Goal: Information Seeking & Learning: Learn about a topic

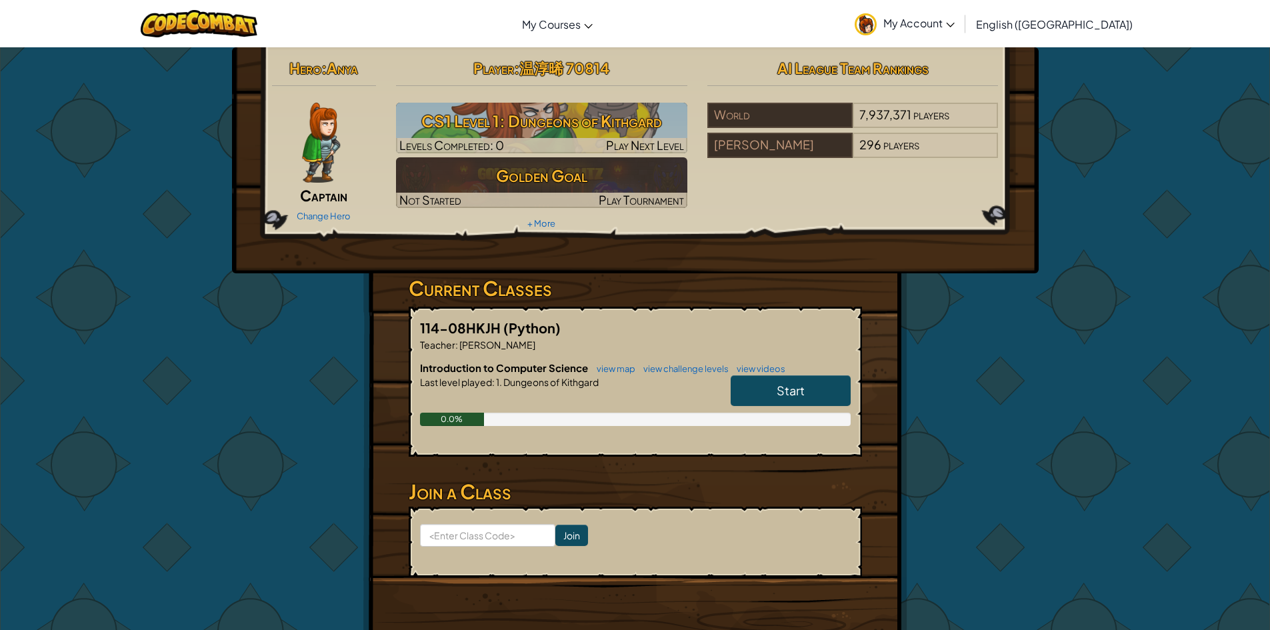
click at [759, 380] on link "Start" at bounding box center [791, 390] width 120 height 31
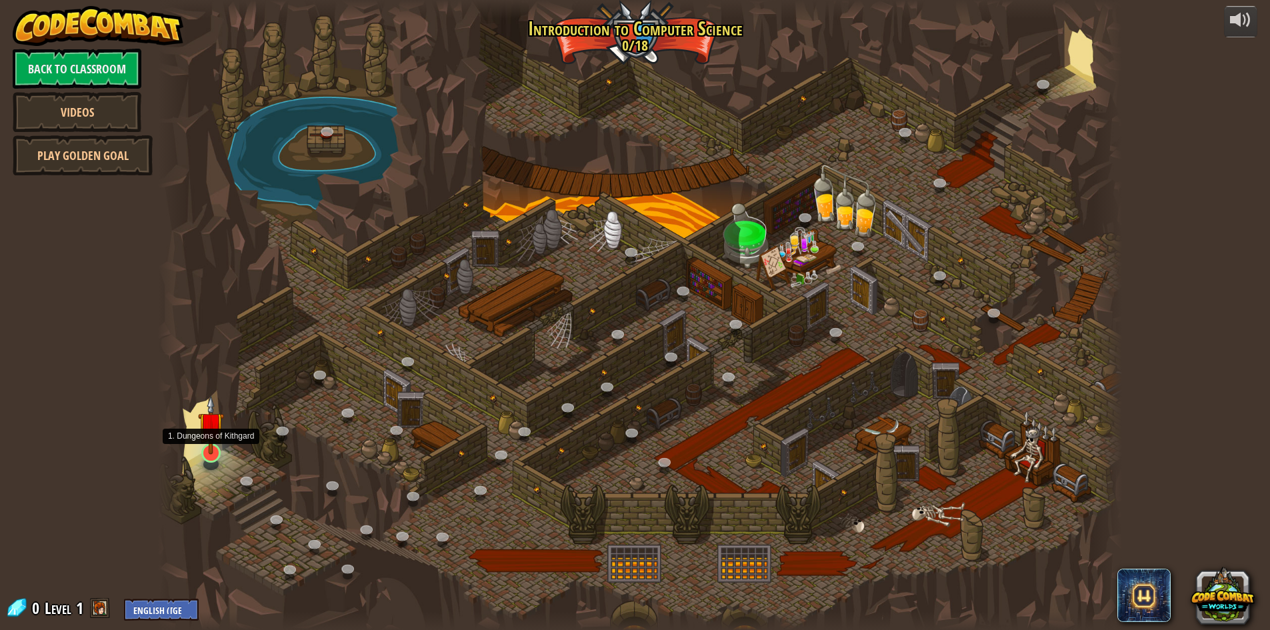
click at [212, 451] on img at bounding box center [211, 424] width 26 height 59
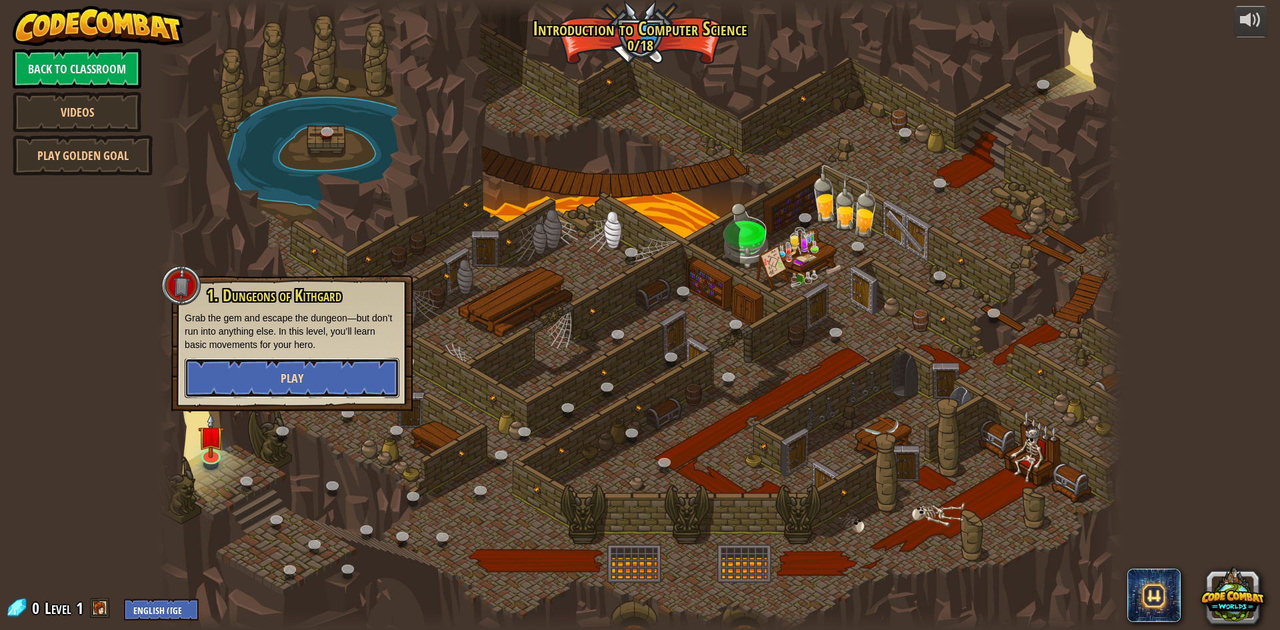
click at [274, 385] on button "Play" at bounding box center [292, 378] width 215 height 40
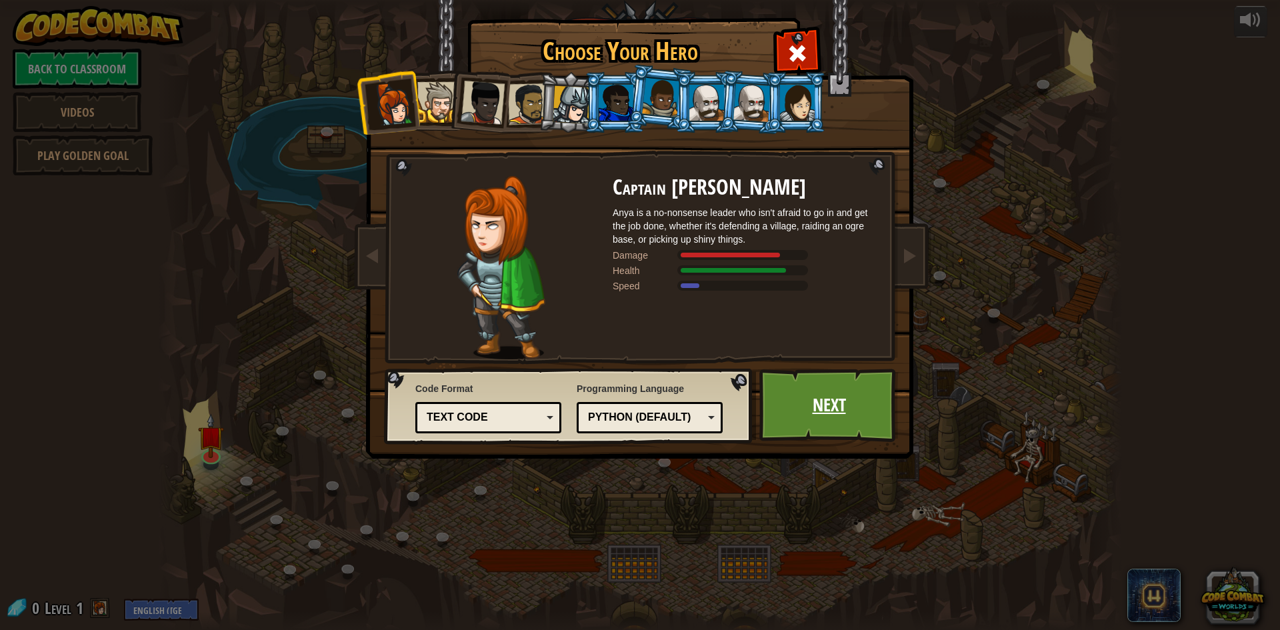
click at [820, 406] on link "Next" at bounding box center [828, 405] width 139 height 73
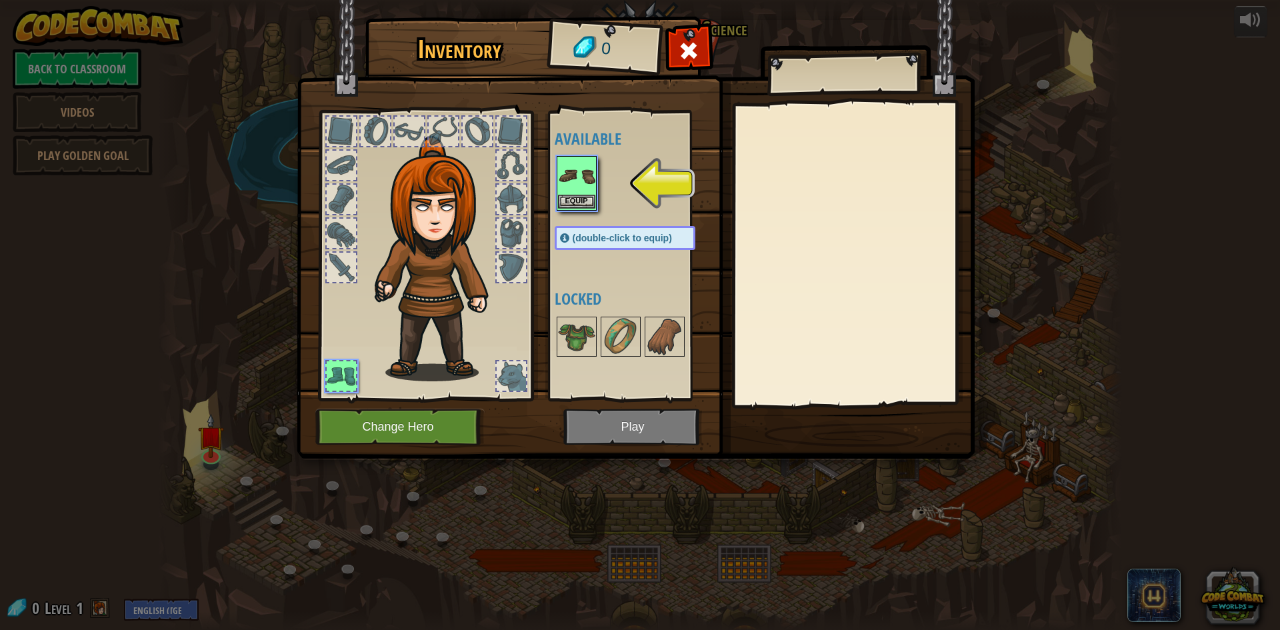
click at [586, 181] on img at bounding box center [576, 175] width 37 height 37
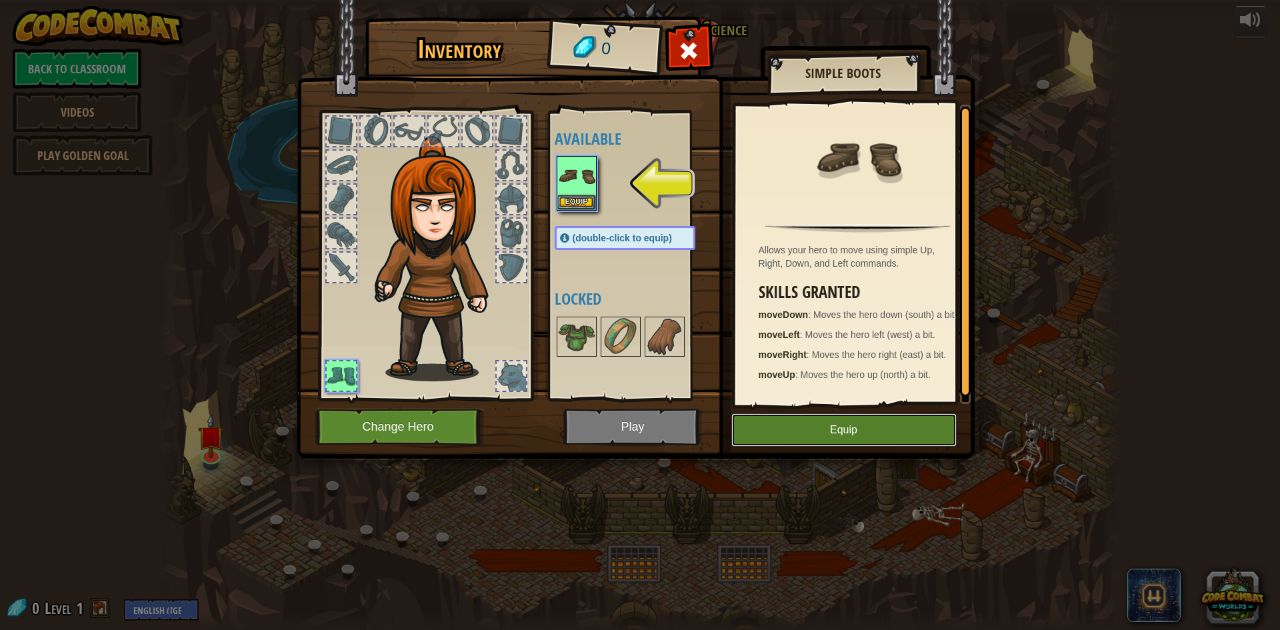
click at [877, 439] on button "Equip" at bounding box center [843, 429] width 225 height 33
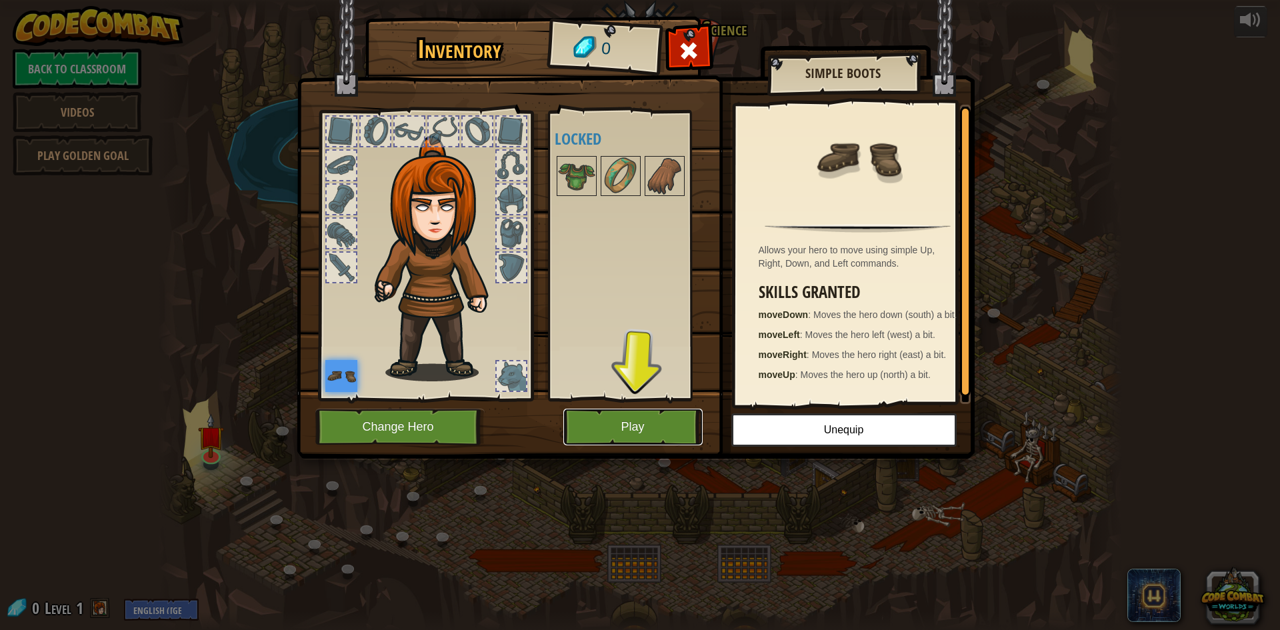
click at [673, 421] on button "Play" at bounding box center [632, 427] width 139 height 37
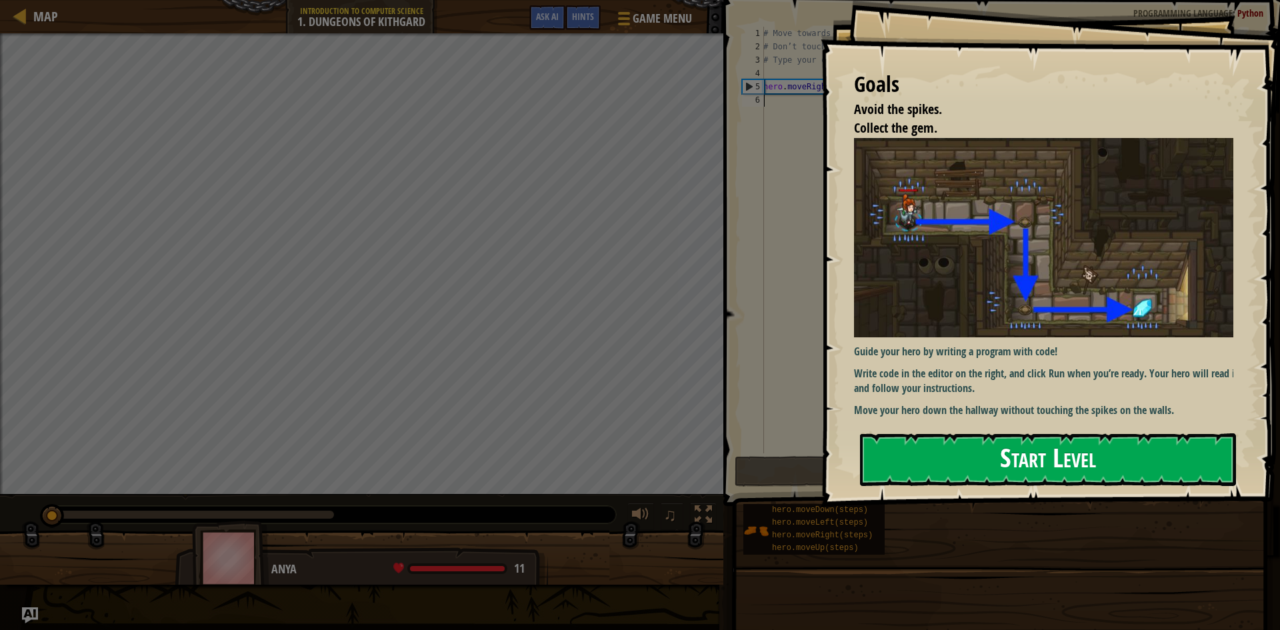
click at [996, 460] on button "Start Level" at bounding box center [1048, 459] width 376 height 53
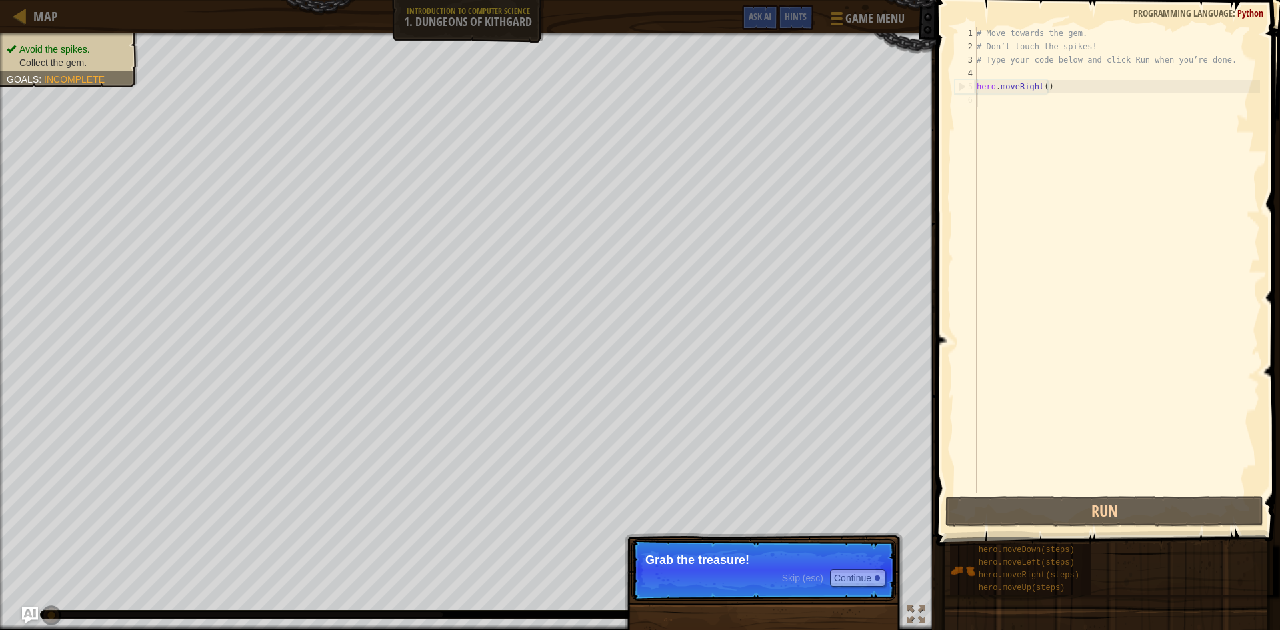
click at [776, 569] on p "Skip (esc) Continue Grab the treasure!" at bounding box center [763, 569] width 265 height 61
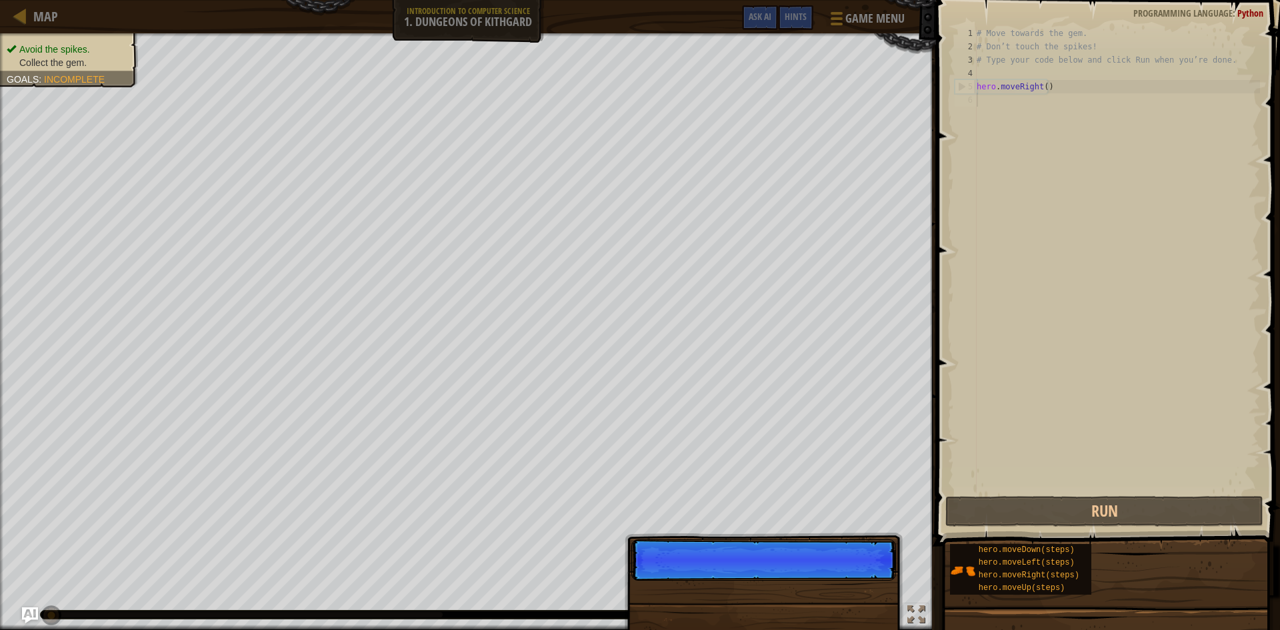
scroll to position [6, 0]
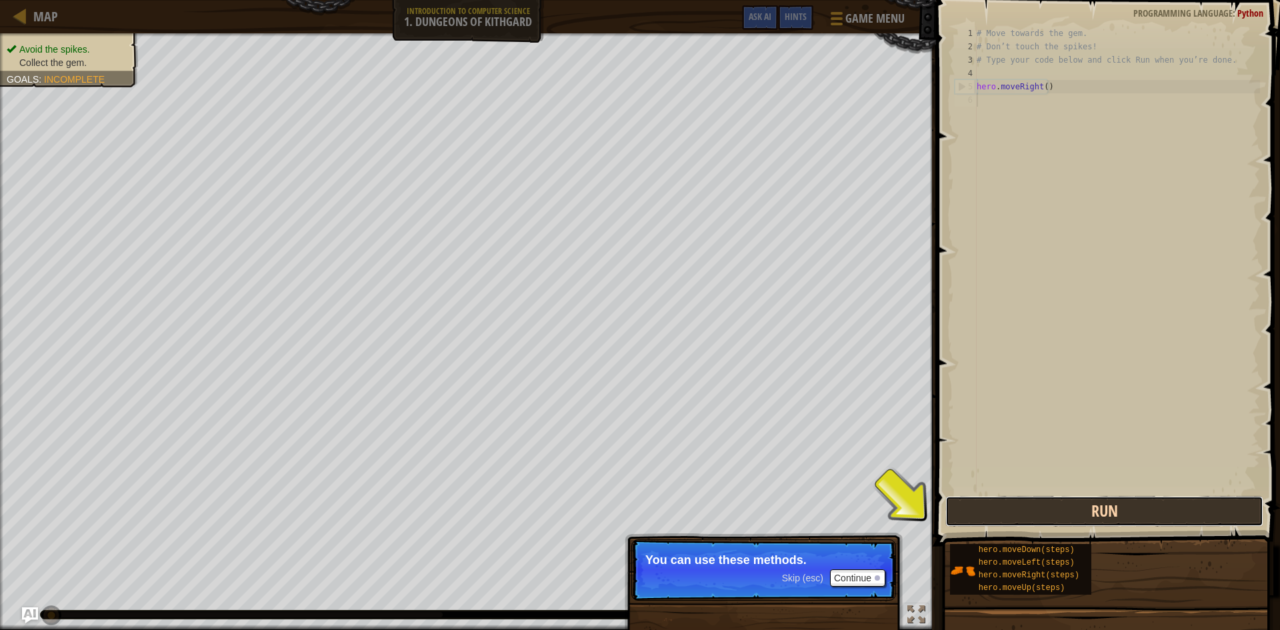
click at [1026, 500] on button "Run" at bounding box center [1104, 511] width 318 height 31
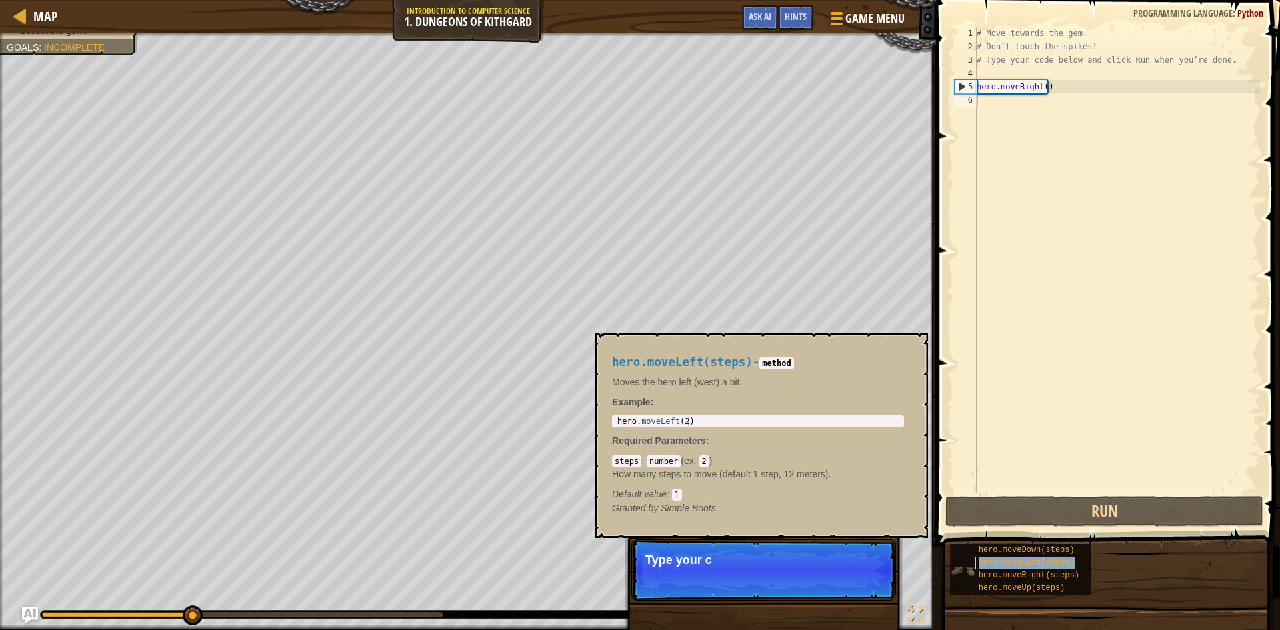
click at [994, 559] on span "hero.moveLeft(steps)" at bounding box center [1026, 562] width 96 height 9
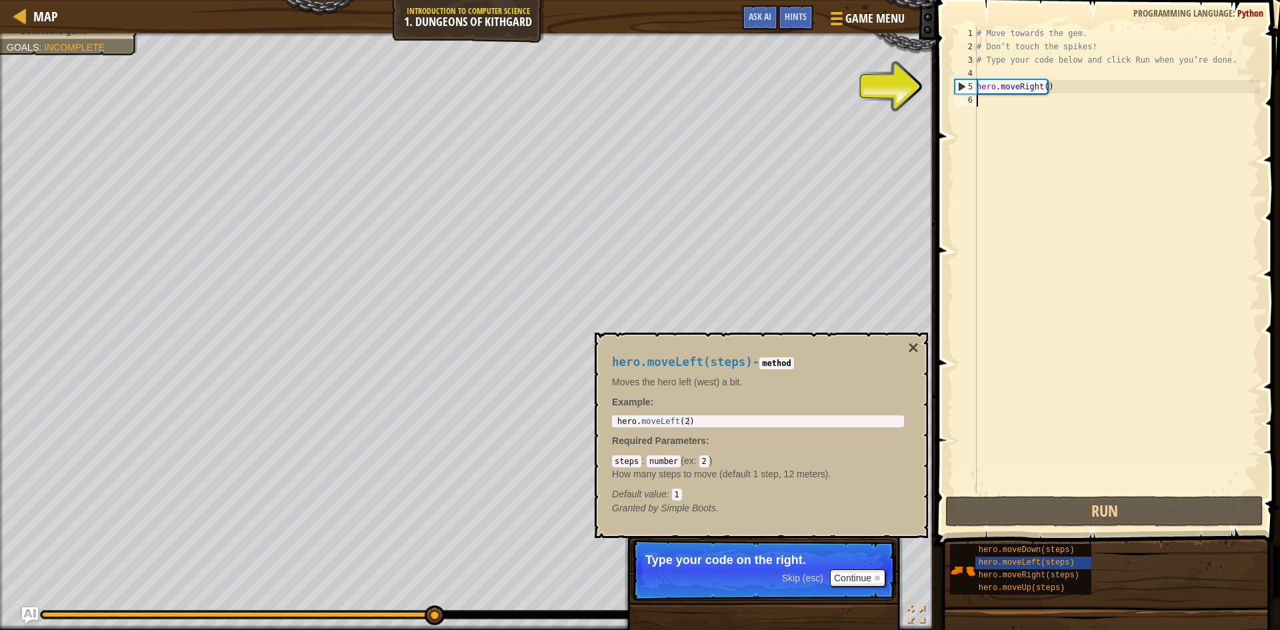
click at [994, 110] on div "# Move towards the gem. # Don’t touch the spikes! # Type your code below and cl…" at bounding box center [1117, 273] width 286 height 493
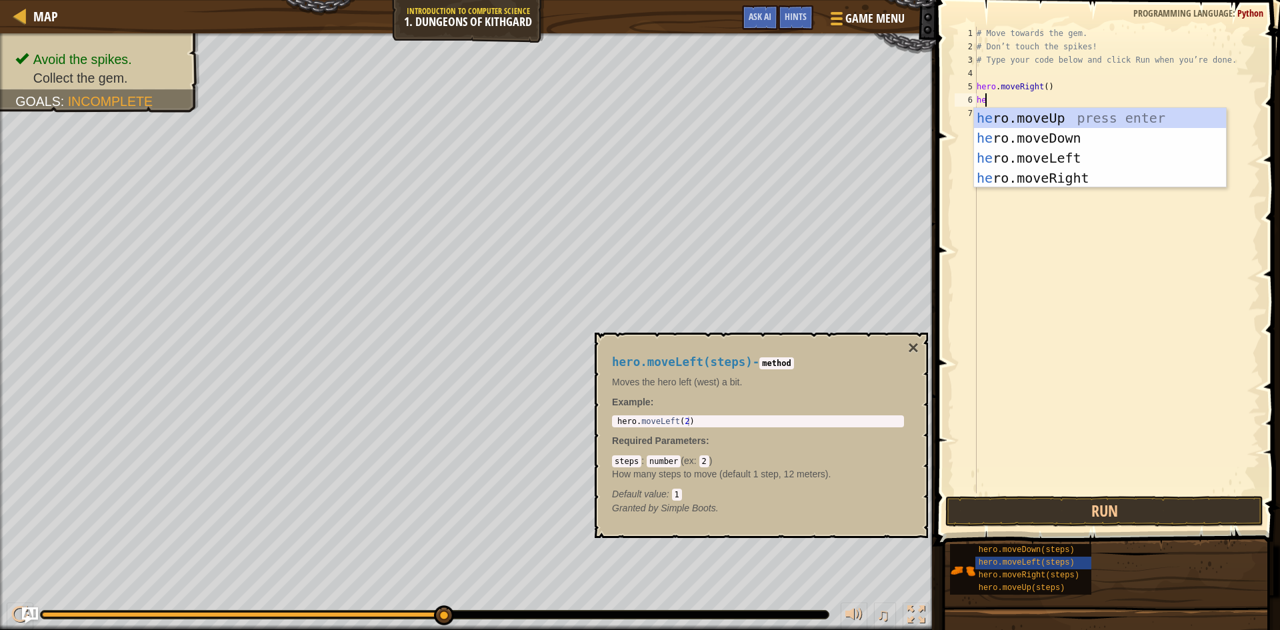
scroll to position [6, 1]
type textarea "hero"
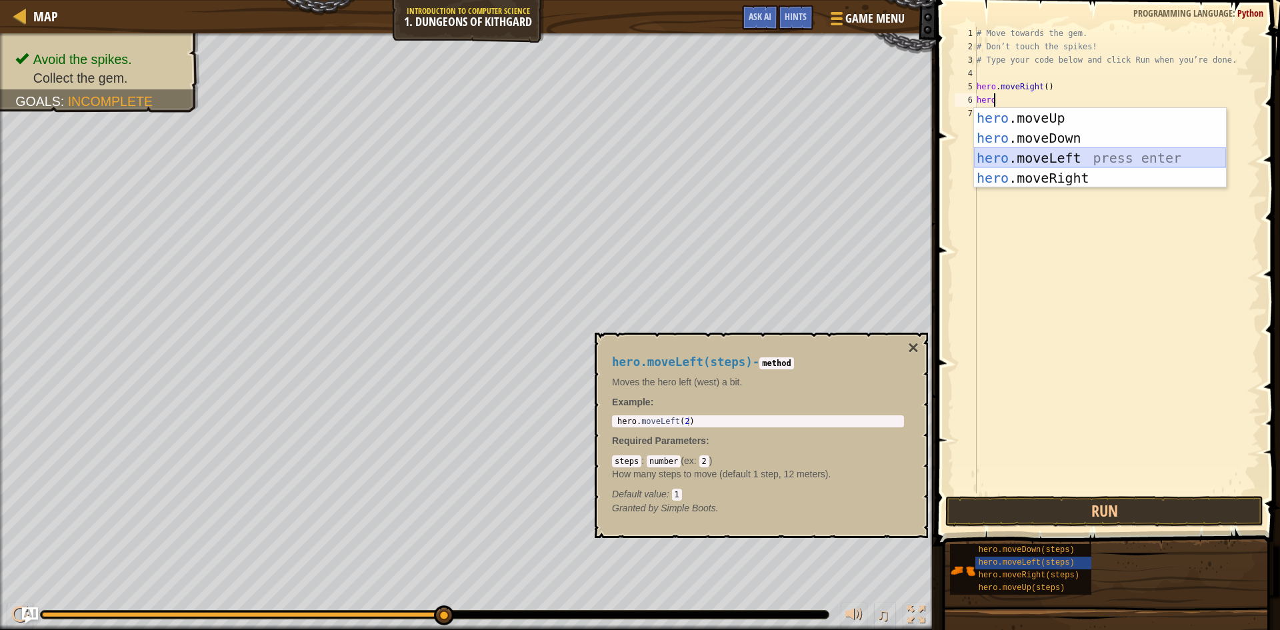
click at [1052, 154] on div "hero .moveUp press enter hero .moveDown press enter hero .moveLeft press enter …" at bounding box center [1100, 168] width 252 height 120
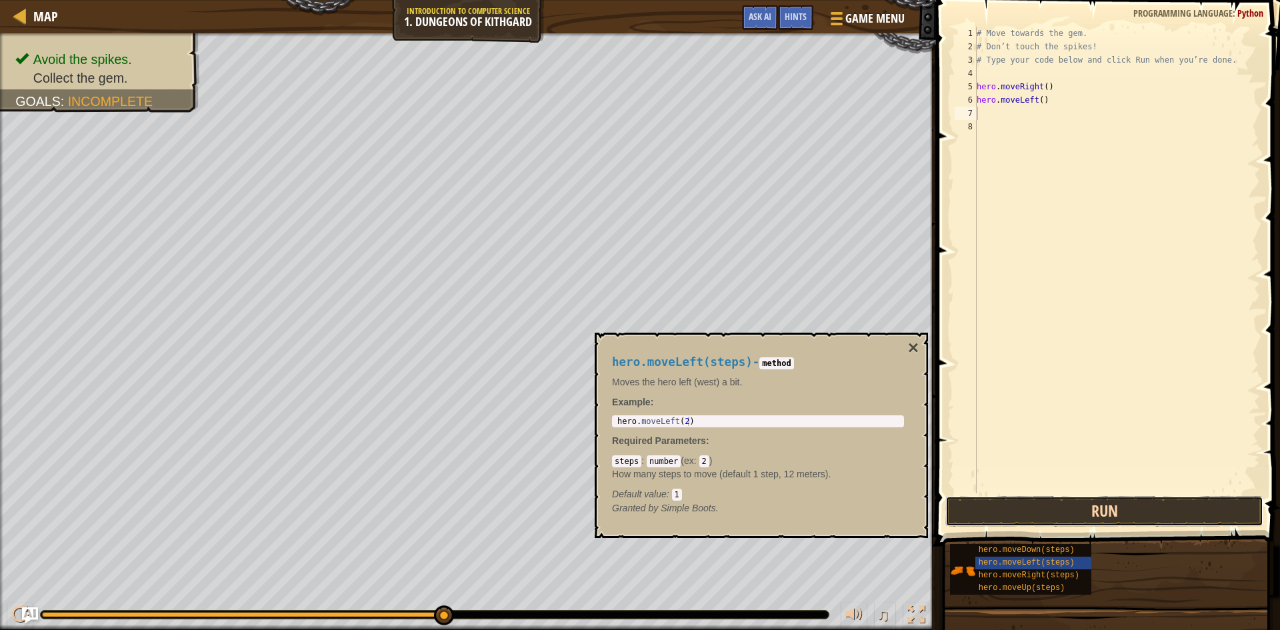
click at [1071, 512] on button "Run" at bounding box center [1104, 511] width 318 height 31
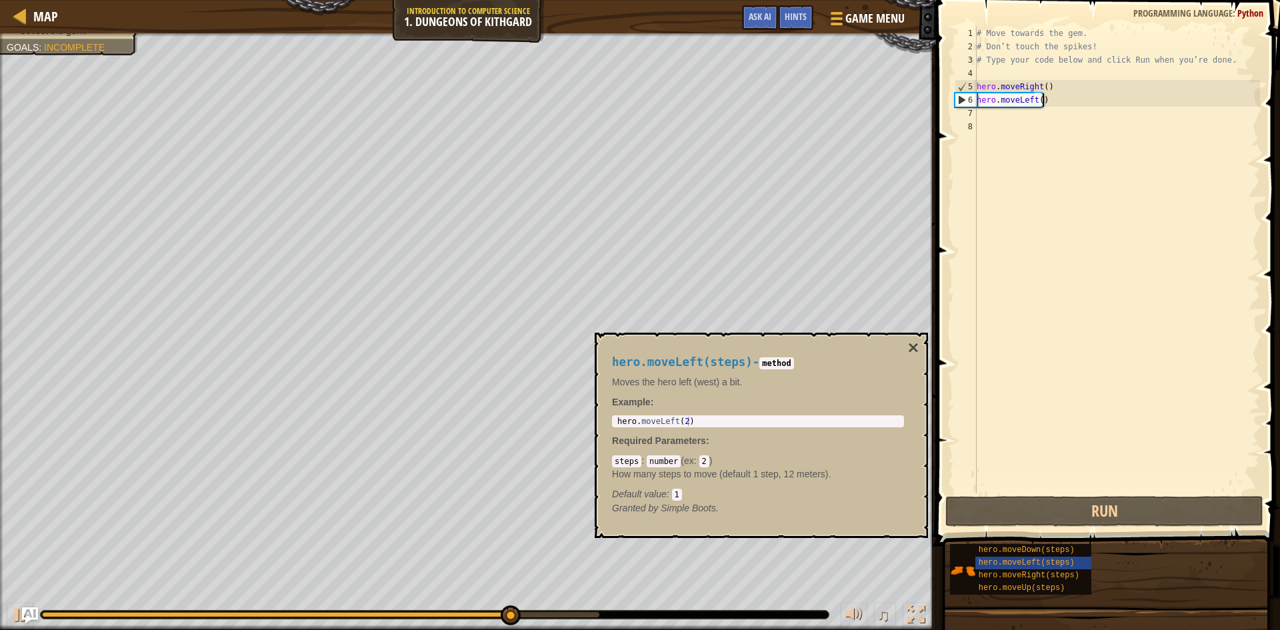
click at [1043, 103] on div "# Move towards the gem. # Don’t touch the spikes! # Type your code below and cl…" at bounding box center [1117, 273] width 286 height 493
click at [1030, 101] on div "# Move towards the gem. # Don’t touch the spikes! # Type your code below and cl…" at bounding box center [1117, 273] width 286 height 493
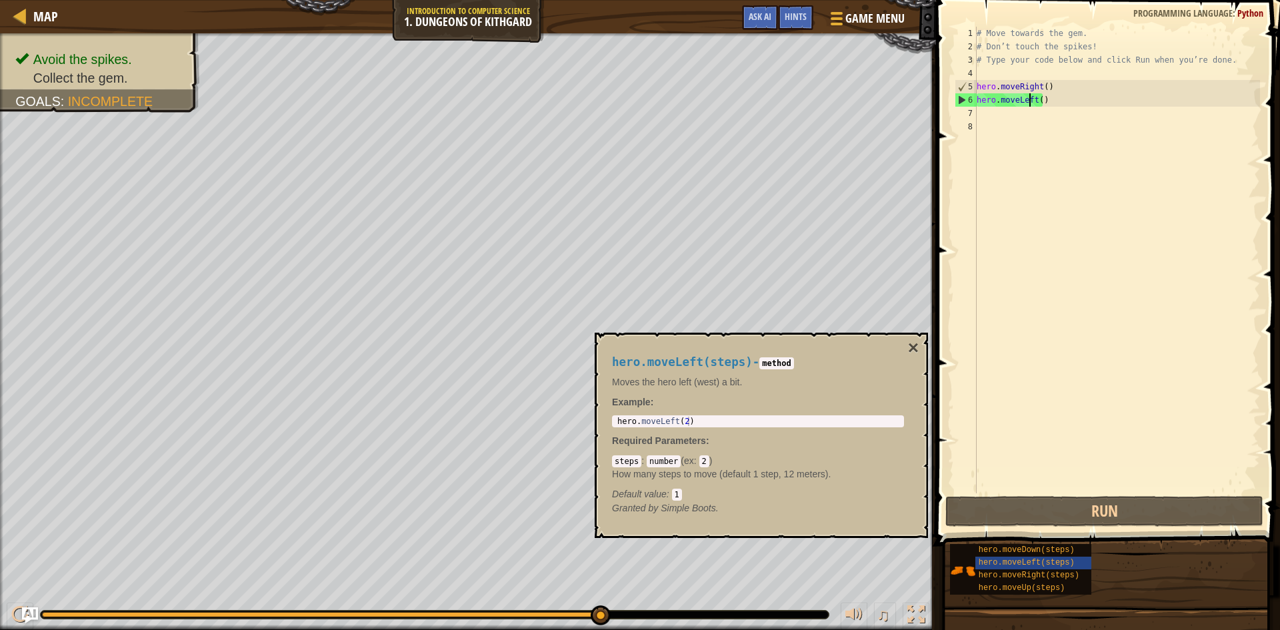
click at [1036, 100] on div "# Move towards the gem. # Don’t touch the spikes! # Type your code below and cl…" at bounding box center [1117, 273] width 286 height 493
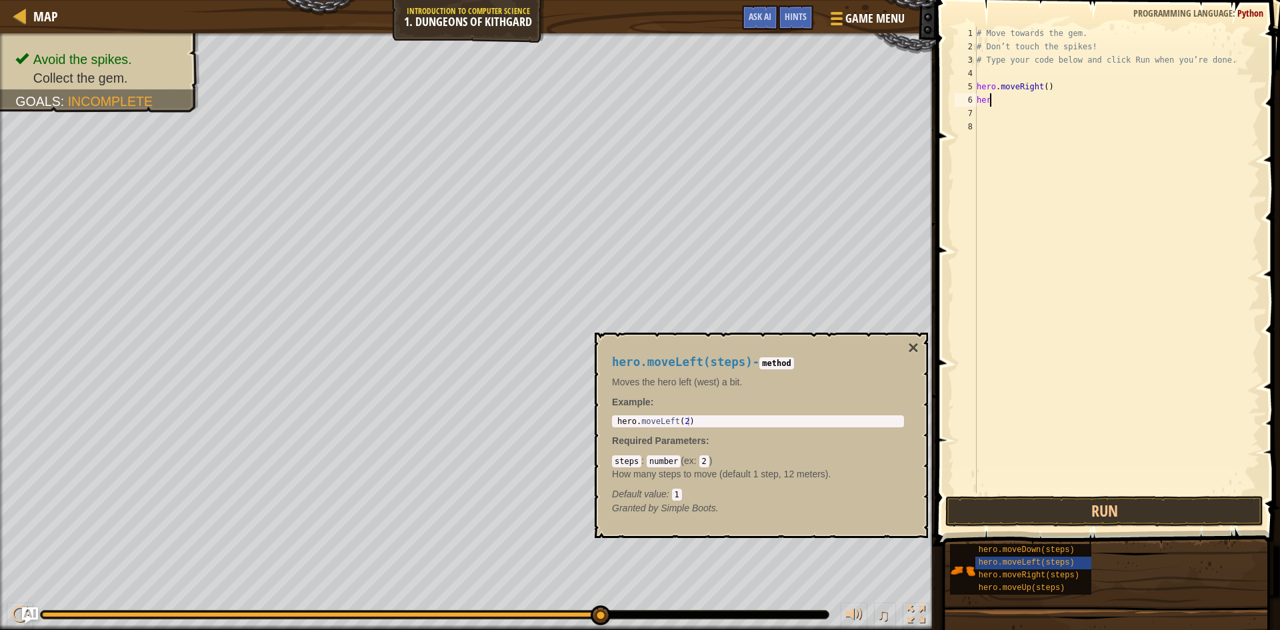
type textarea "h"
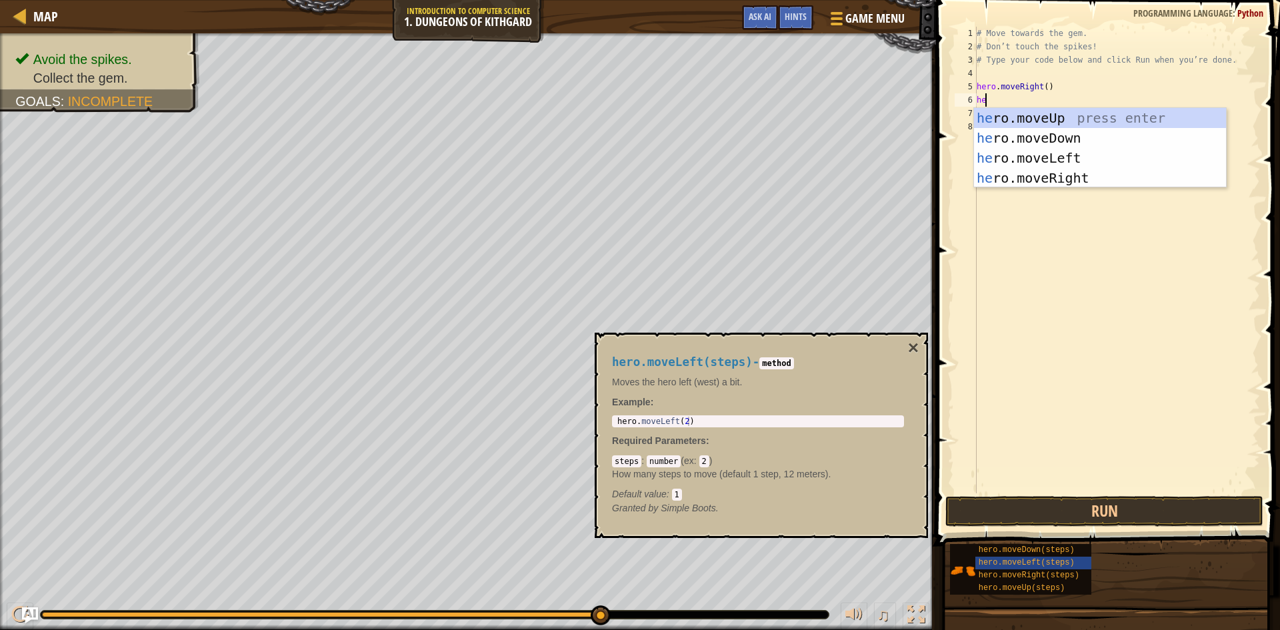
type textarea "her"
click at [1028, 117] on div "her o.moveUp press enter her o.moveDown press enter her o.moveLeft press enter …" at bounding box center [1100, 168] width 252 height 120
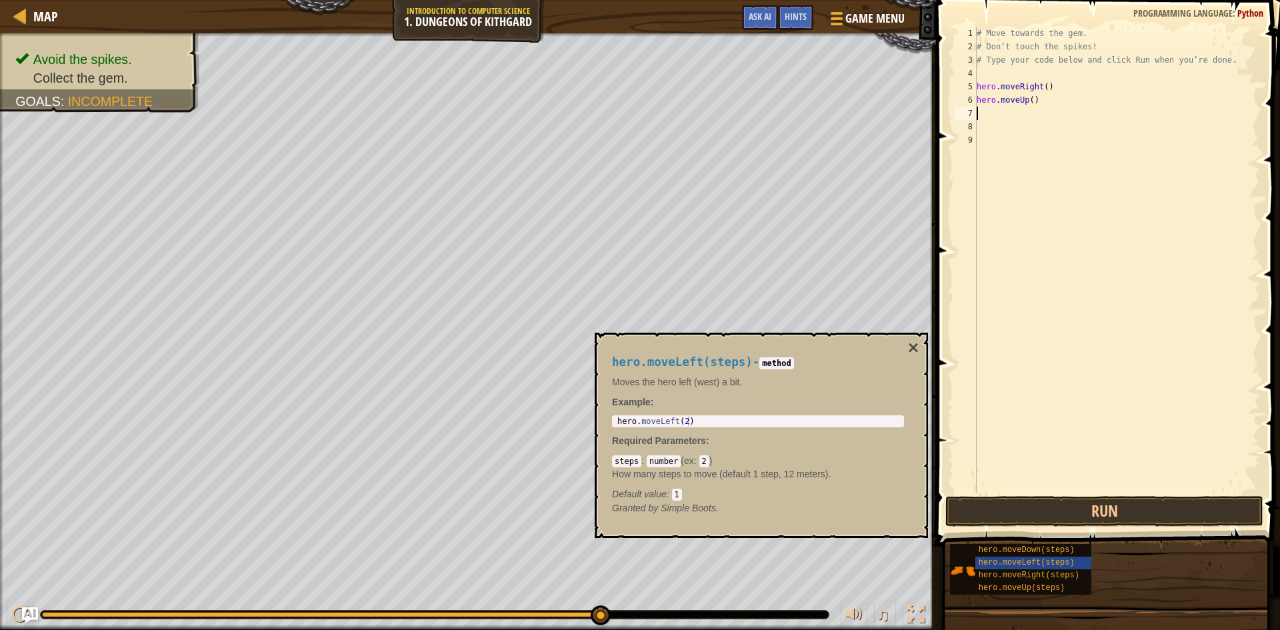
scroll to position [6, 0]
click at [1079, 509] on button "Run" at bounding box center [1104, 511] width 318 height 31
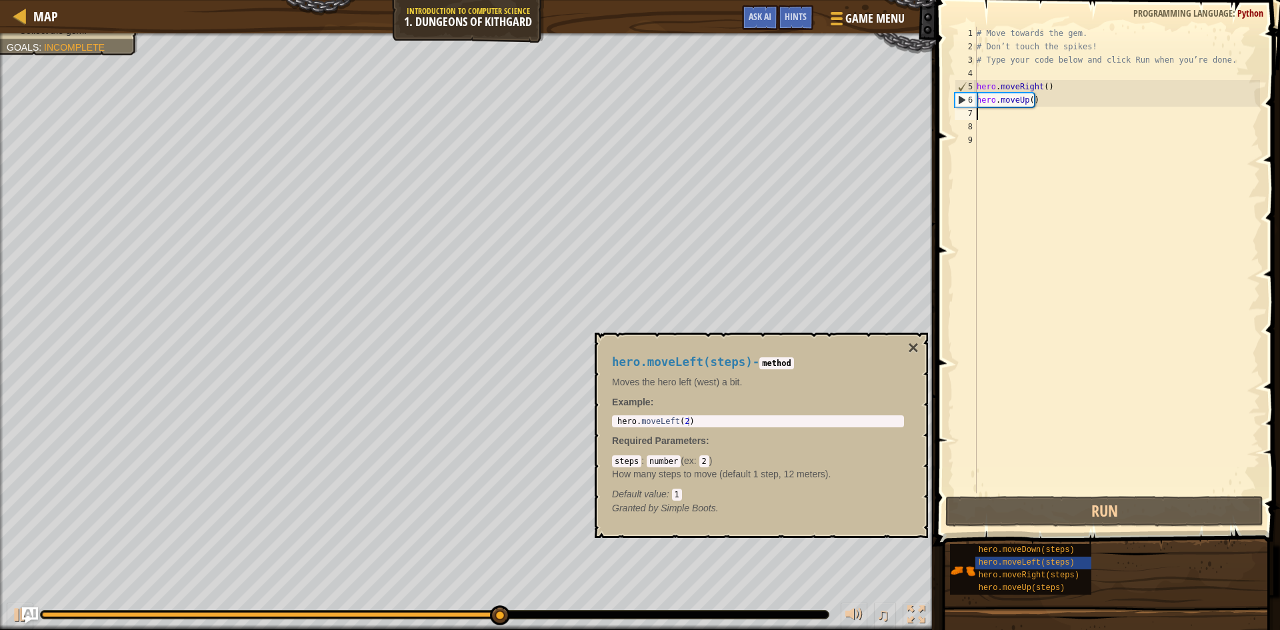
click at [1050, 101] on div "# Move towards the gem. # Don’t touch the spikes! # Type your code below and cl…" at bounding box center [1117, 273] width 286 height 493
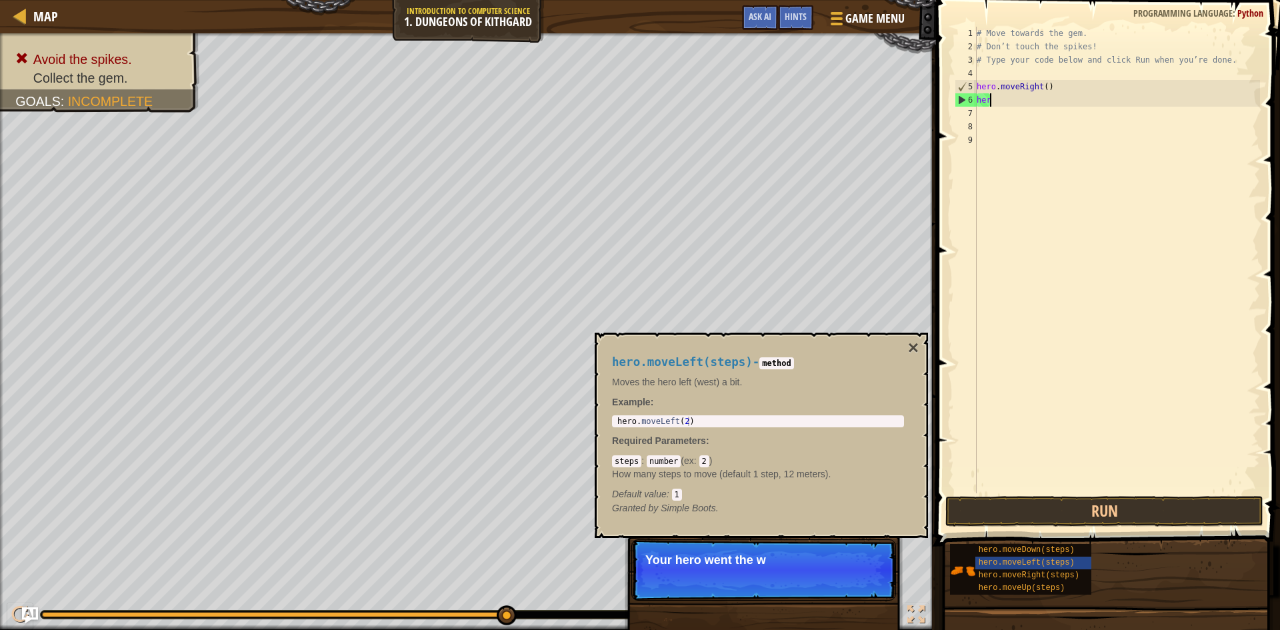
type textarea "h"
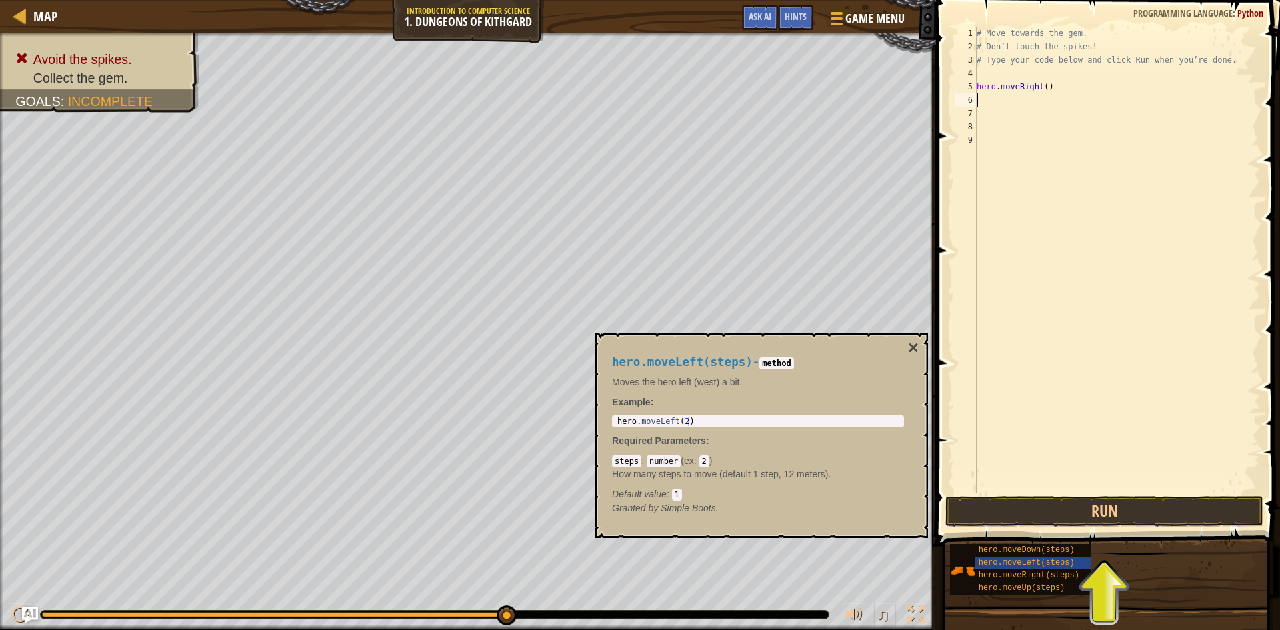
type textarea "h"
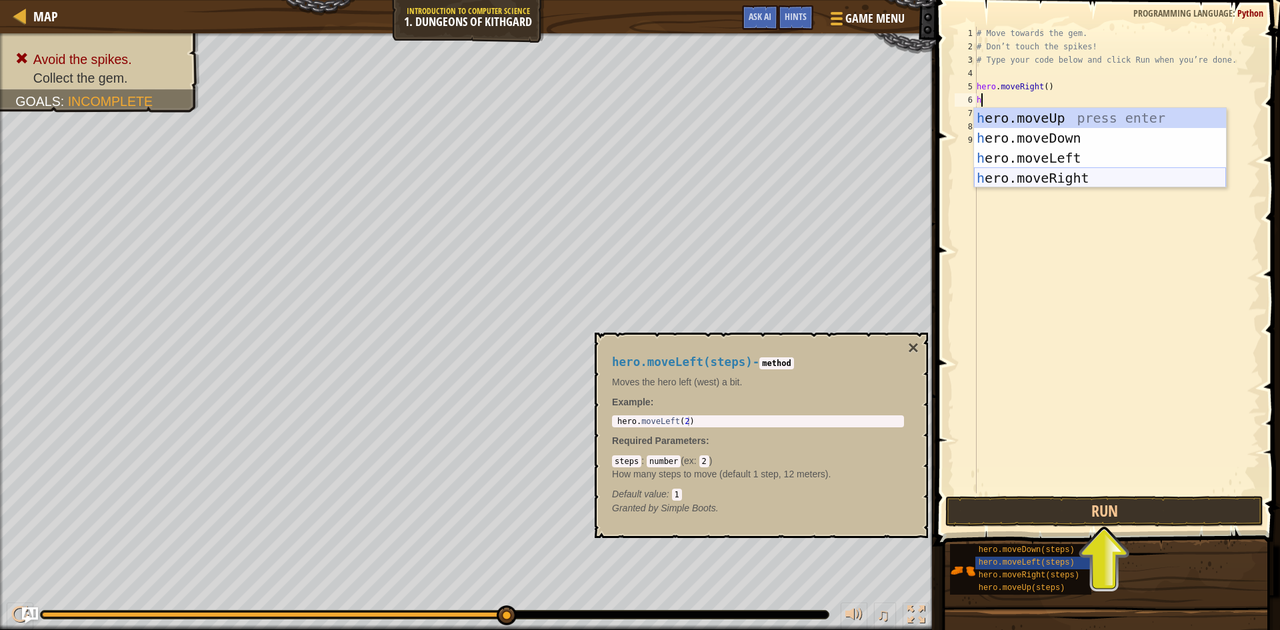
click at [1053, 176] on div "h ero.moveUp press enter h ero.moveDown press enter h ero.moveLeft press enter …" at bounding box center [1100, 168] width 252 height 120
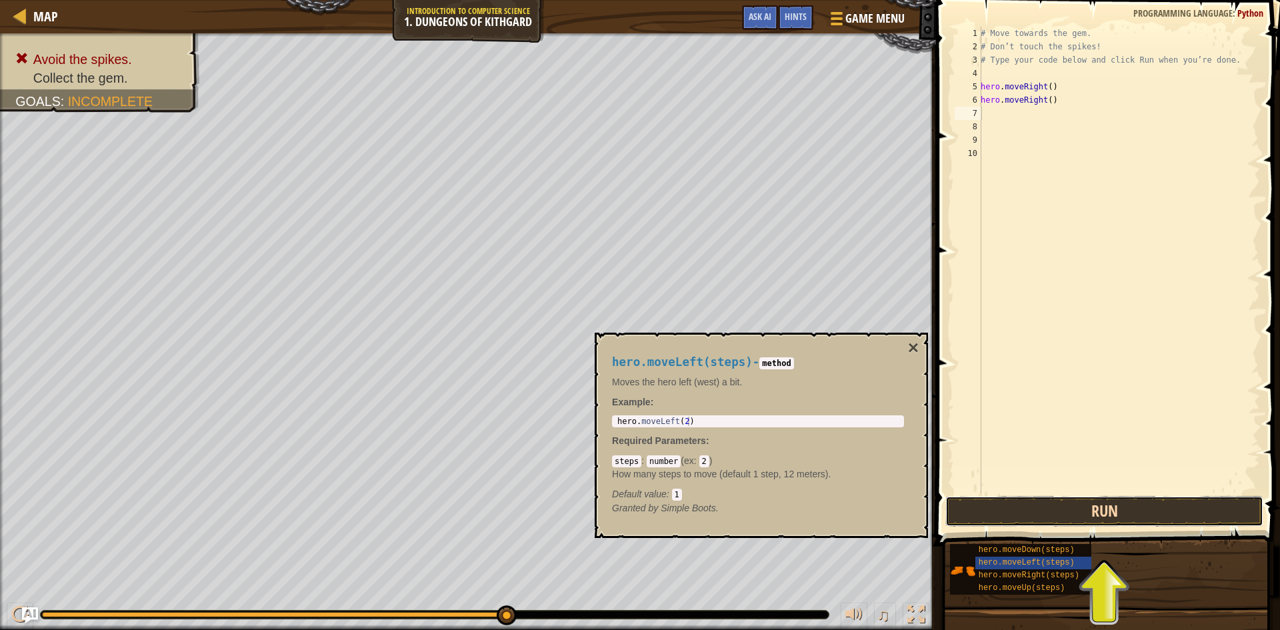
click at [1088, 516] on button "Run" at bounding box center [1104, 511] width 318 height 31
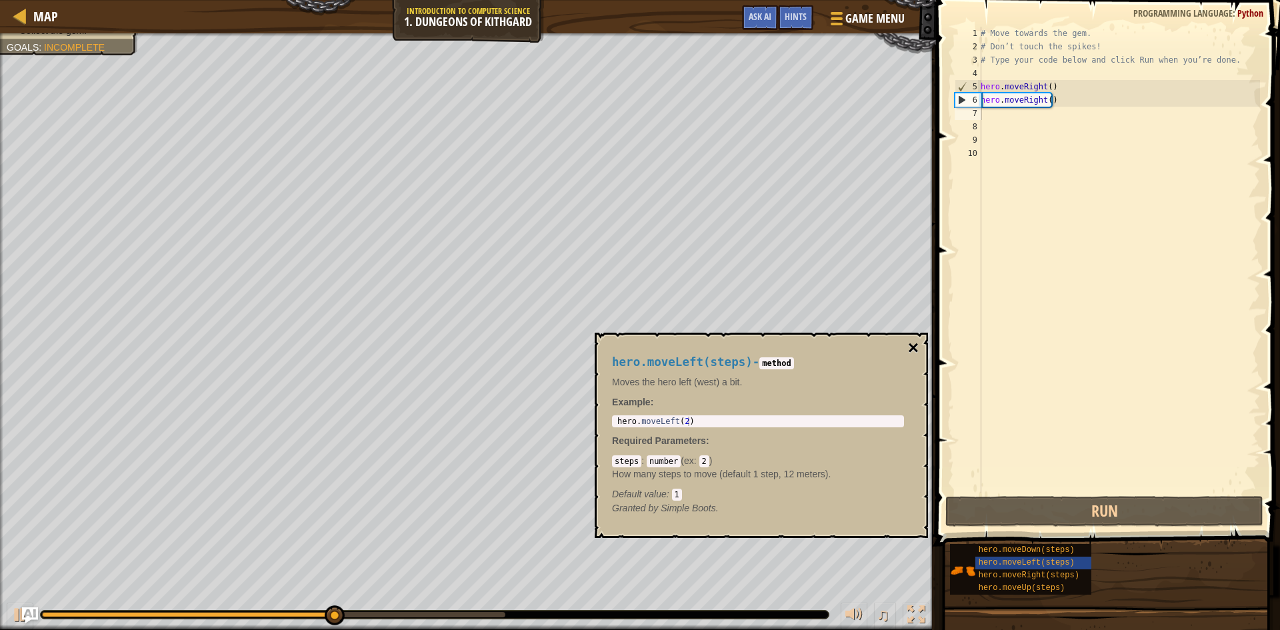
click at [913, 347] on button "×" at bounding box center [913, 348] width 11 height 19
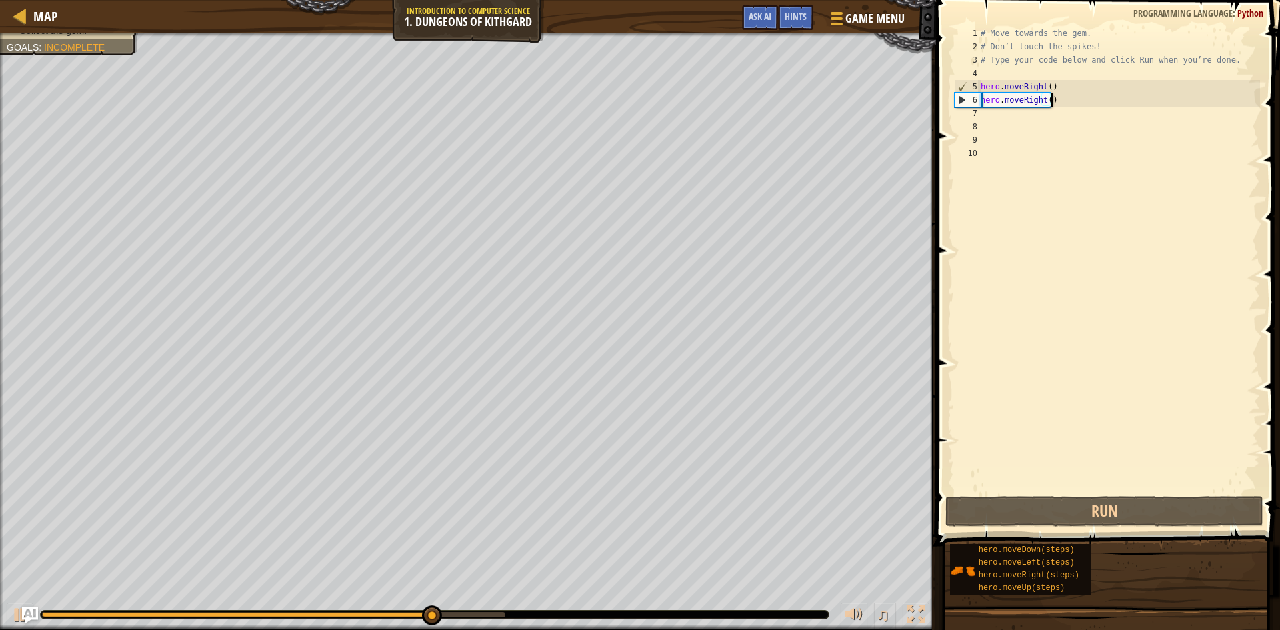
click at [1056, 99] on div "# Move towards the gem. # Don’t touch the spikes! # Type your code below and cl…" at bounding box center [1119, 273] width 282 height 493
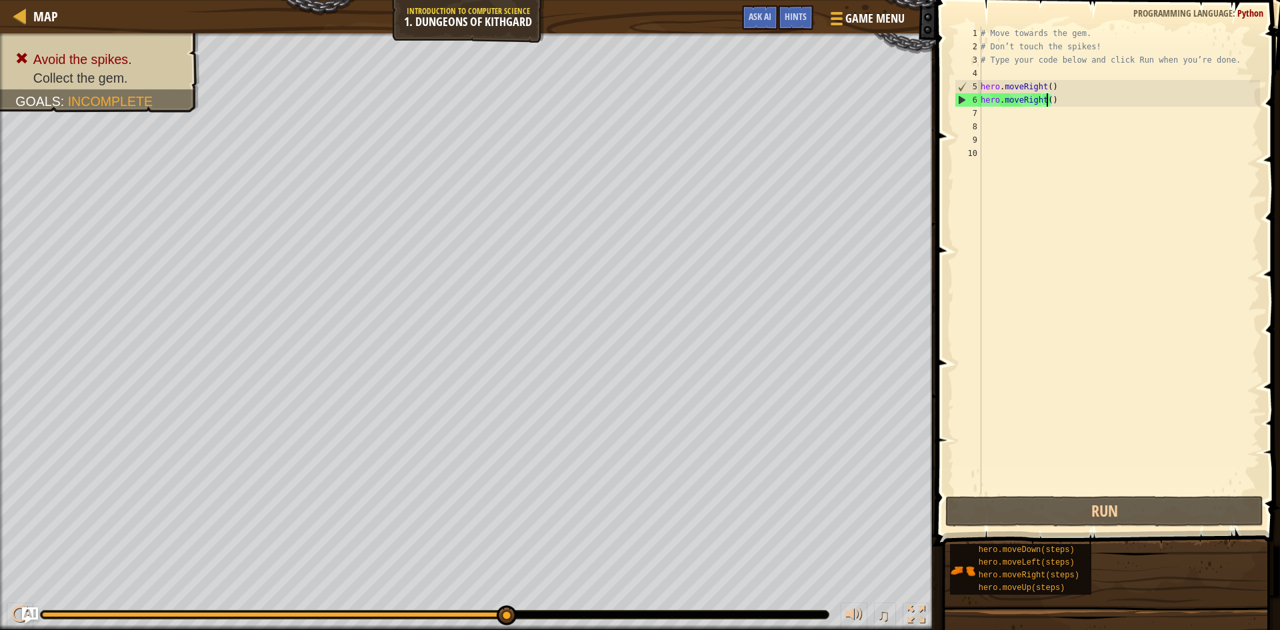
click at [1048, 100] on div "# Move towards the gem. # Don’t touch the spikes! # Type your code below and cl…" at bounding box center [1119, 273] width 282 height 493
click at [1068, 103] on div "# Move towards the gem. # Don’t touch the spikes! # Type your code below and cl…" at bounding box center [1119, 273] width 282 height 493
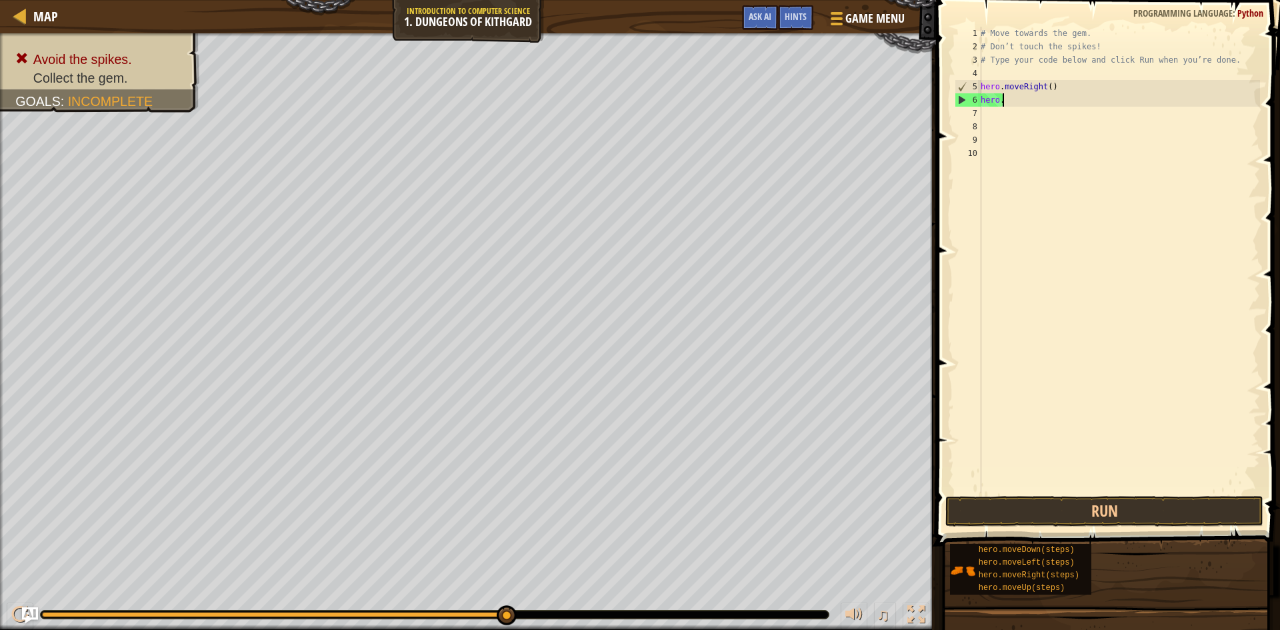
type textarea "h"
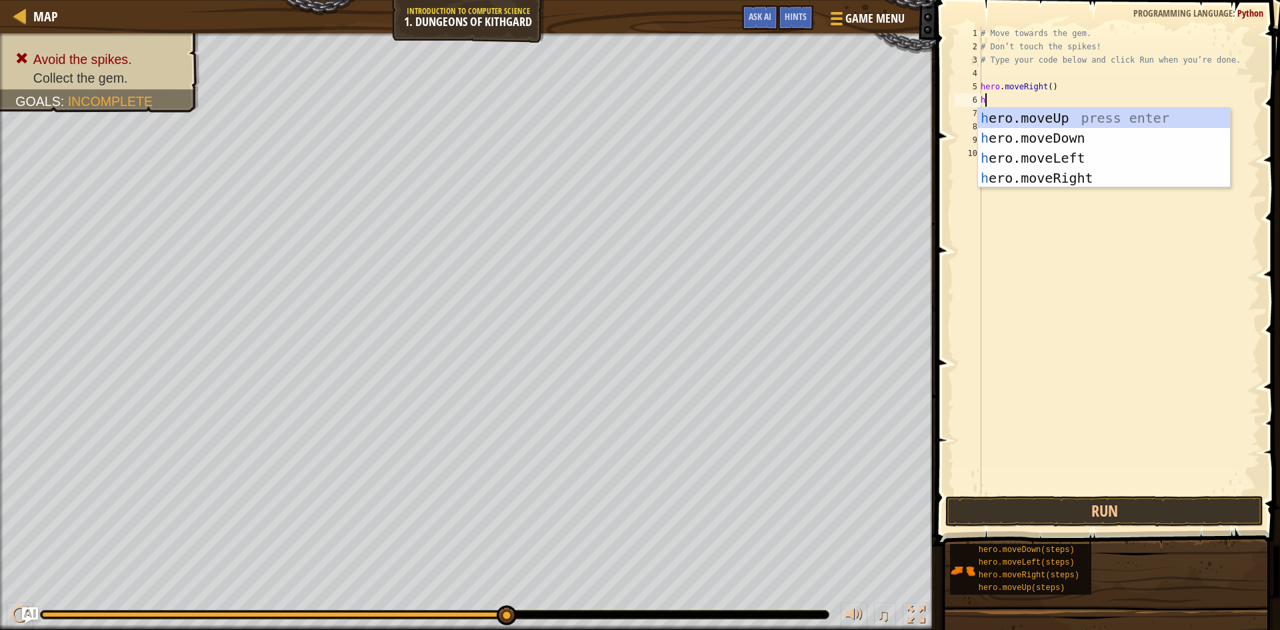
type textarea "he"
click at [1068, 139] on div "he ro.moveUp press enter he ro.moveDown press enter he ro.moveLeft press enter …" at bounding box center [1104, 168] width 252 height 120
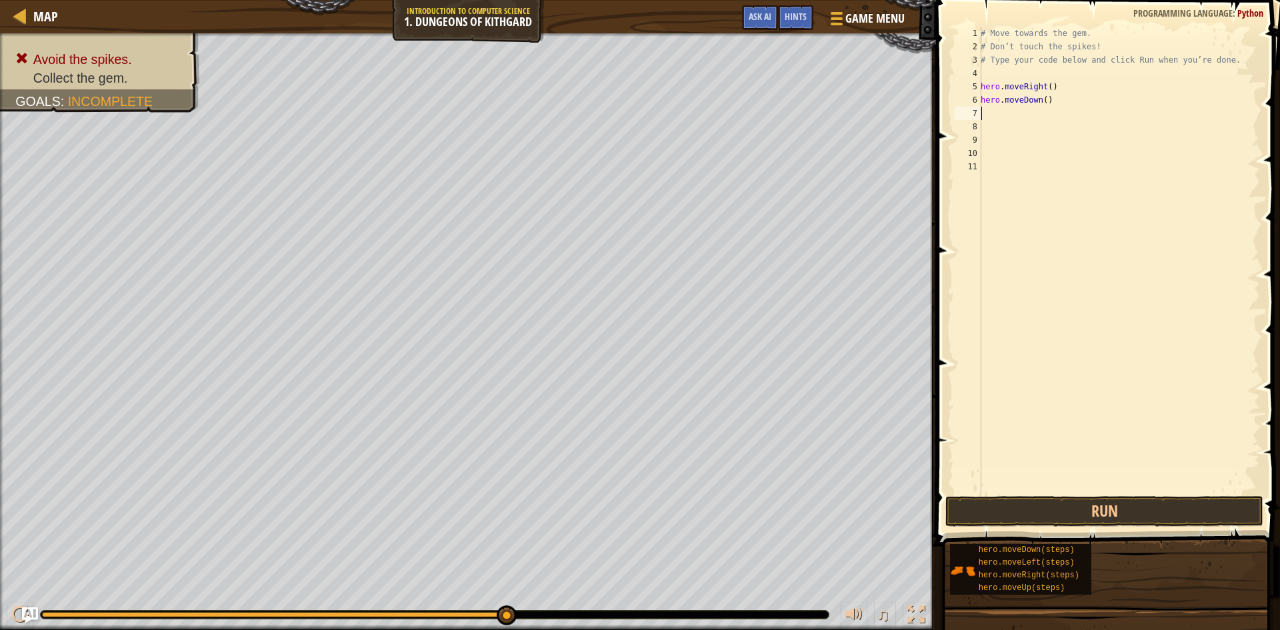
type textarea "h"
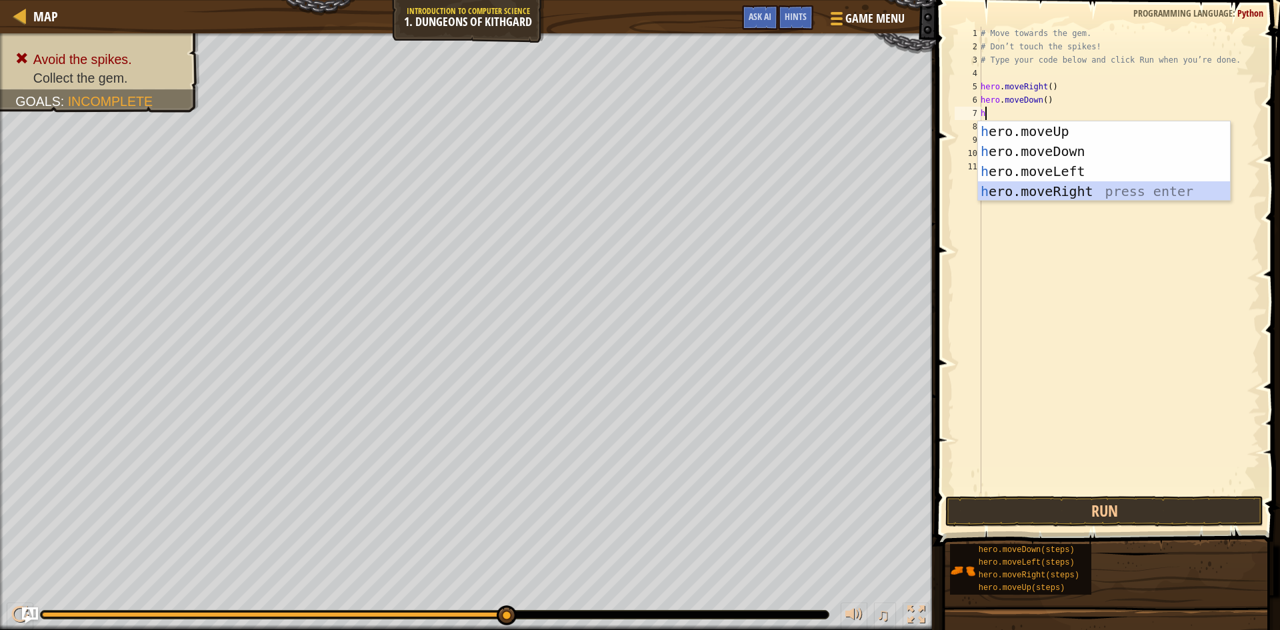
click at [1088, 191] on div "h ero.moveUp press enter h ero.moveDown press enter h ero.moveLeft press enter …" at bounding box center [1104, 181] width 252 height 120
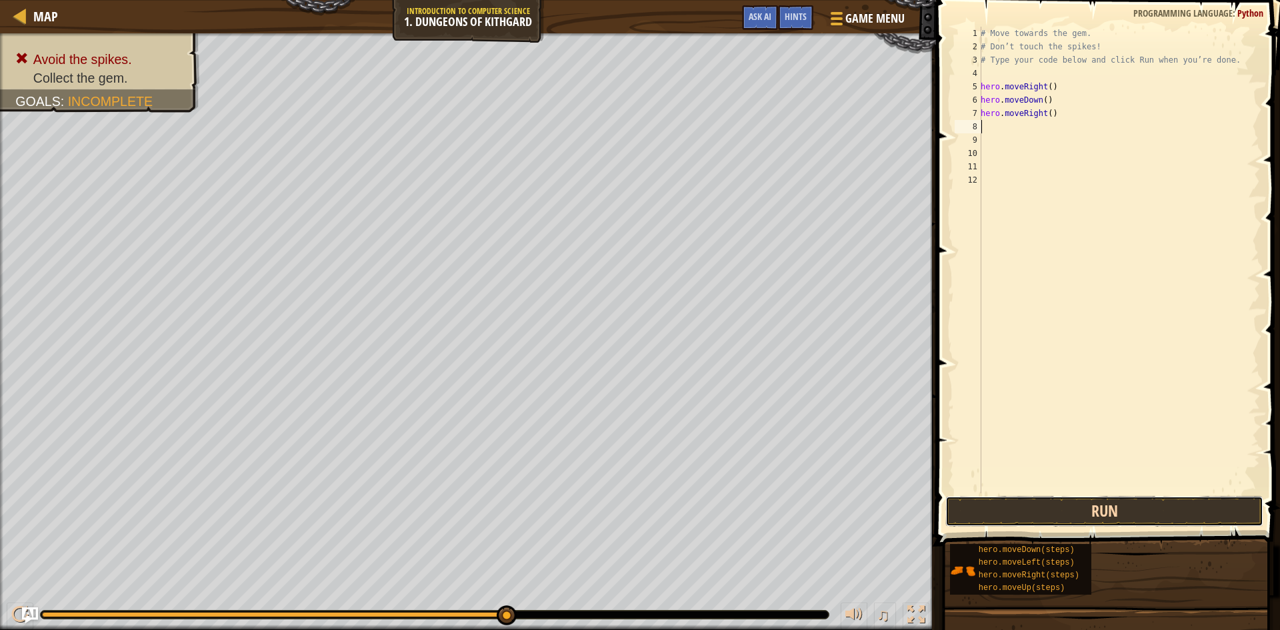
click at [999, 509] on button "Run" at bounding box center [1104, 511] width 318 height 31
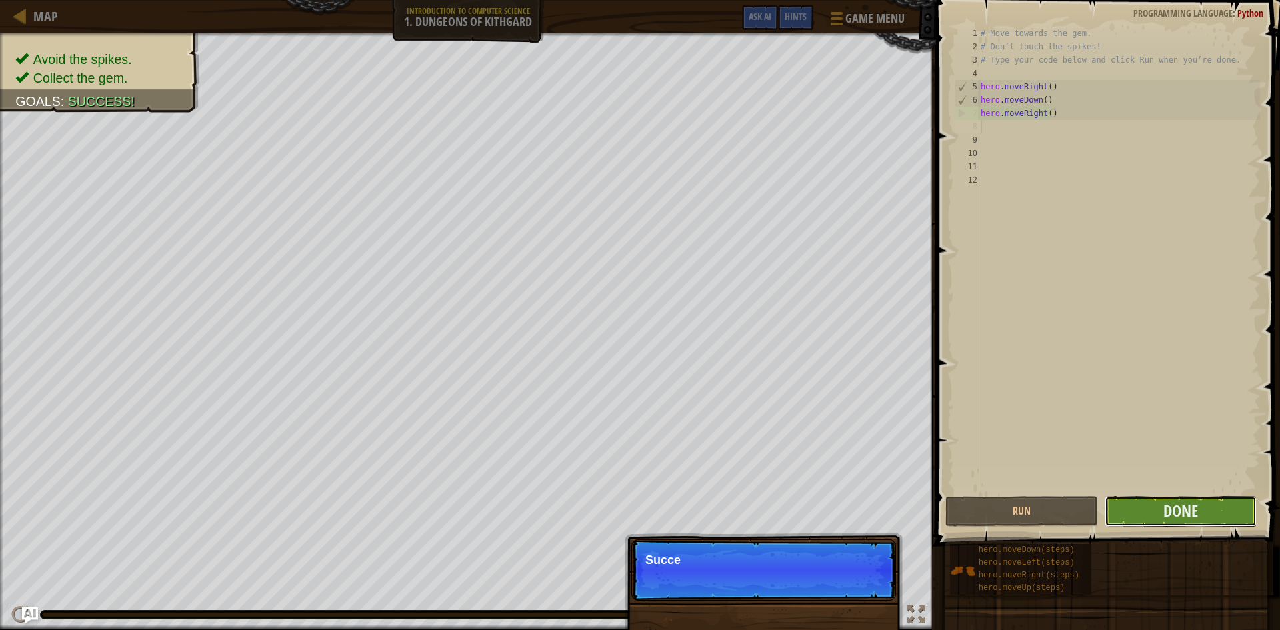
click at [1133, 508] on button "Done" at bounding box center [1180, 511] width 153 height 31
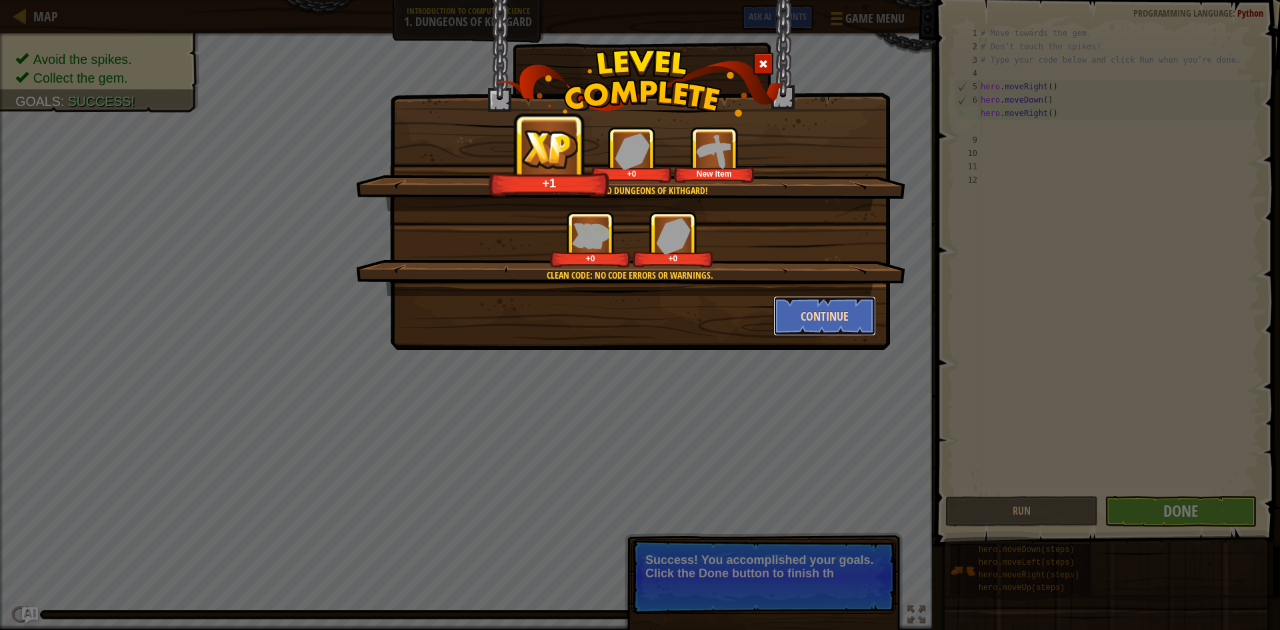
click at [803, 311] on button "Continue" at bounding box center [824, 316] width 103 height 40
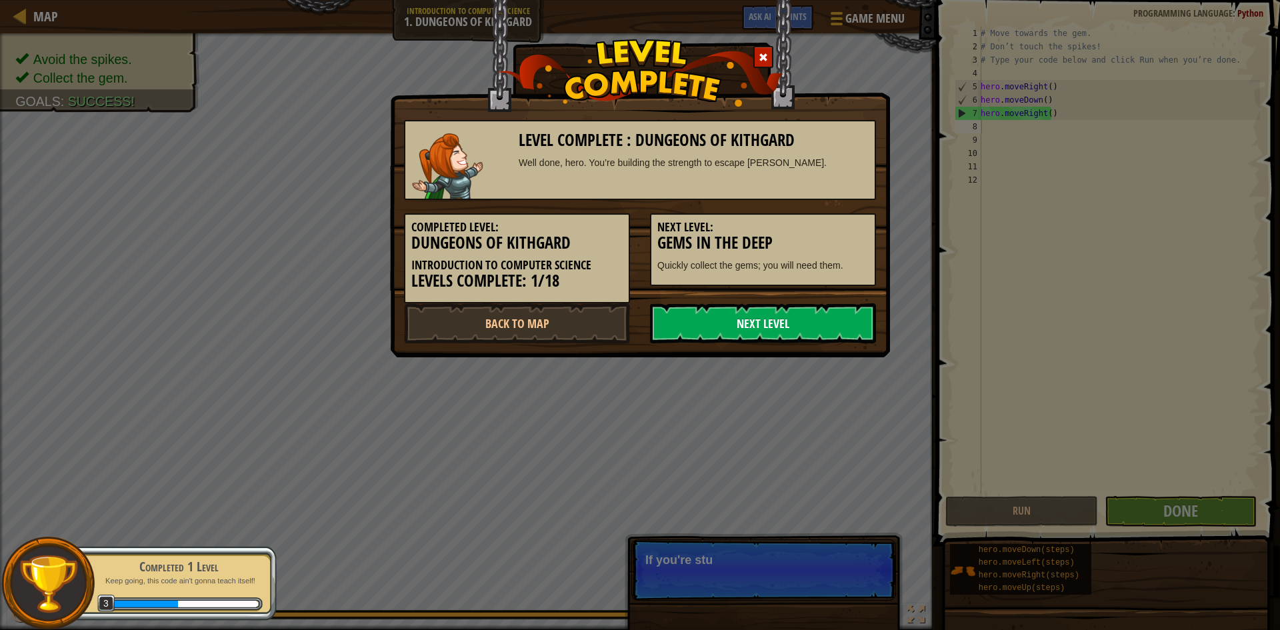
click at [739, 317] on link "Next Level" at bounding box center [763, 323] width 226 height 40
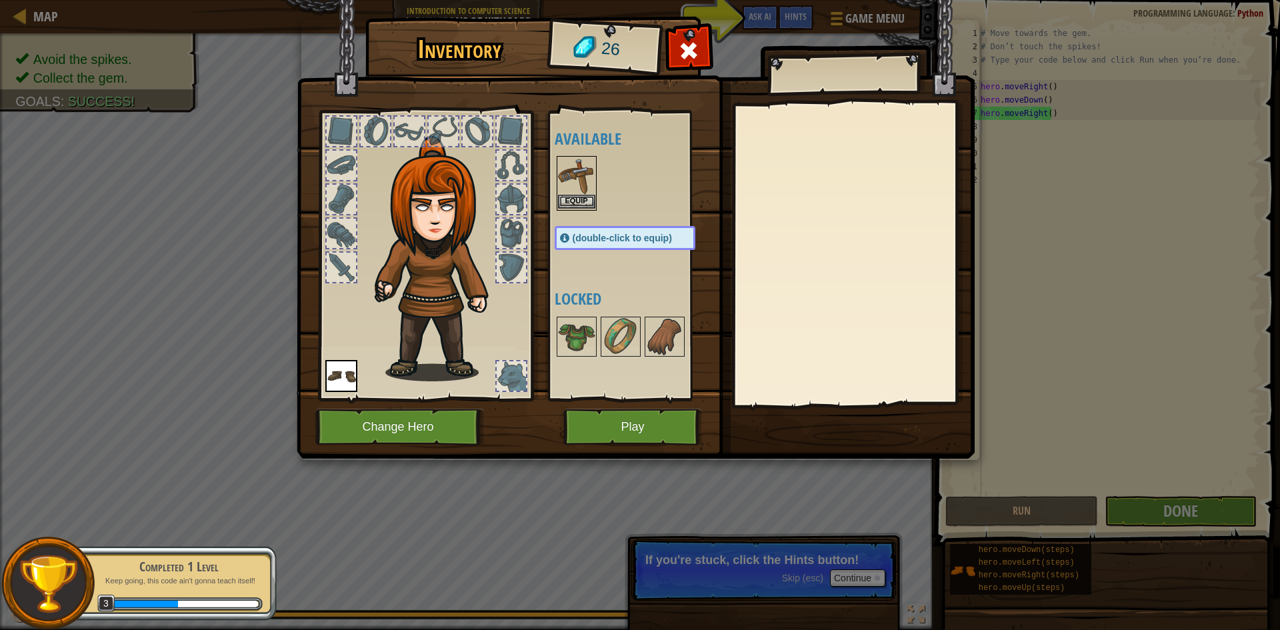
click at [580, 177] on img at bounding box center [576, 175] width 37 height 37
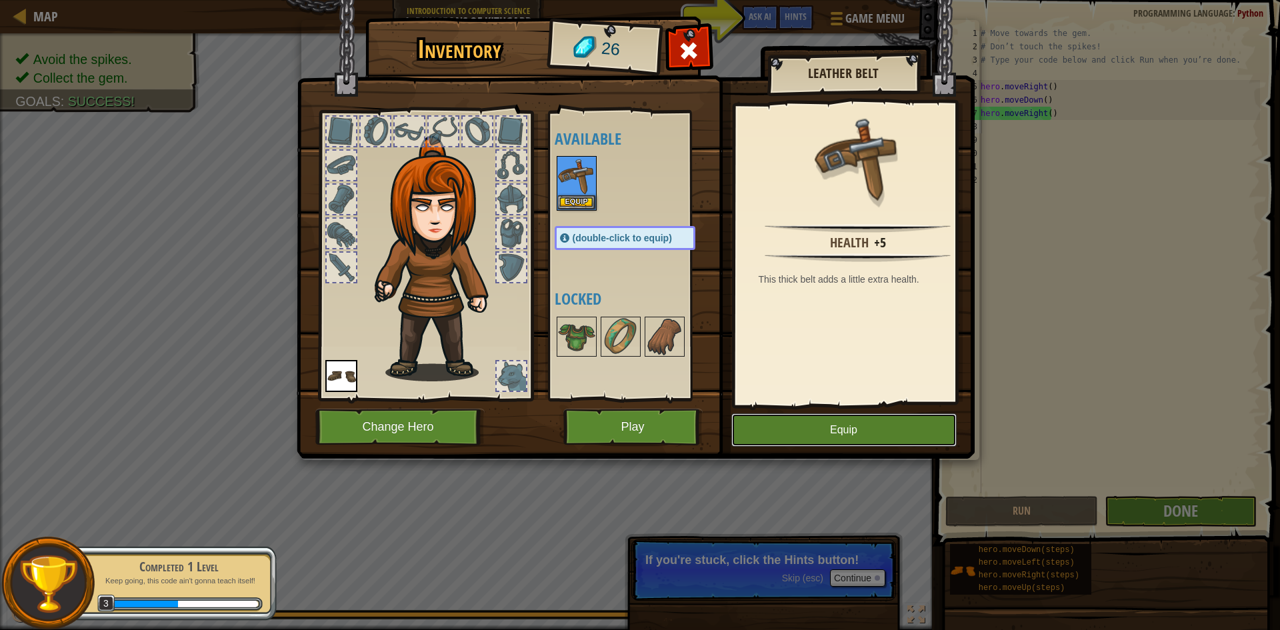
click at [797, 429] on button "Equip" at bounding box center [843, 429] width 225 height 33
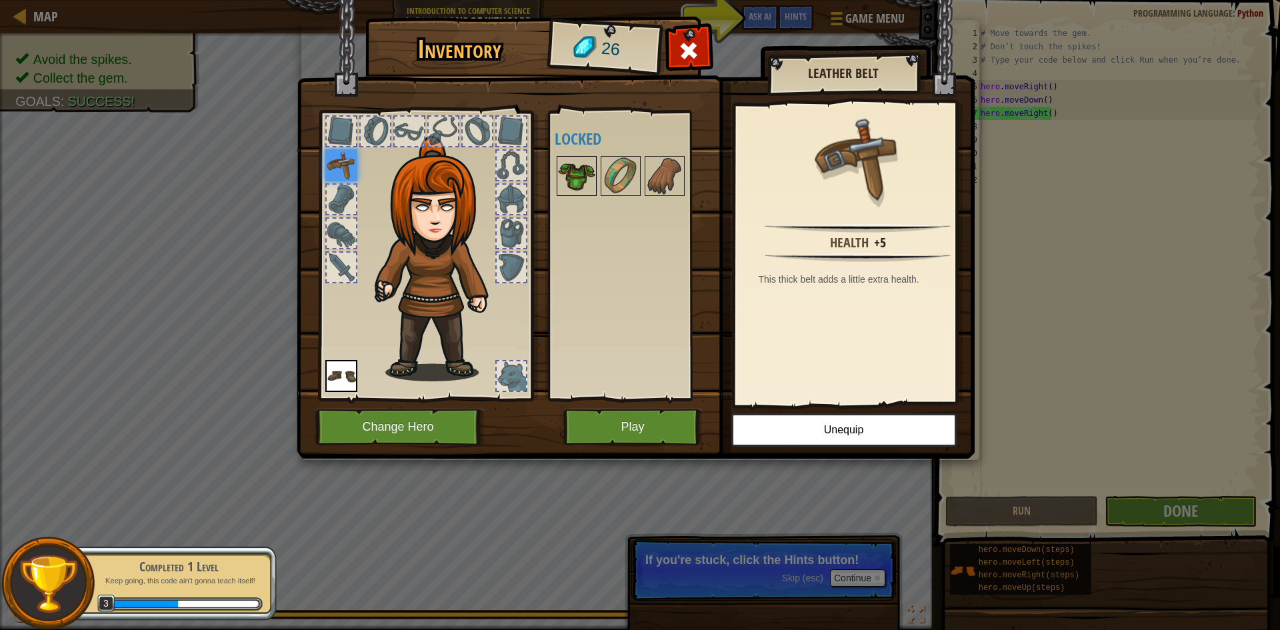
click at [581, 183] on img at bounding box center [576, 175] width 37 height 37
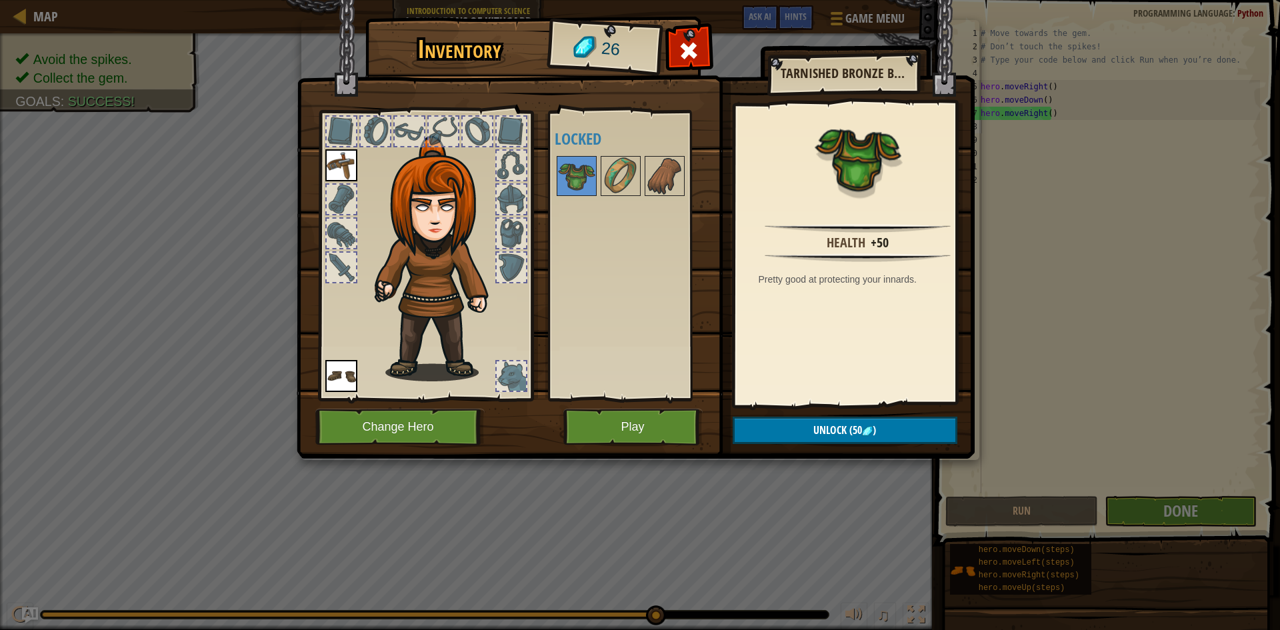
drag, startPoint x: 611, startPoint y: 169, endPoint x: 516, endPoint y: 168, distance: 95.3
click at [525, 168] on div "Inventory 26 Available Equip Equip (double-click to equip) Locked Tarnished Bro…" at bounding box center [640, 240] width 678 height 440
drag, startPoint x: 600, startPoint y: 178, endPoint x: 576, endPoint y: 189, distance: 26.5
click at [576, 189] on div "Available Equip Equip (double-click to equip) Locked" at bounding box center [638, 256] width 167 height 278
click at [667, 415] on button "Play" at bounding box center [632, 427] width 139 height 37
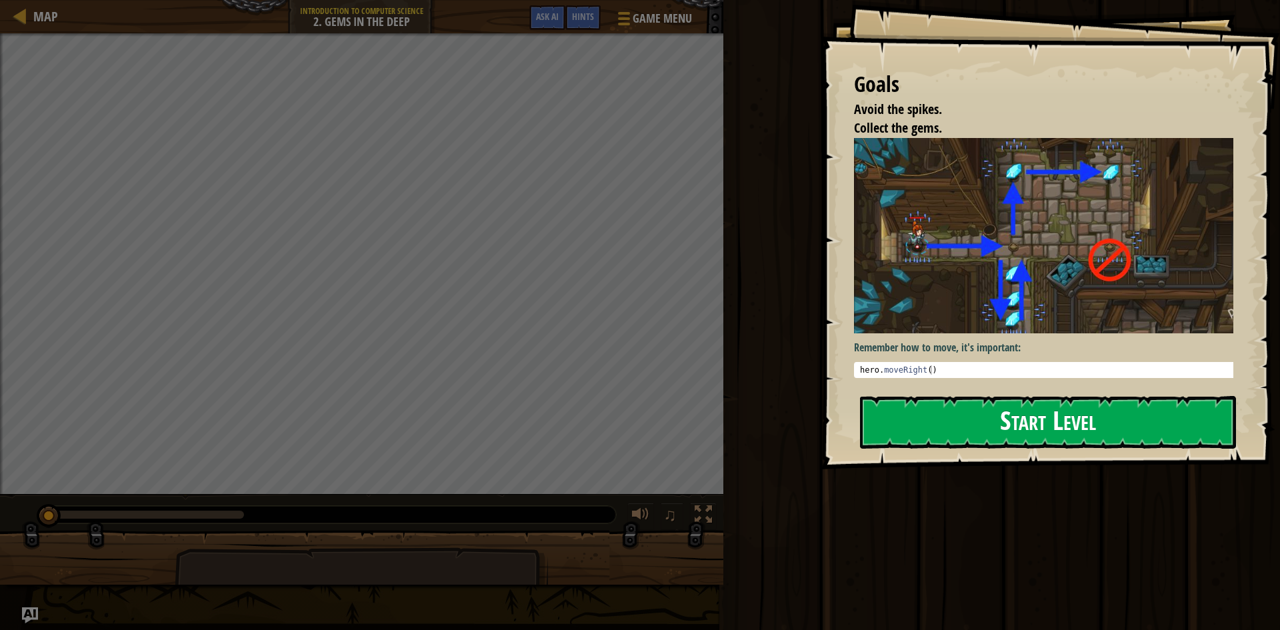
click at [990, 401] on button "Start Level" at bounding box center [1048, 422] width 376 height 53
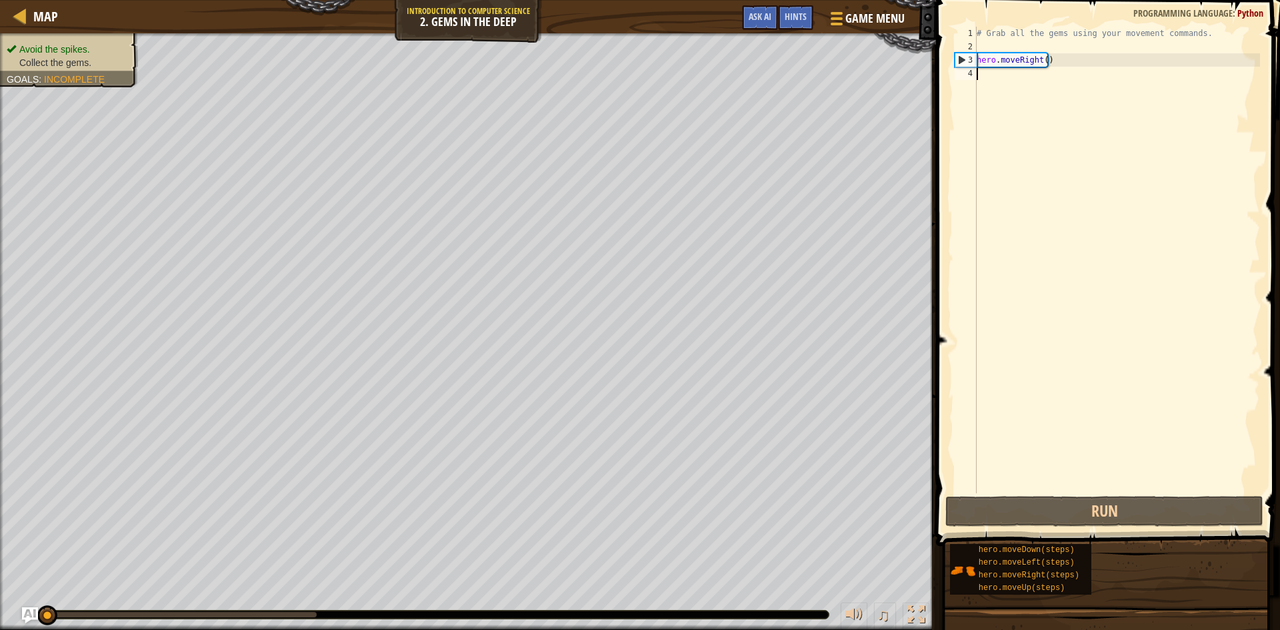
click at [984, 79] on div "# Grab all the gems using your movement commands. hero . moveRight ( )" at bounding box center [1117, 273] width 286 height 493
type textarea "h"
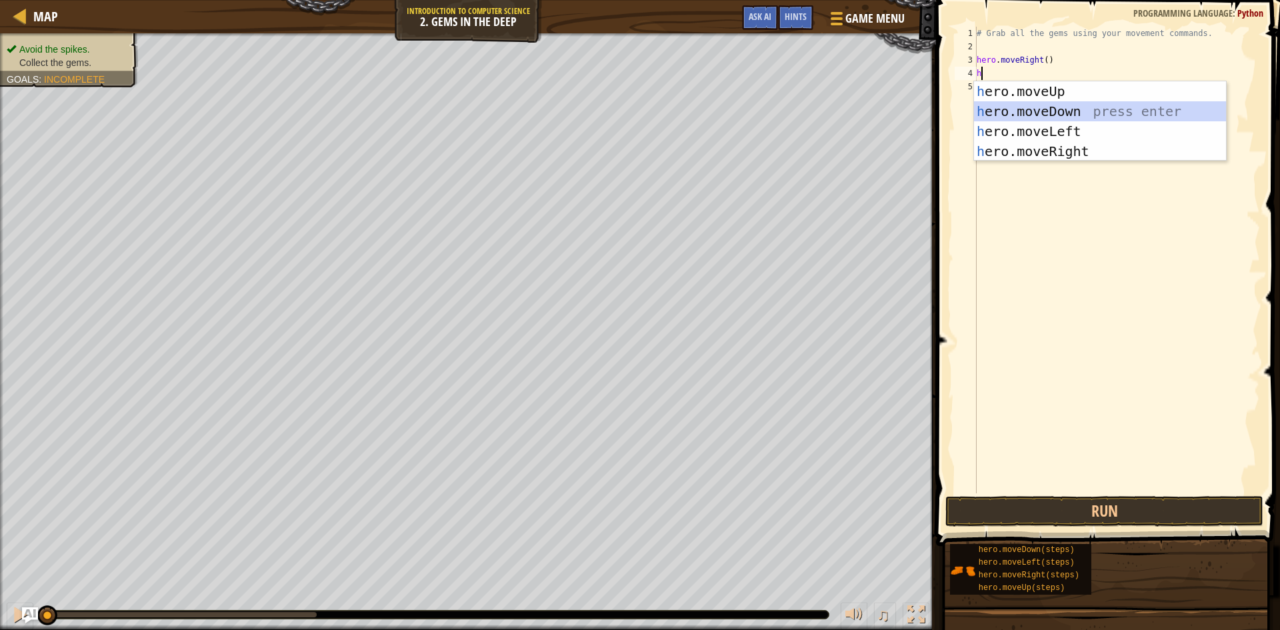
click at [1062, 109] on div "h ero.moveUp press enter h ero.moveDown press enter h ero.moveLeft press enter …" at bounding box center [1100, 141] width 252 height 120
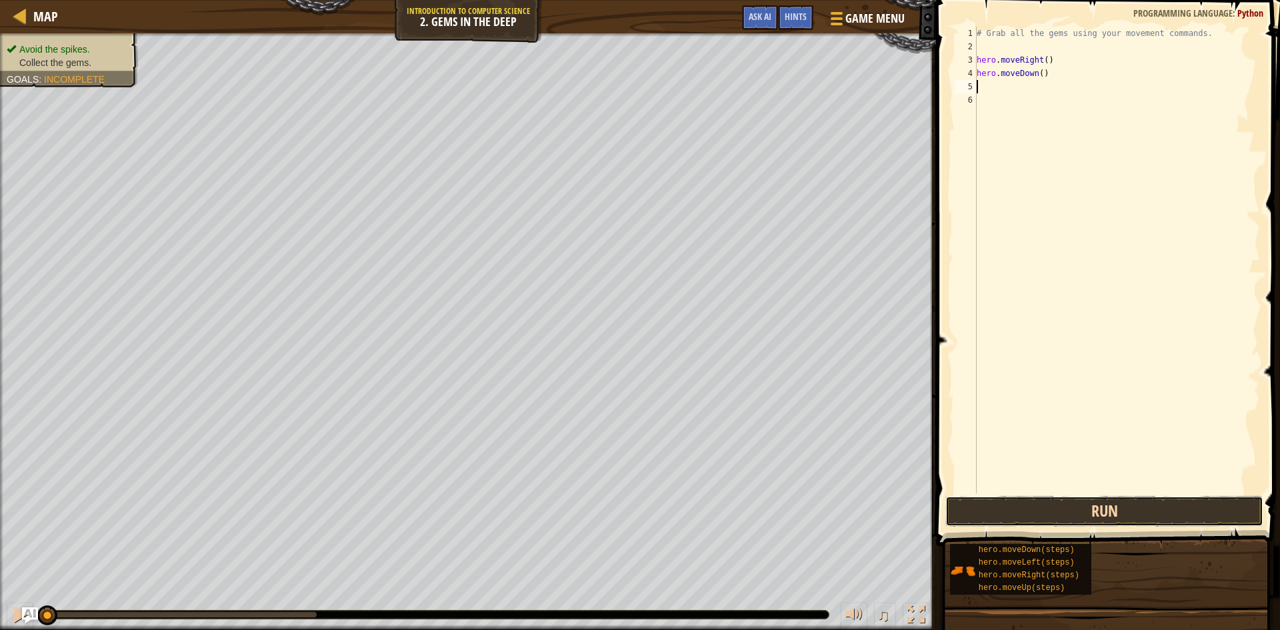
click at [1053, 507] on button "Run" at bounding box center [1104, 511] width 318 height 31
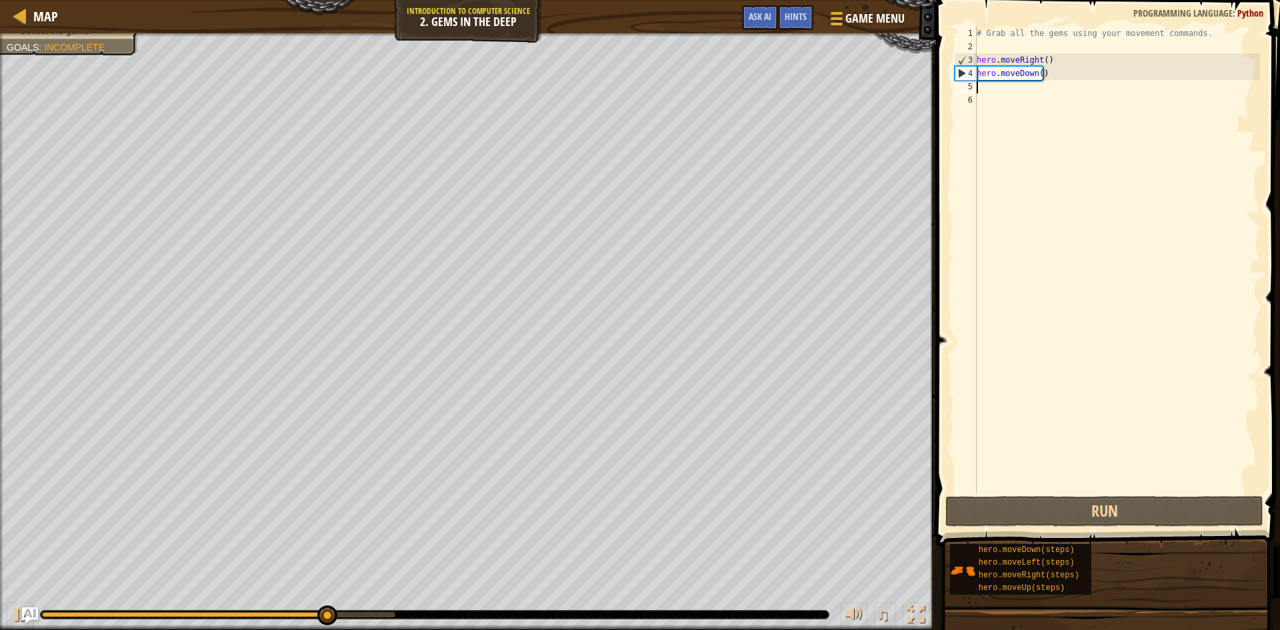
type textarea "h"
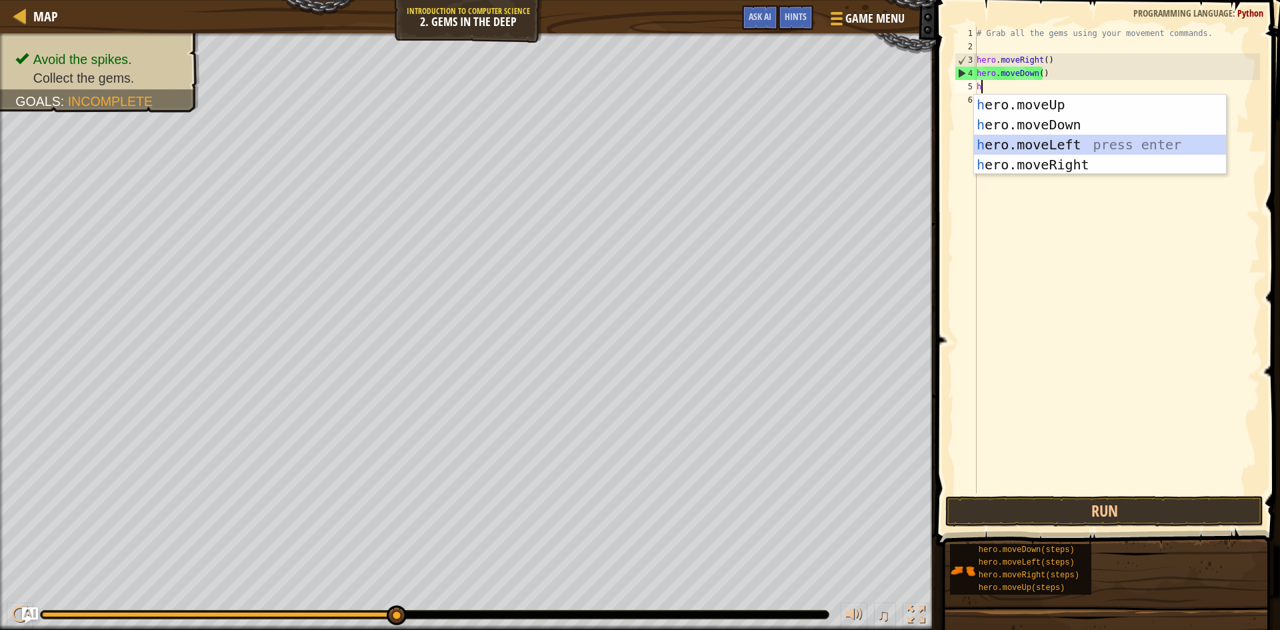
click at [1057, 147] on div "h ero.moveUp press enter h ero.moveDown press enter h ero.moveLeft press enter …" at bounding box center [1100, 155] width 252 height 120
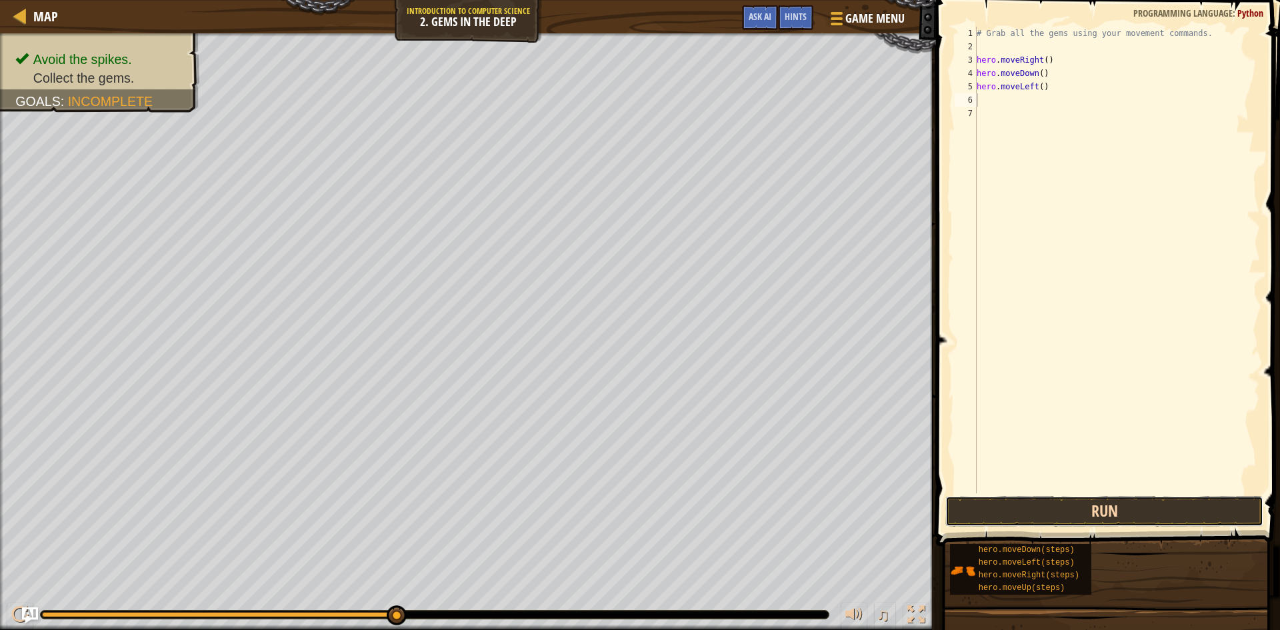
click at [1073, 510] on button "Run" at bounding box center [1104, 511] width 318 height 31
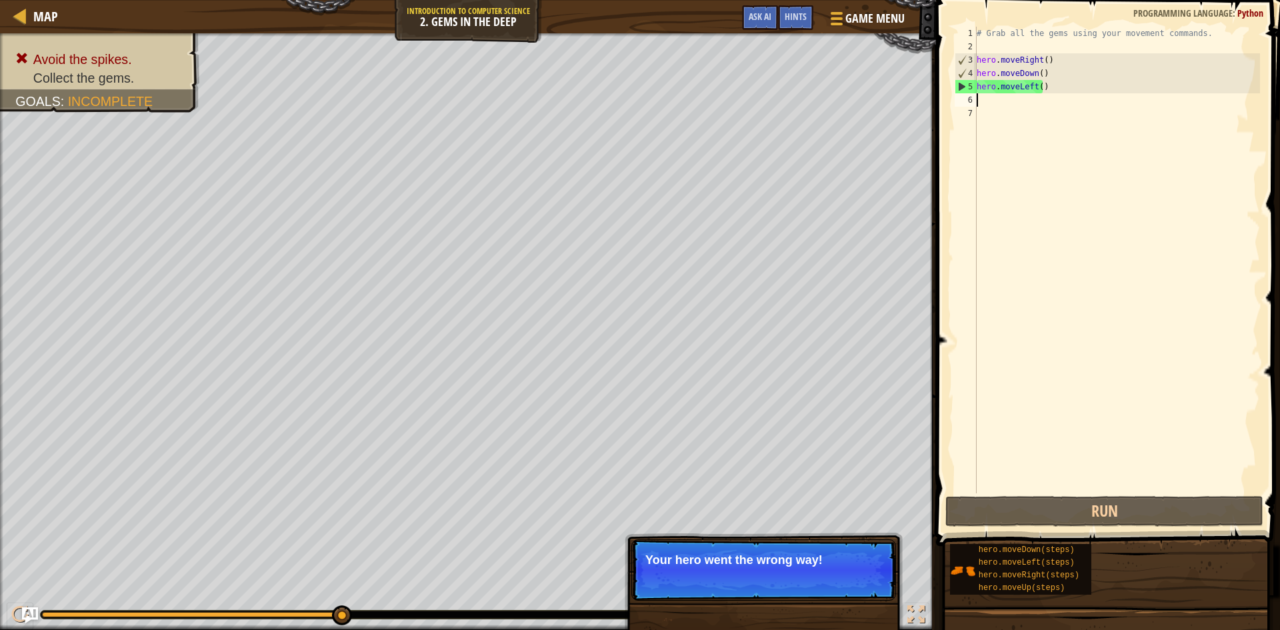
click at [1044, 88] on div "# Grab all the gems using your movement commands. hero . moveRight ( ) hero . m…" at bounding box center [1117, 273] width 286 height 493
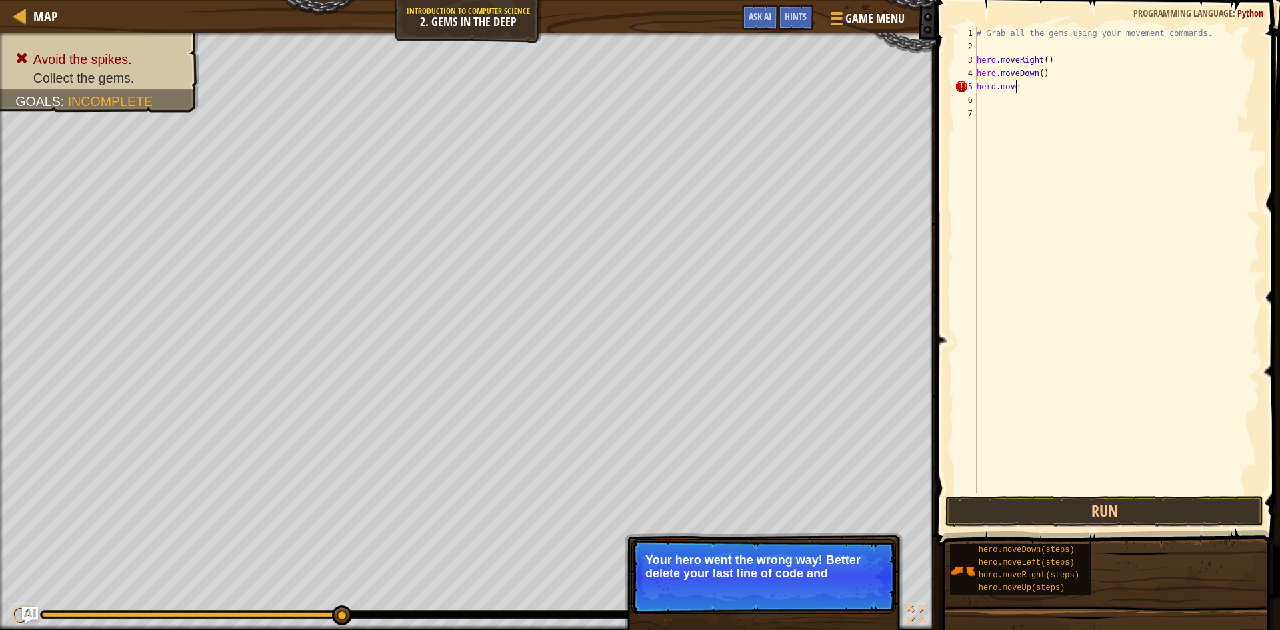
type textarea "h"
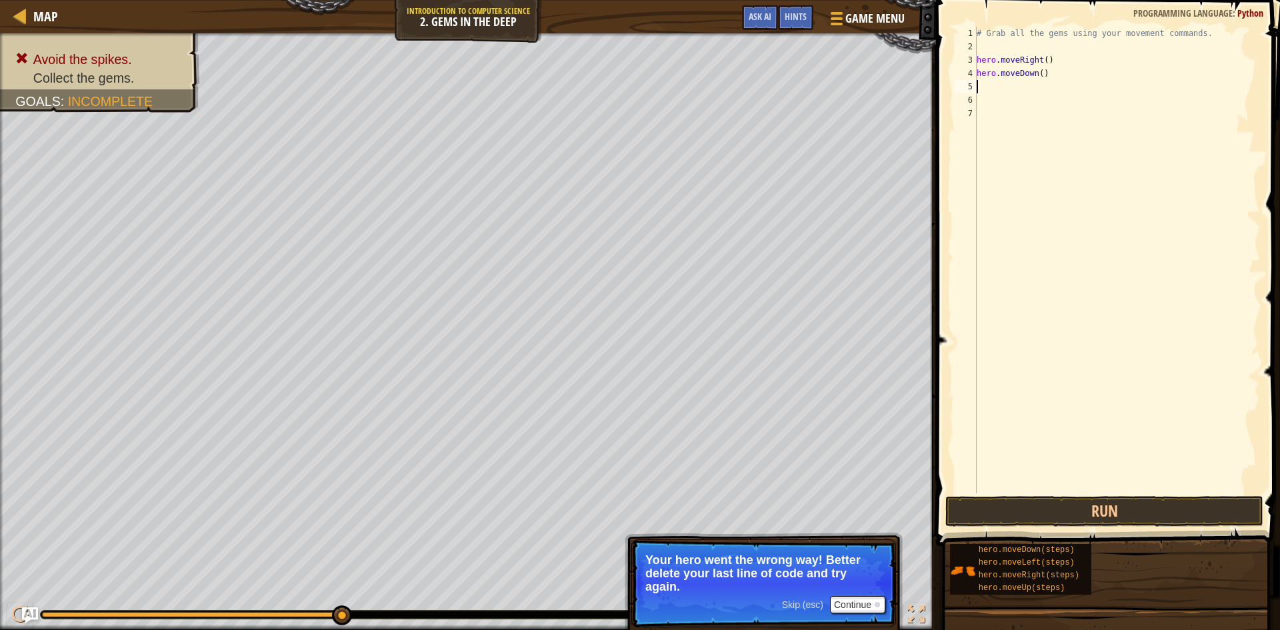
type textarea "h"
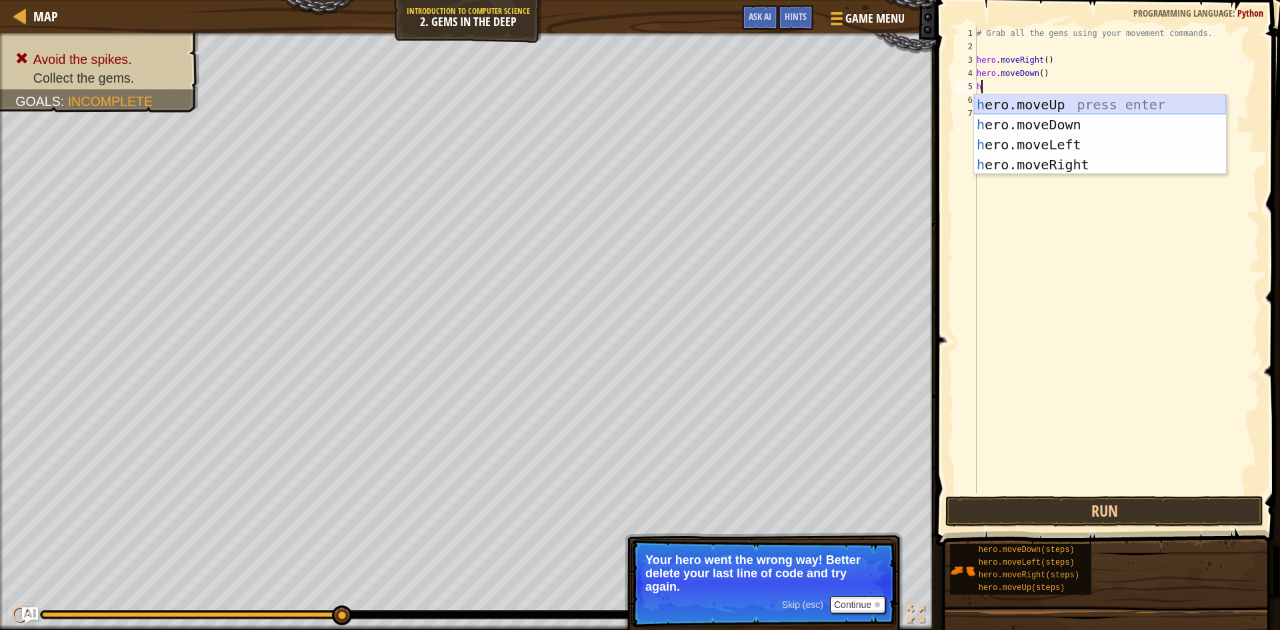
click at [1040, 105] on div "h ero.moveUp press enter h ero.moveDown press enter h ero.moveLeft press enter …" at bounding box center [1100, 155] width 252 height 120
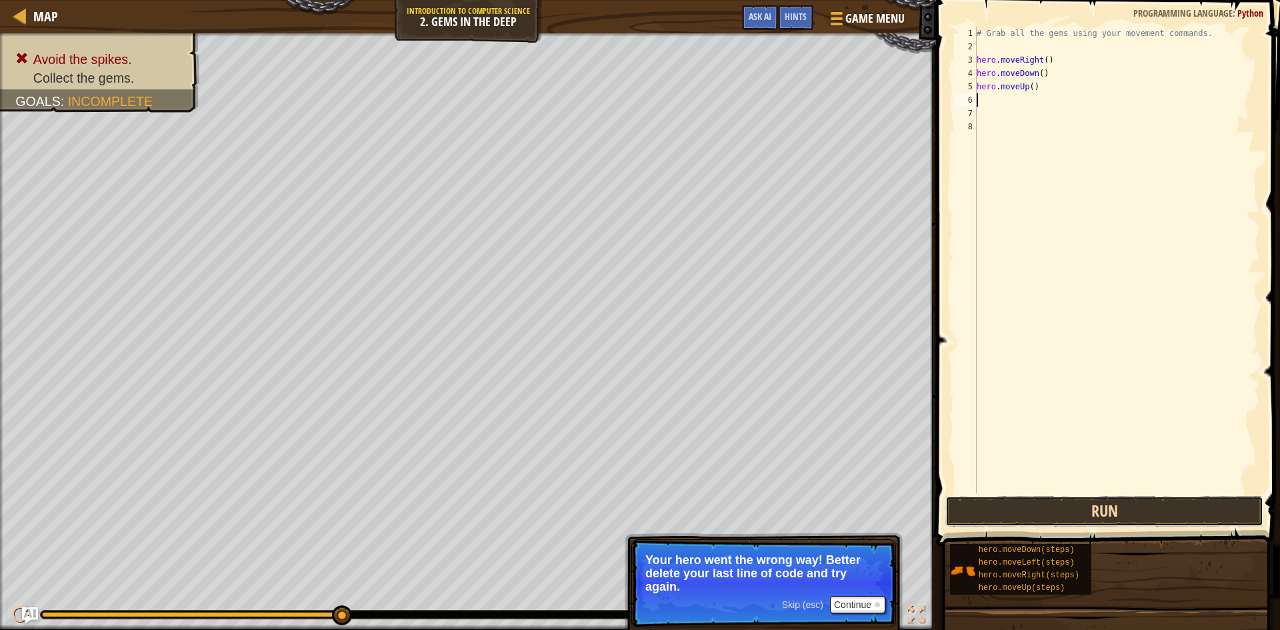
click at [1066, 522] on button "Run" at bounding box center [1104, 511] width 318 height 31
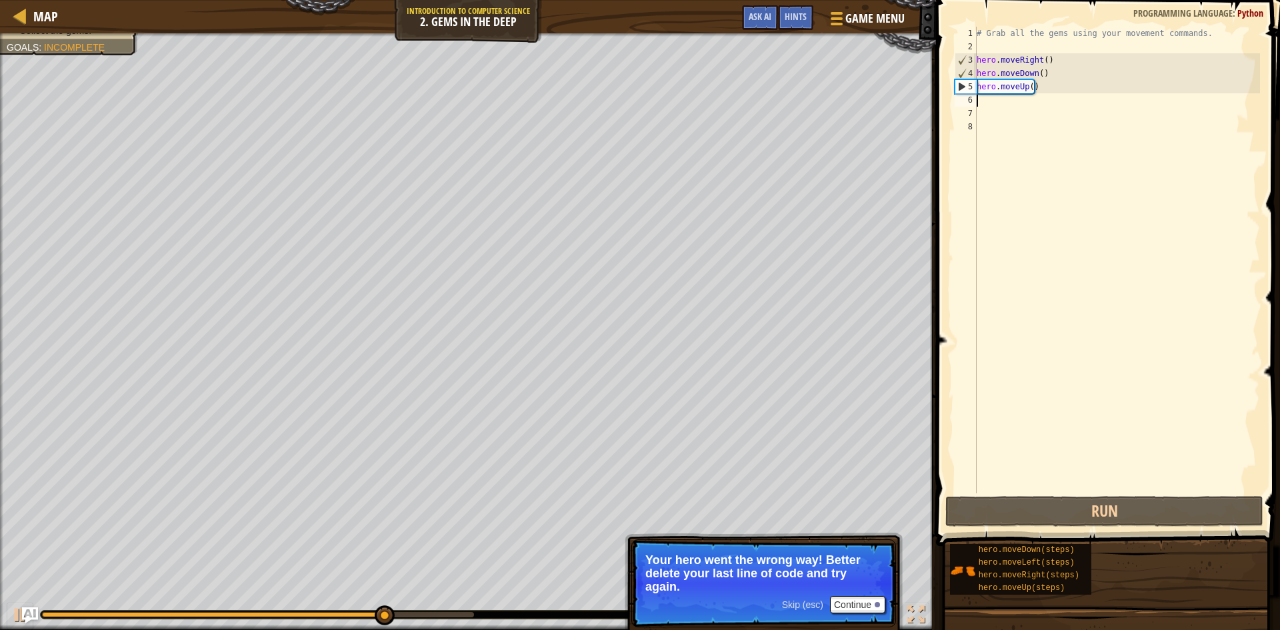
type textarea "h"
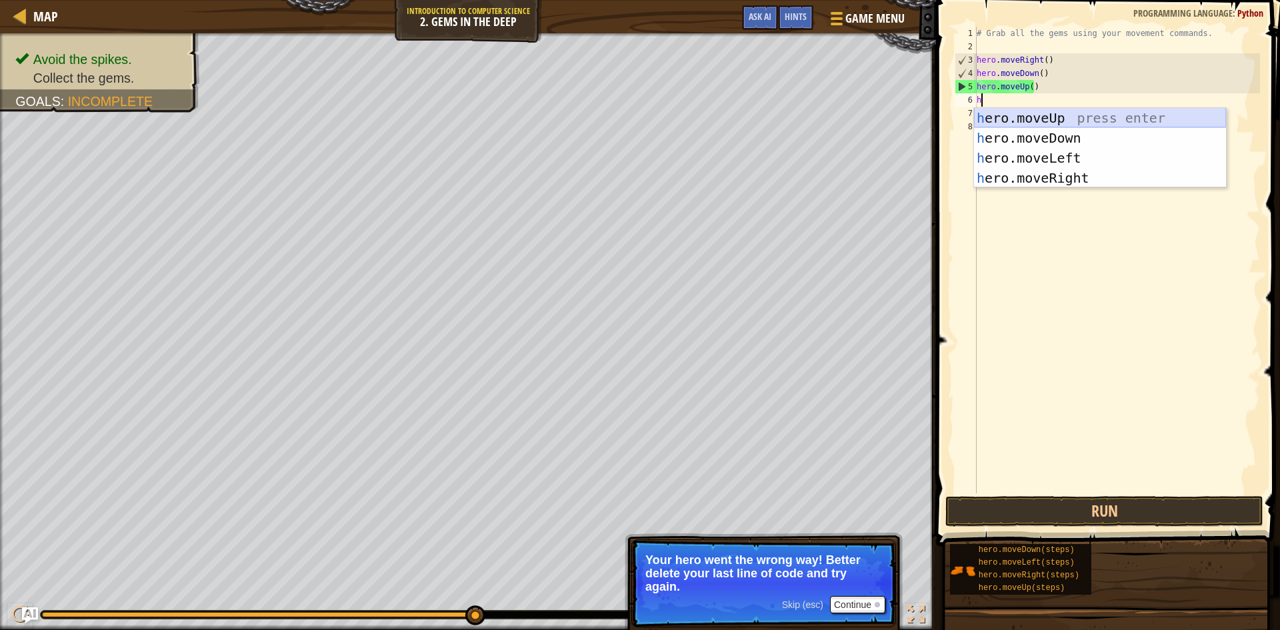
click at [1032, 121] on div "h ero.moveUp press enter h ero.moveDown press enter h ero.moveLeft press enter …" at bounding box center [1100, 168] width 252 height 120
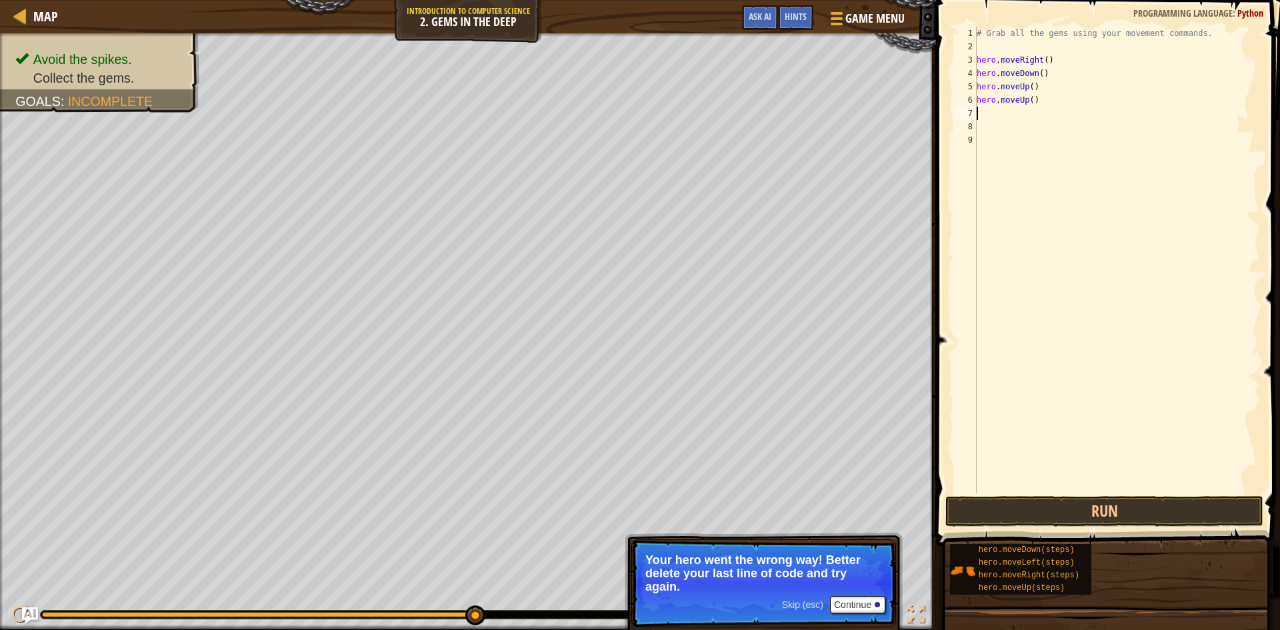
type textarea "h"
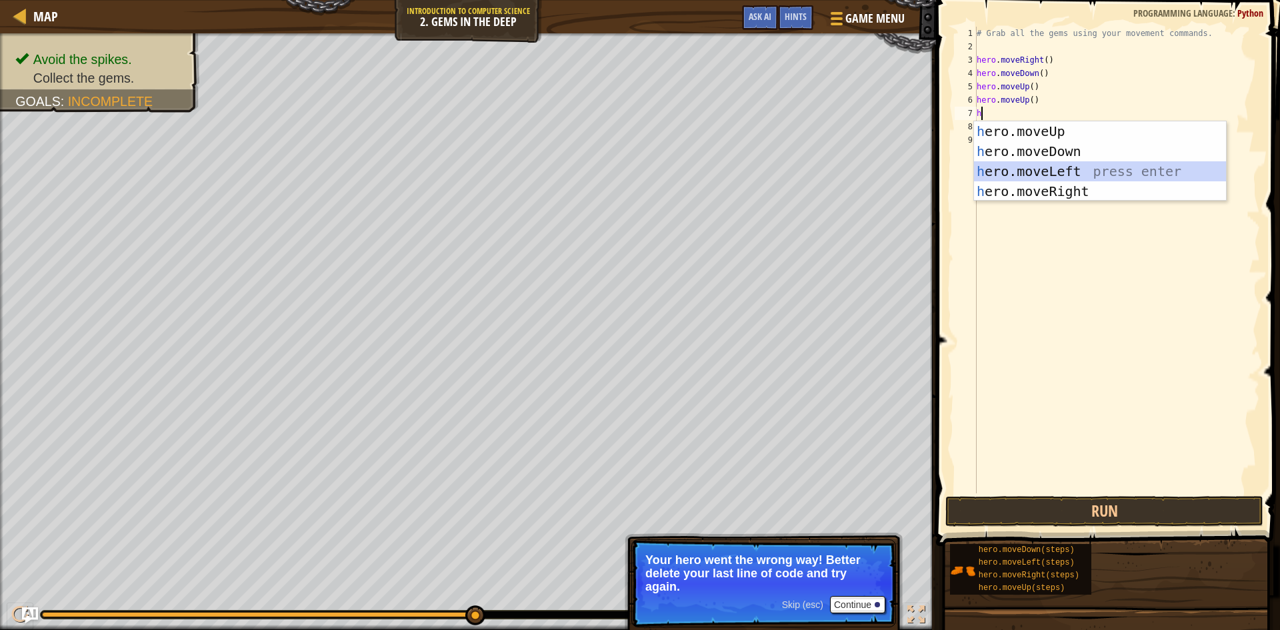
click at [1067, 171] on div "h ero.moveUp press enter h ero.moveDown press enter h ero.moveLeft press enter …" at bounding box center [1100, 181] width 252 height 120
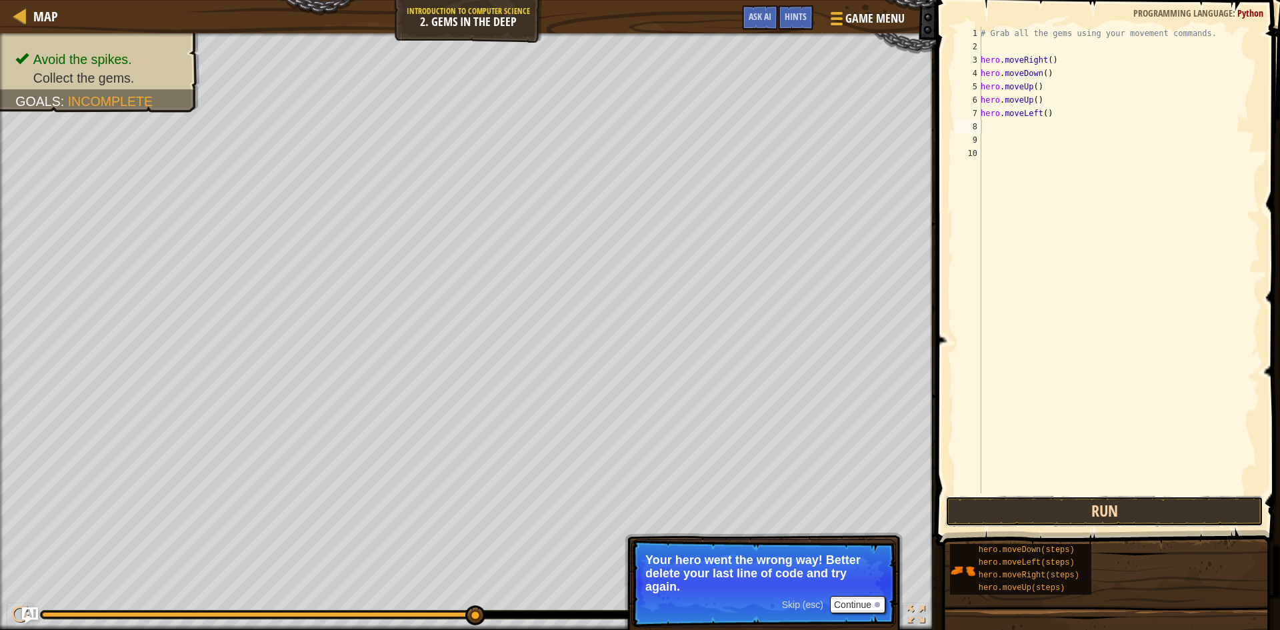
click at [1096, 511] on button "Run" at bounding box center [1104, 511] width 318 height 31
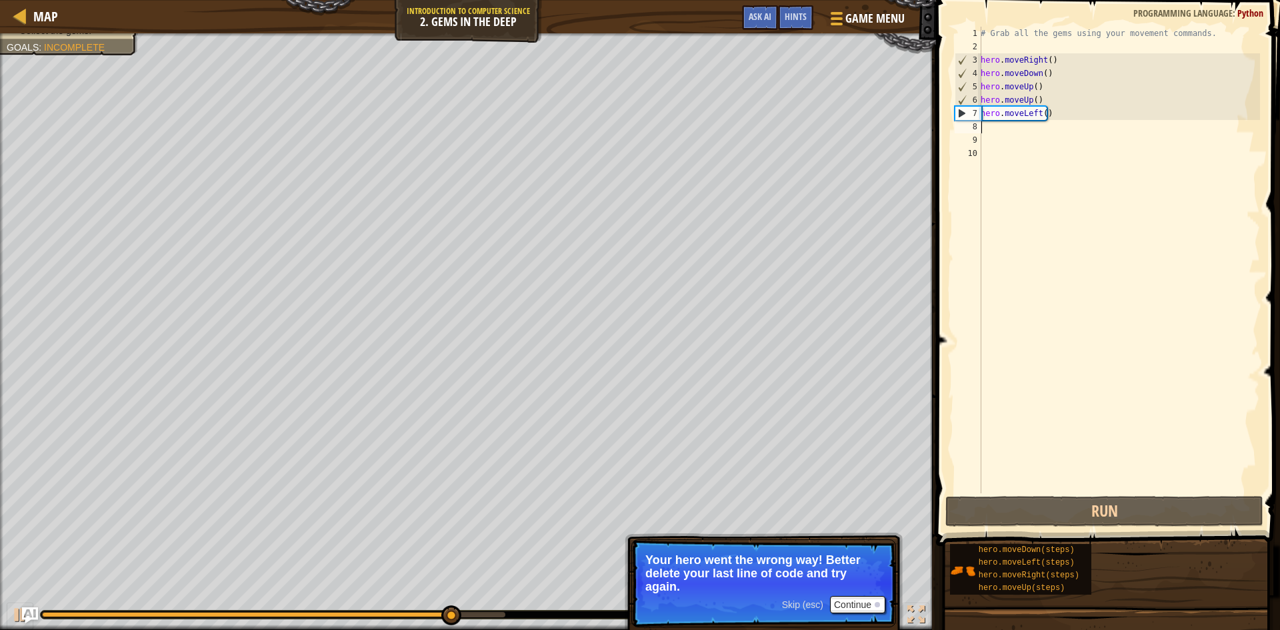
click at [1060, 121] on div "# Grab all the gems using your movement commands. hero . moveRight ( ) hero . m…" at bounding box center [1119, 273] width 282 height 493
click at [1058, 119] on div "# Grab all the gems using your movement commands. hero . moveRight ( ) hero . m…" at bounding box center [1119, 273] width 282 height 493
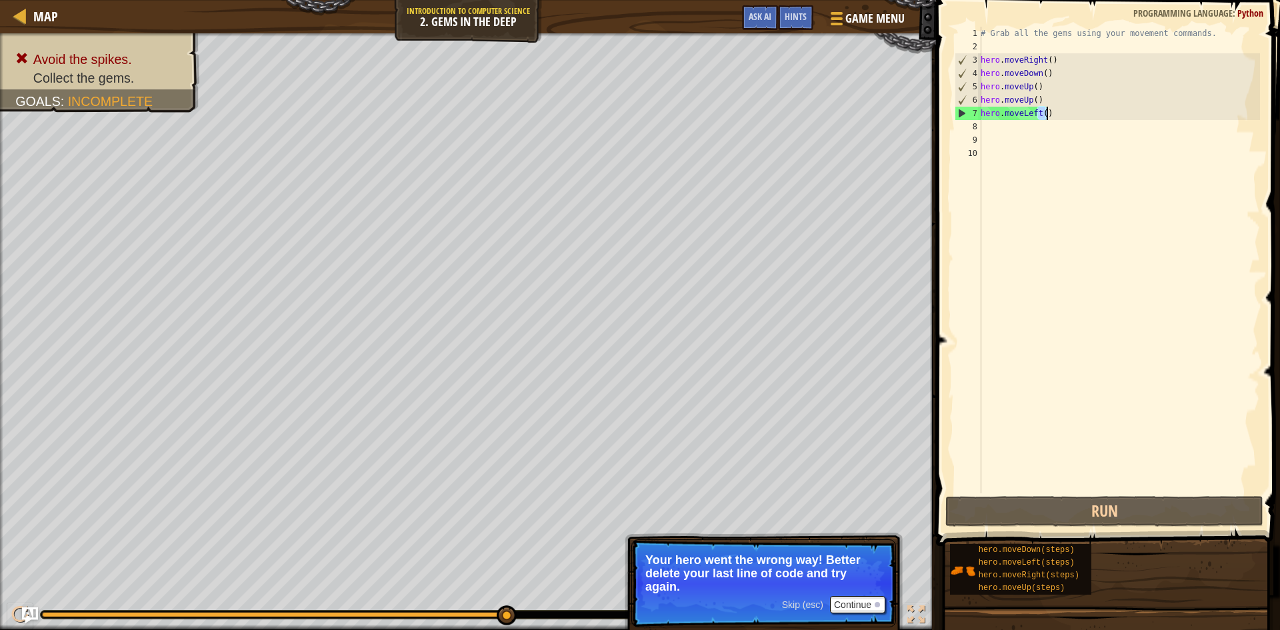
click at [1058, 119] on div "# Grab all the gems using your movement commands. hero . moveRight ( ) hero . m…" at bounding box center [1119, 260] width 282 height 467
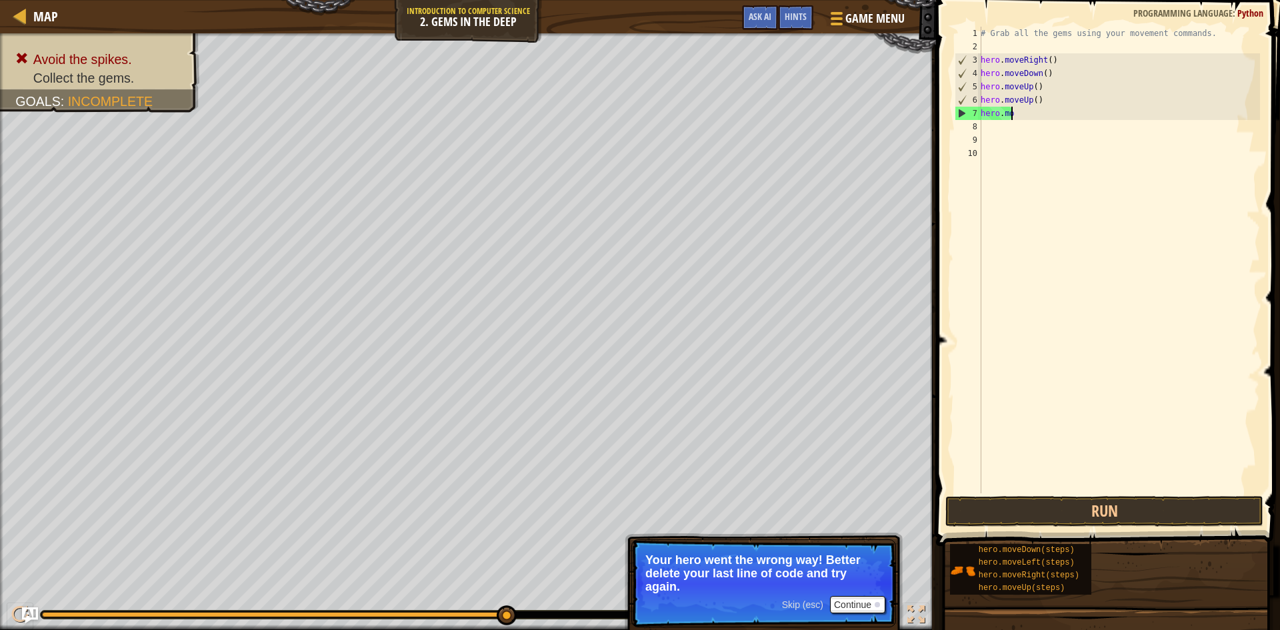
type textarea "h"
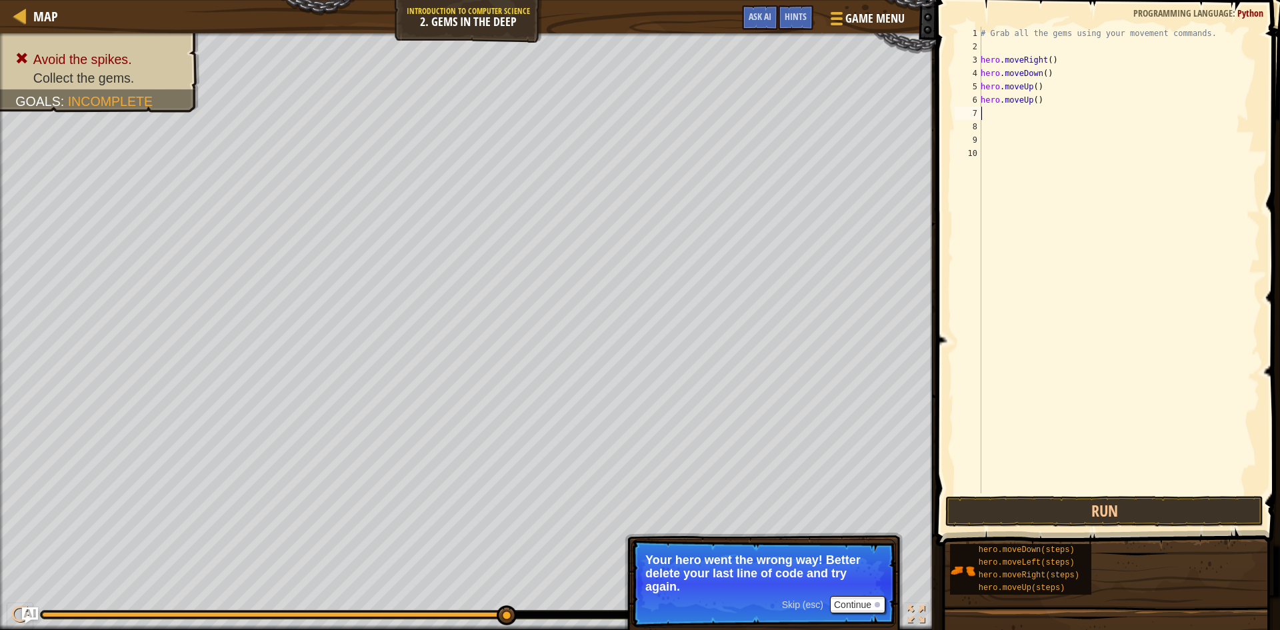
type textarea "h"
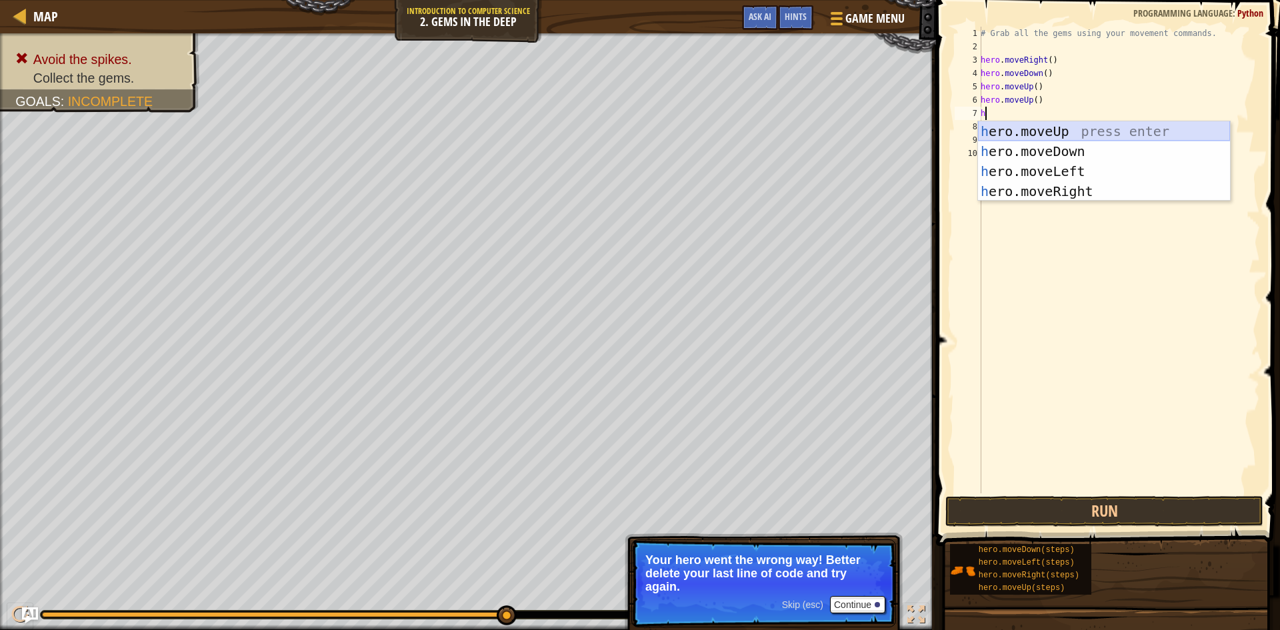
click at [1053, 134] on div "h ero.moveUp press enter h ero.moveDown press enter h ero.moveLeft press enter …" at bounding box center [1104, 181] width 252 height 120
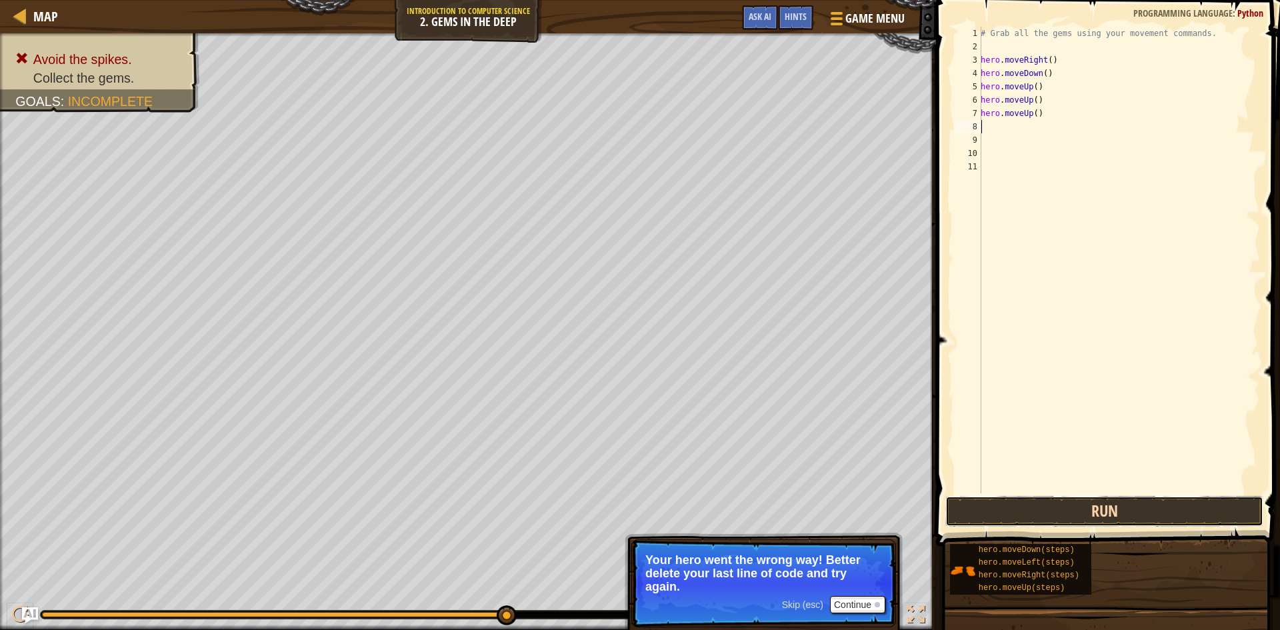
click at [1034, 513] on button "Run" at bounding box center [1104, 511] width 318 height 31
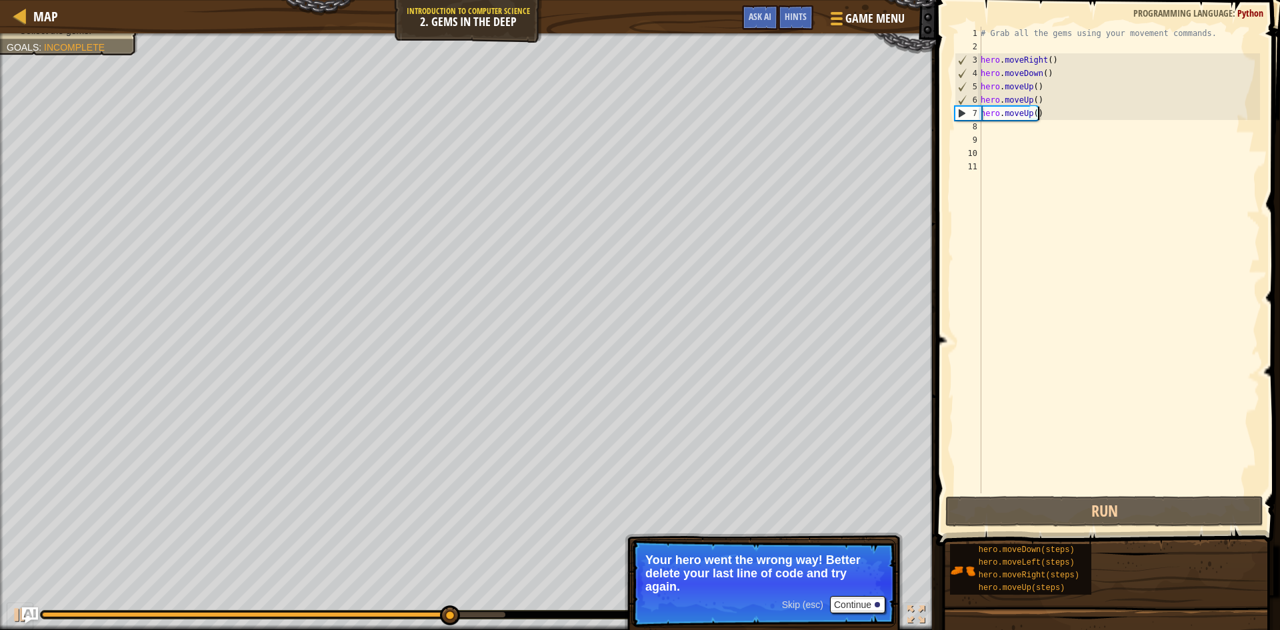
click at [1052, 114] on div "# Grab all the gems using your movement commands. hero . moveRight ( ) hero . m…" at bounding box center [1119, 273] width 282 height 493
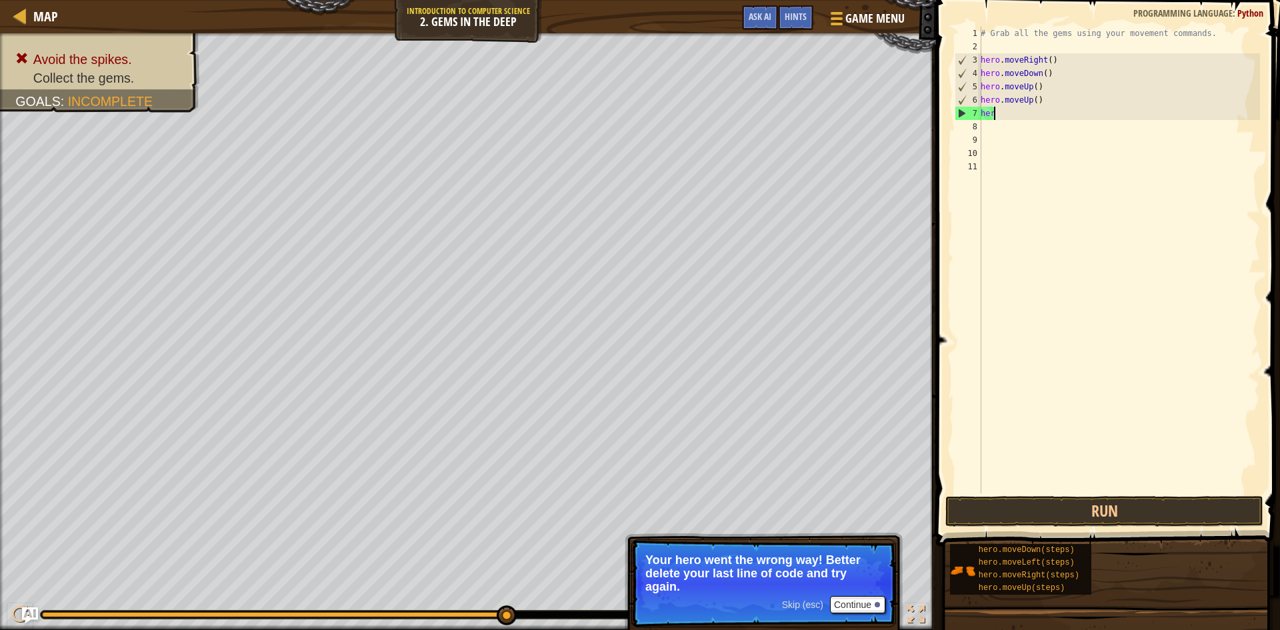
type textarea "h"
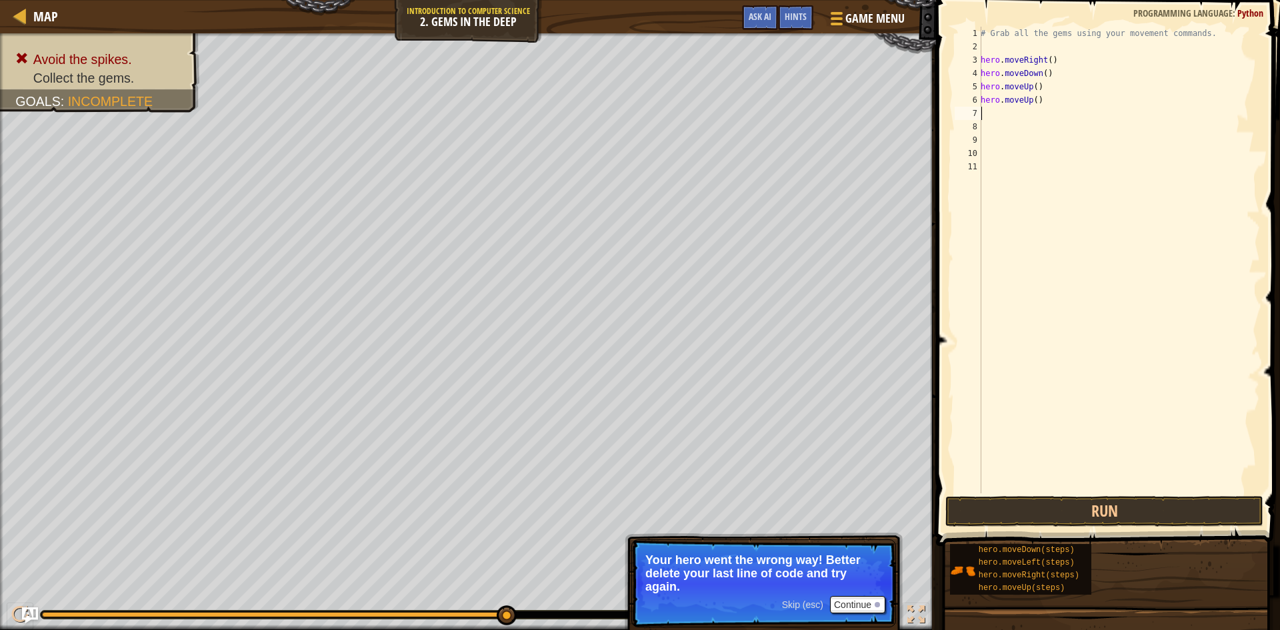
type textarea "h"
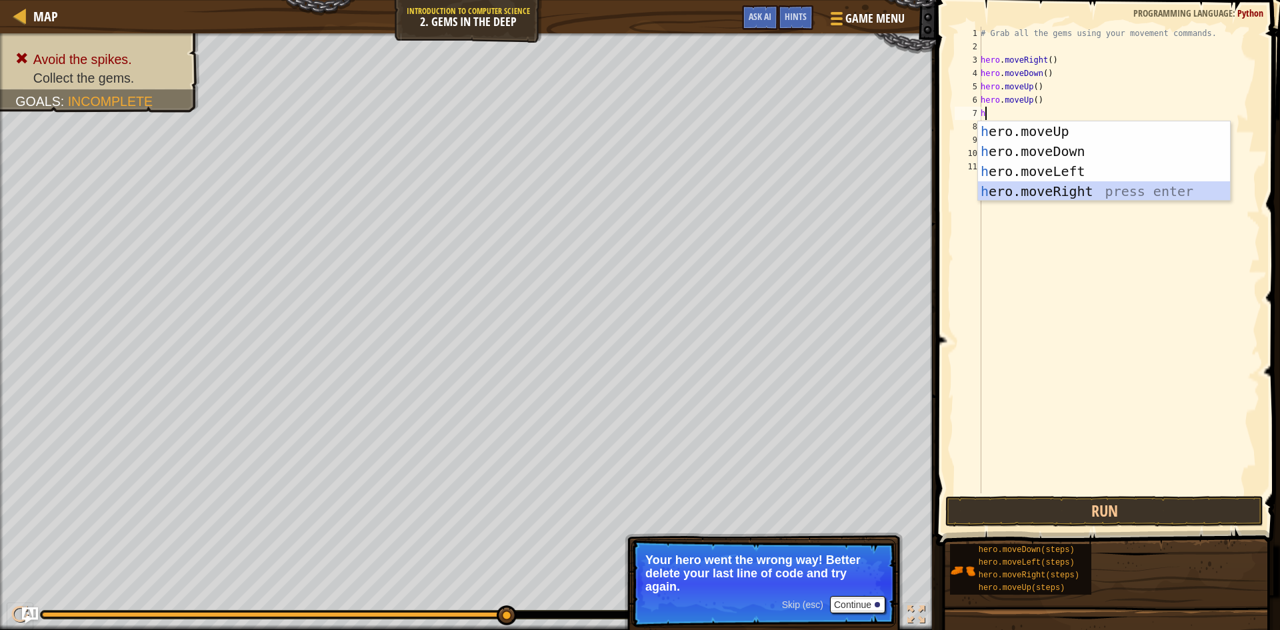
click at [1047, 193] on div "h ero.moveUp press enter h ero.moveDown press enter h ero.moveLeft press enter …" at bounding box center [1104, 181] width 252 height 120
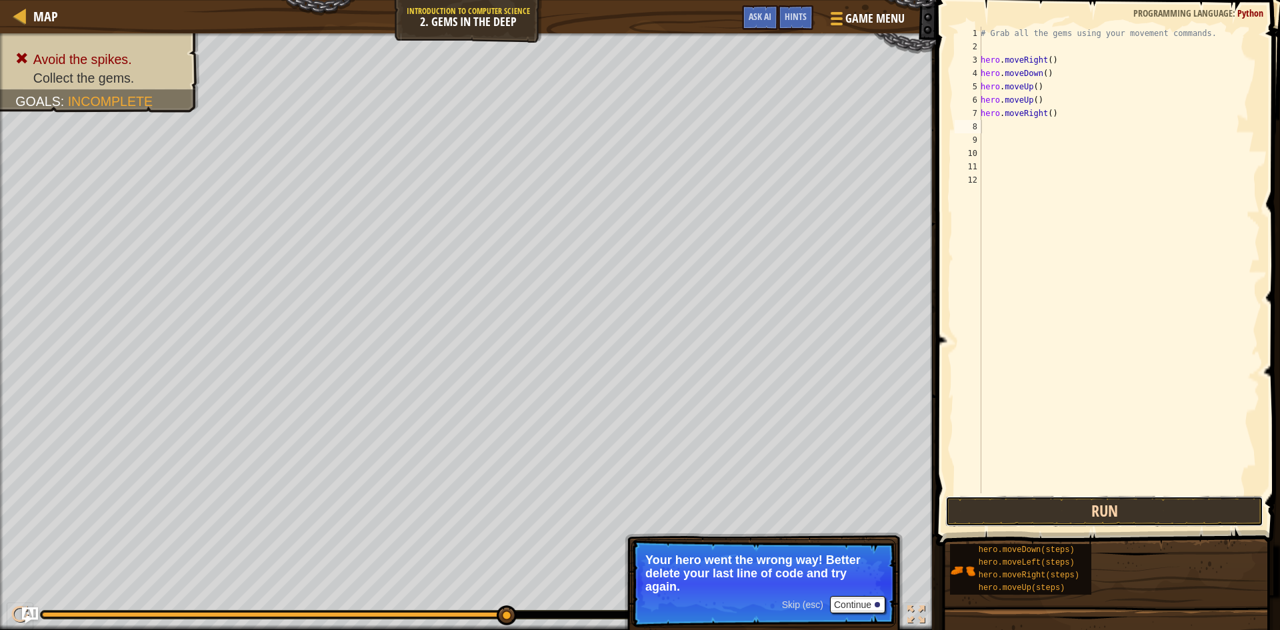
click at [1106, 514] on button "Run" at bounding box center [1104, 511] width 318 height 31
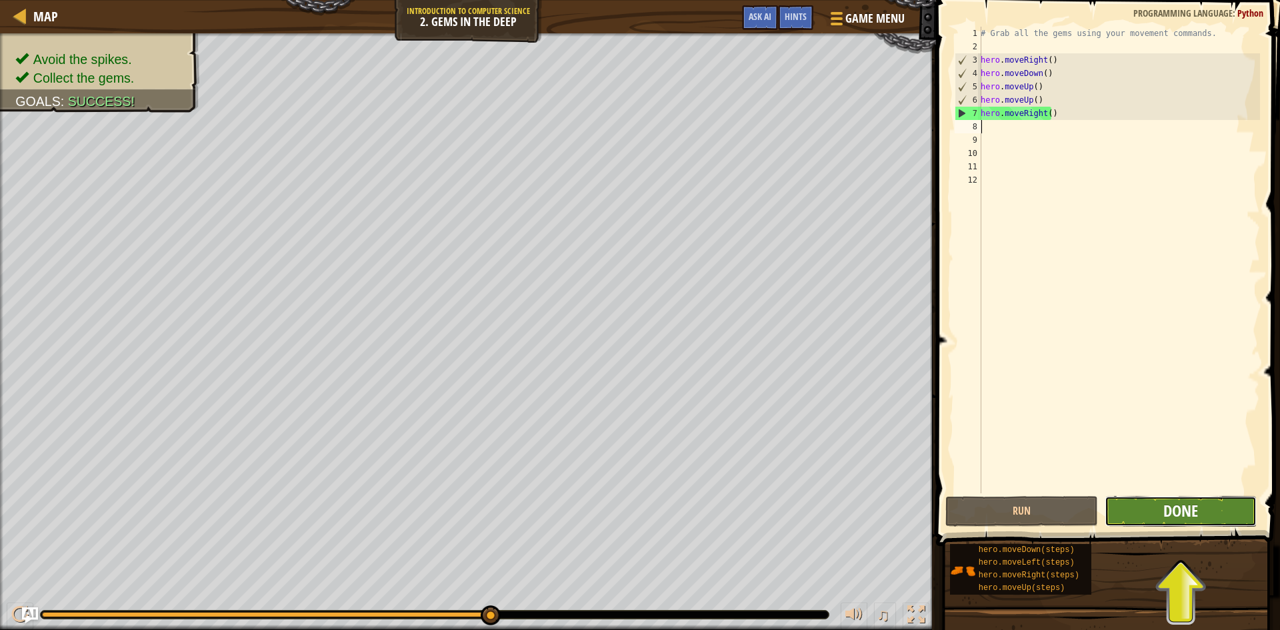
click at [1186, 514] on span "Done" at bounding box center [1180, 510] width 35 height 21
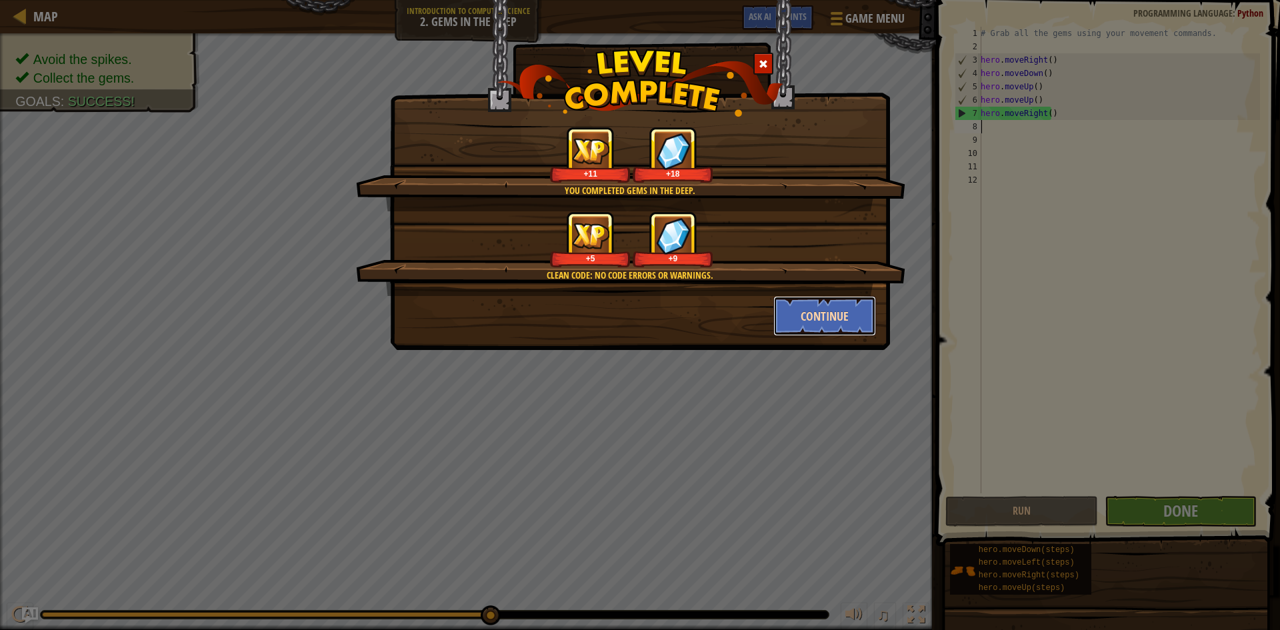
click at [819, 309] on button "Continue" at bounding box center [824, 316] width 103 height 40
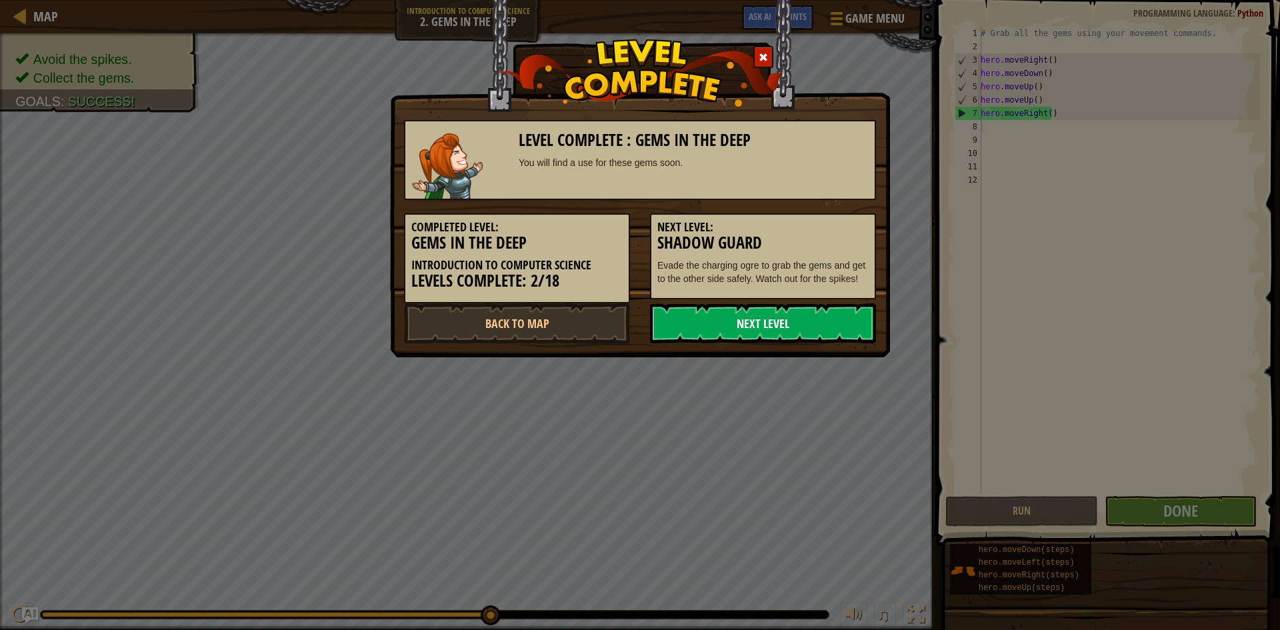
click at [804, 325] on link "Next Level" at bounding box center [763, 323] width 226 height 40
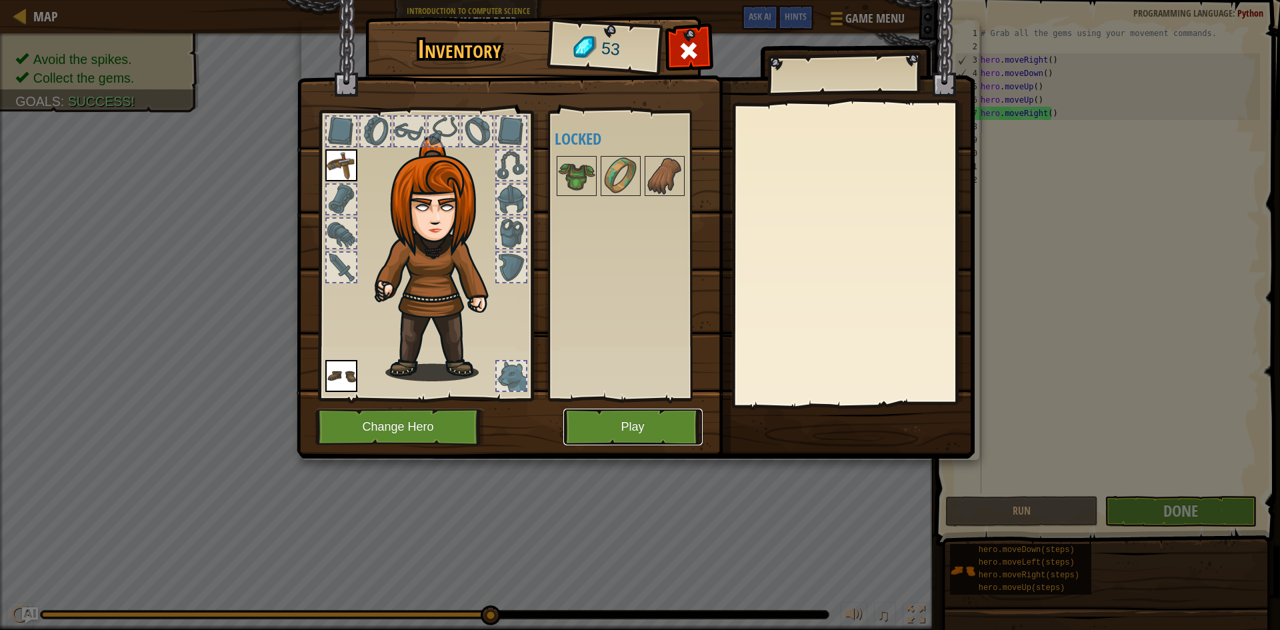
click at [614, 422] on button "Play" at bounding box center [632, 427] width 139 height 37
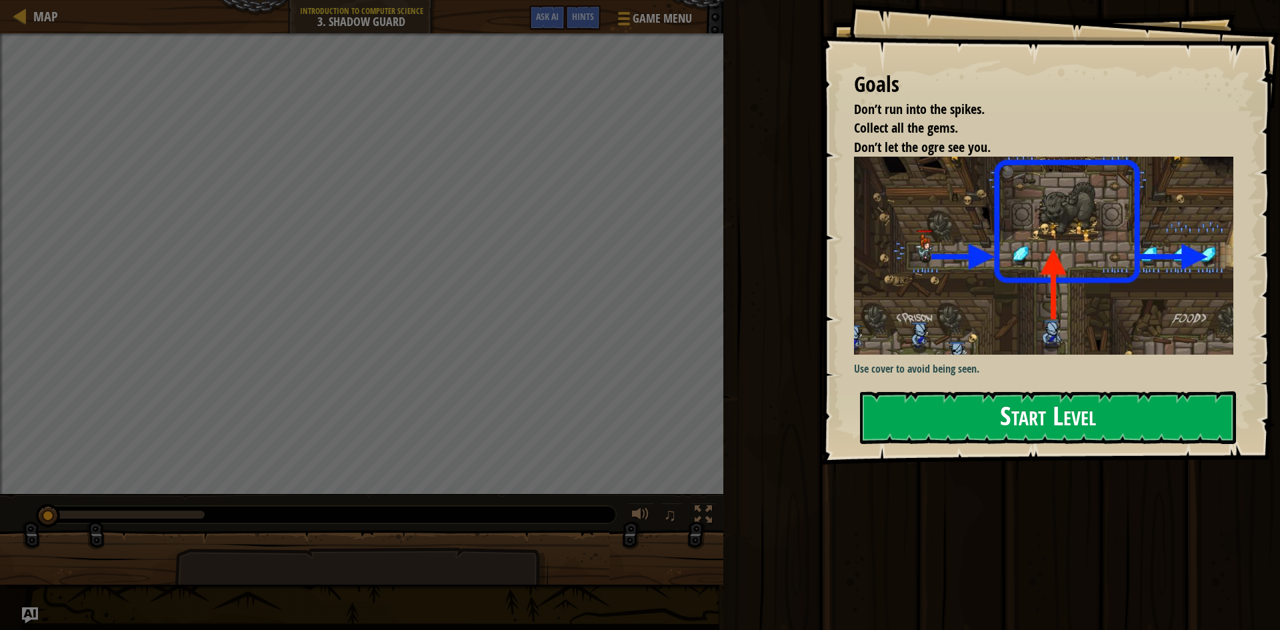
click at [993, 391] on button "Start Level" at bounding box center [1048, 417] width 376 height 53
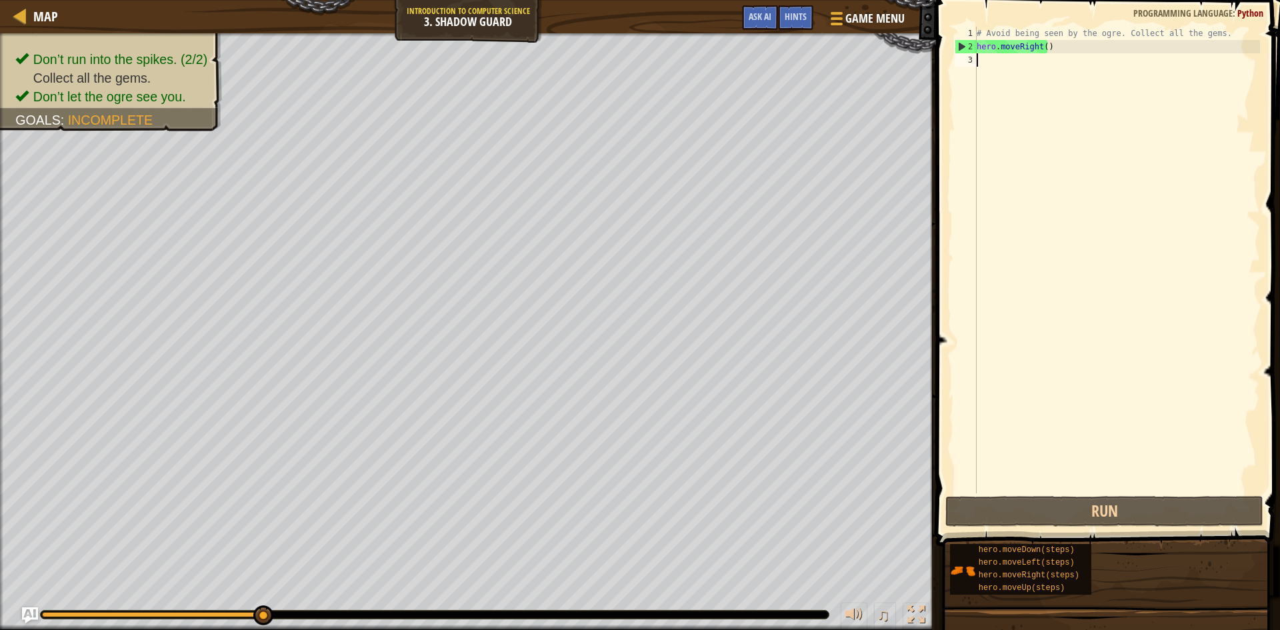
type textarea "h"
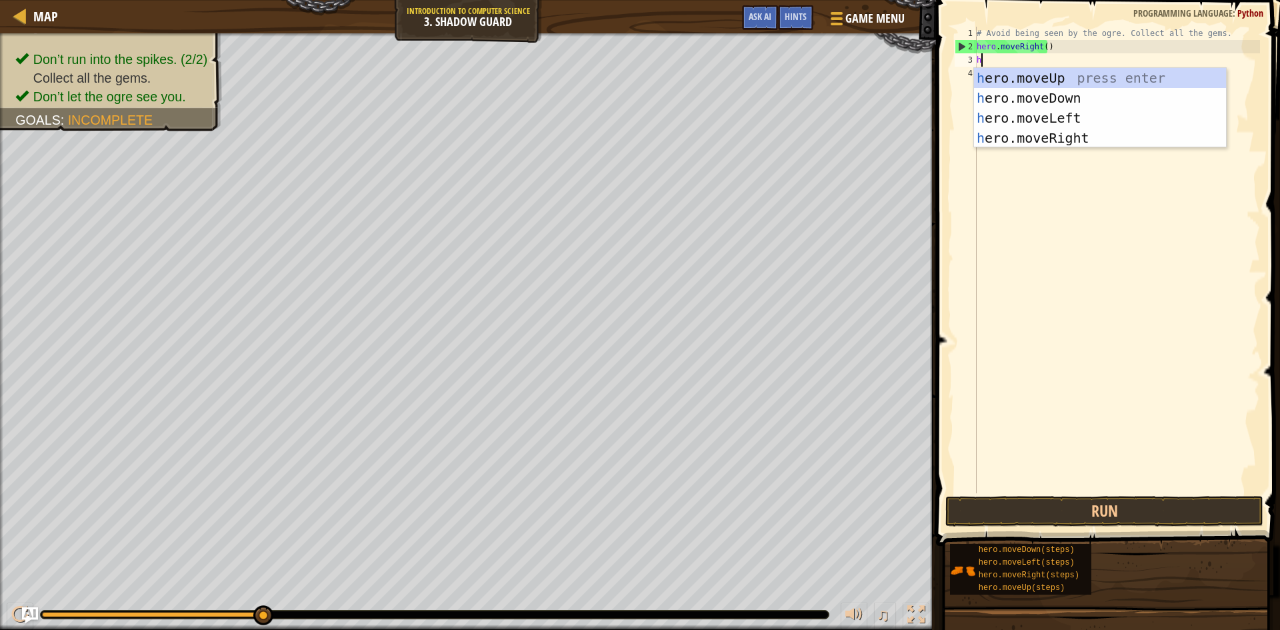
scroll to position [6, 0]
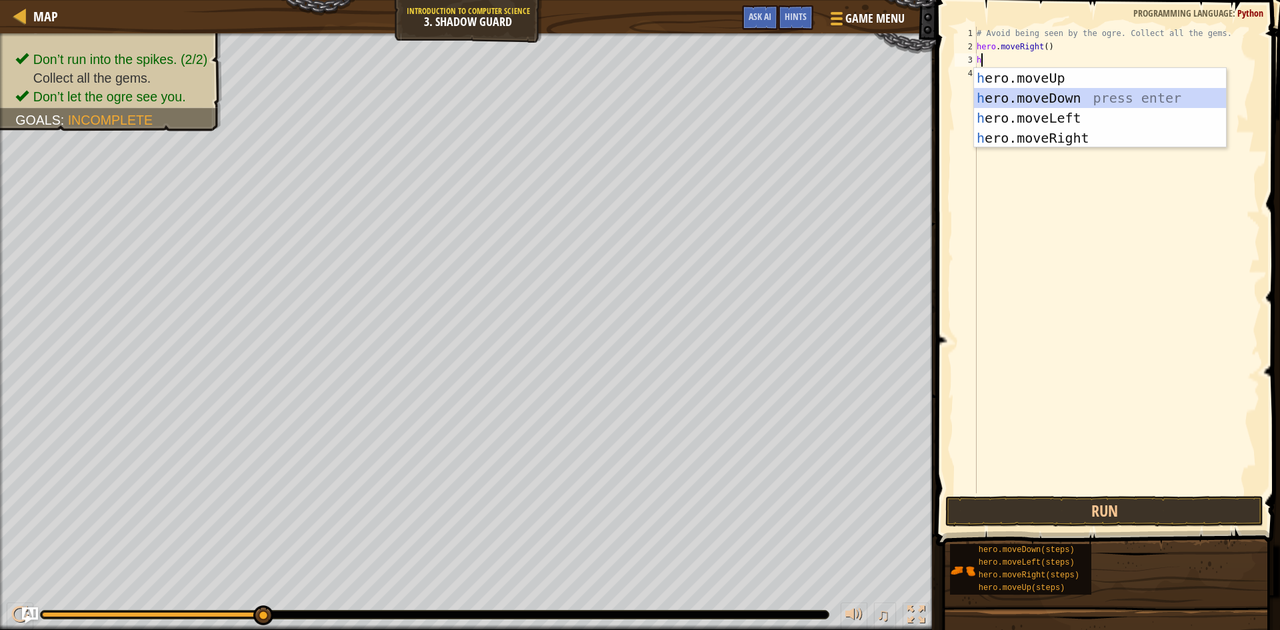
click at [1032, 92] on div "h ero.moveUp press enter h ero.moveDown press enter h ero.moveLeft press enter …" at bounding box center [1100, 128] width 252 height 120
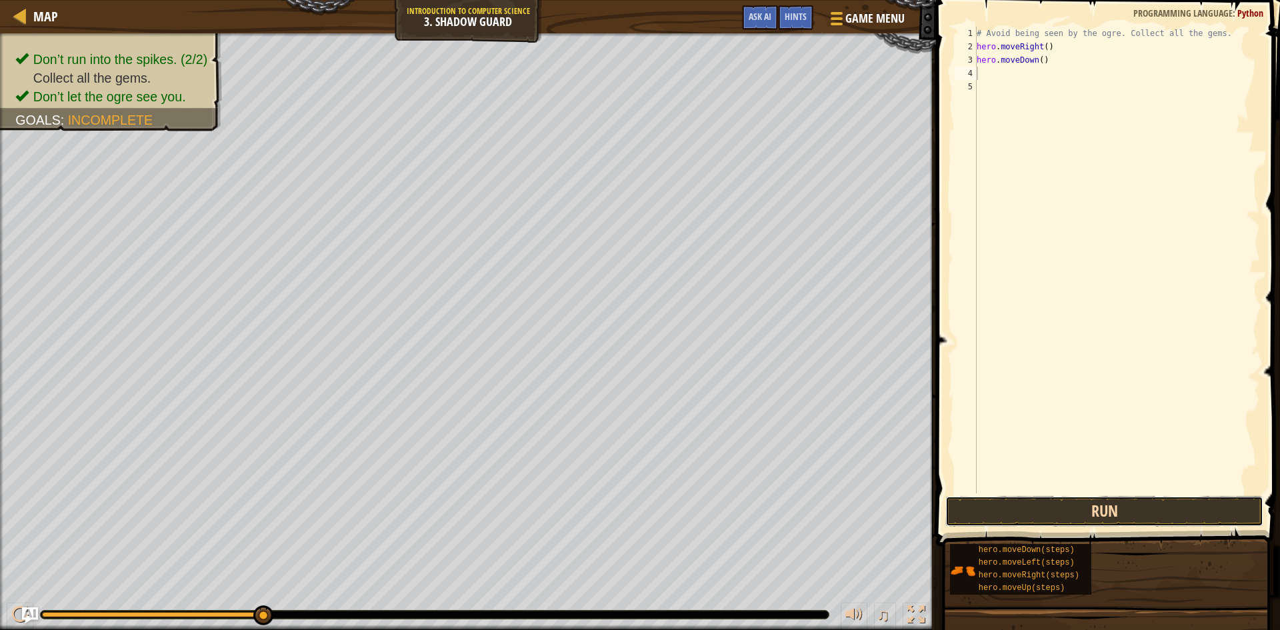
click at [1062, 504] on button "Run" at bounding box center [1104, 511] width 318 height 31
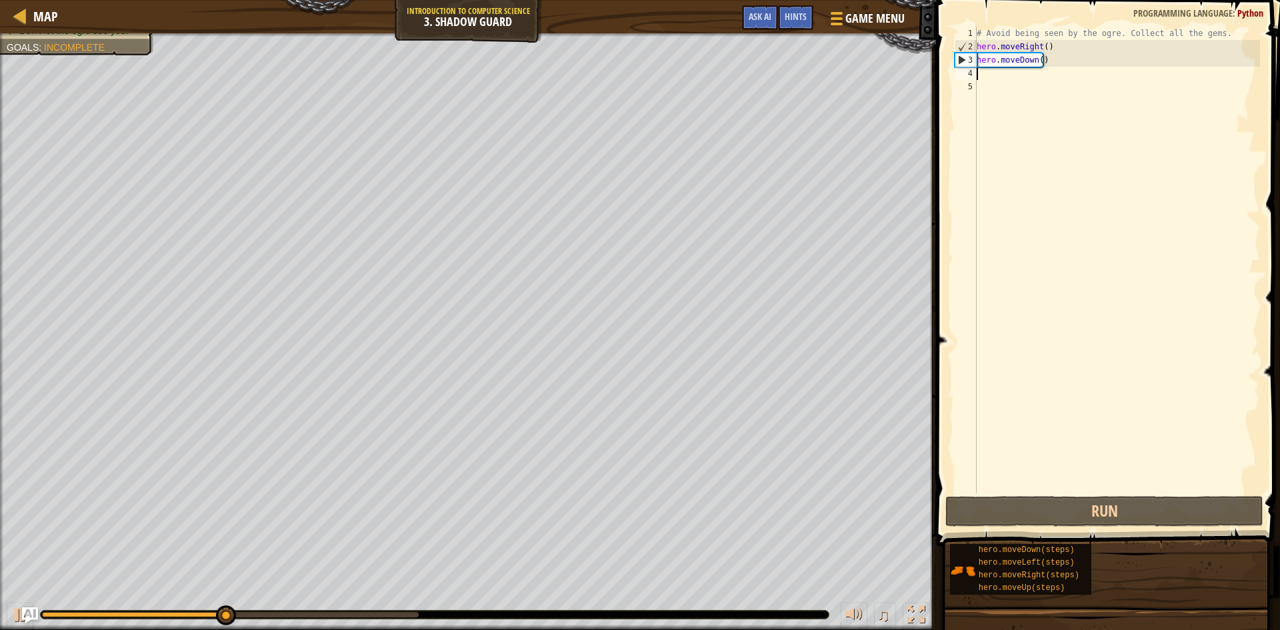
click at [1048, 67] on div "# Avoid being seen by the ogre. Collect all the gems. hero . moveRight ( ) hero…" at bounding box center [1117, 273] width 286 height 493
click at [959, 59] on div "3" at bounding box center [965, 59] width 21 height 13
click at [1044, 59] on div "# Avoid being seen by the ogre. Collect all the gems. hero . moveRight ( ) hero…" at bounding box center [1117, 273] width 286 height 493
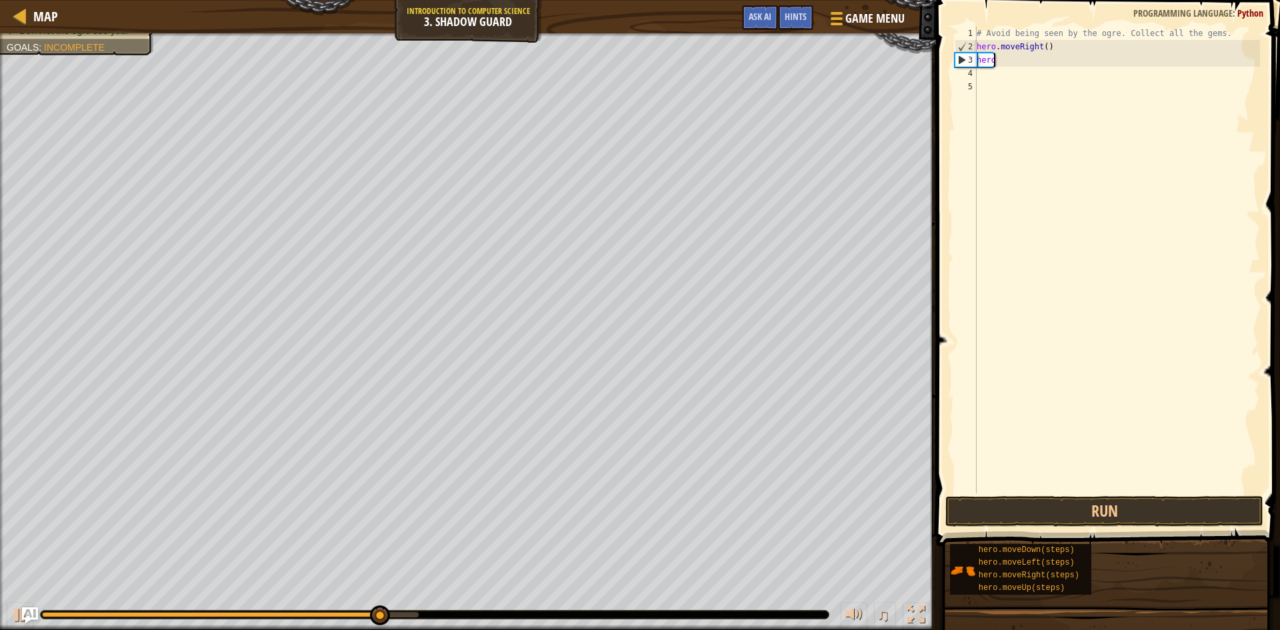
type textarea "h"
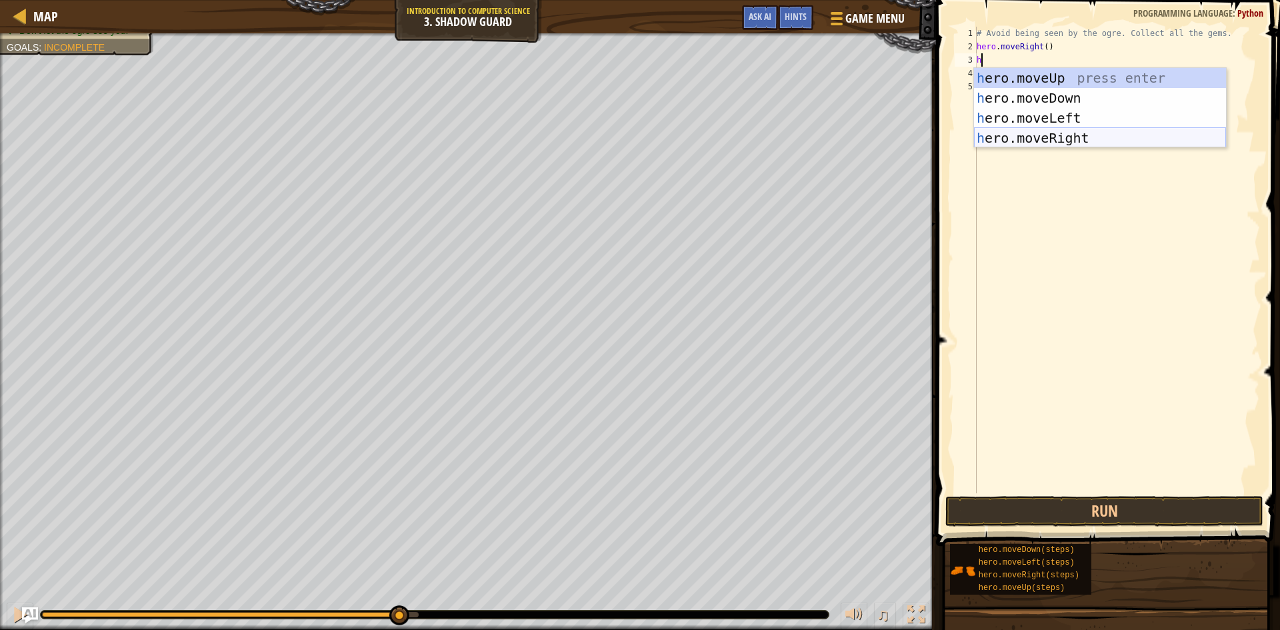
click at [1050, 143] on div "h ero.moveUp press enter h ero.moveDown press enter h ero.moveLeft press enter …" at bounding box center [1100, 128] width 252 height 120
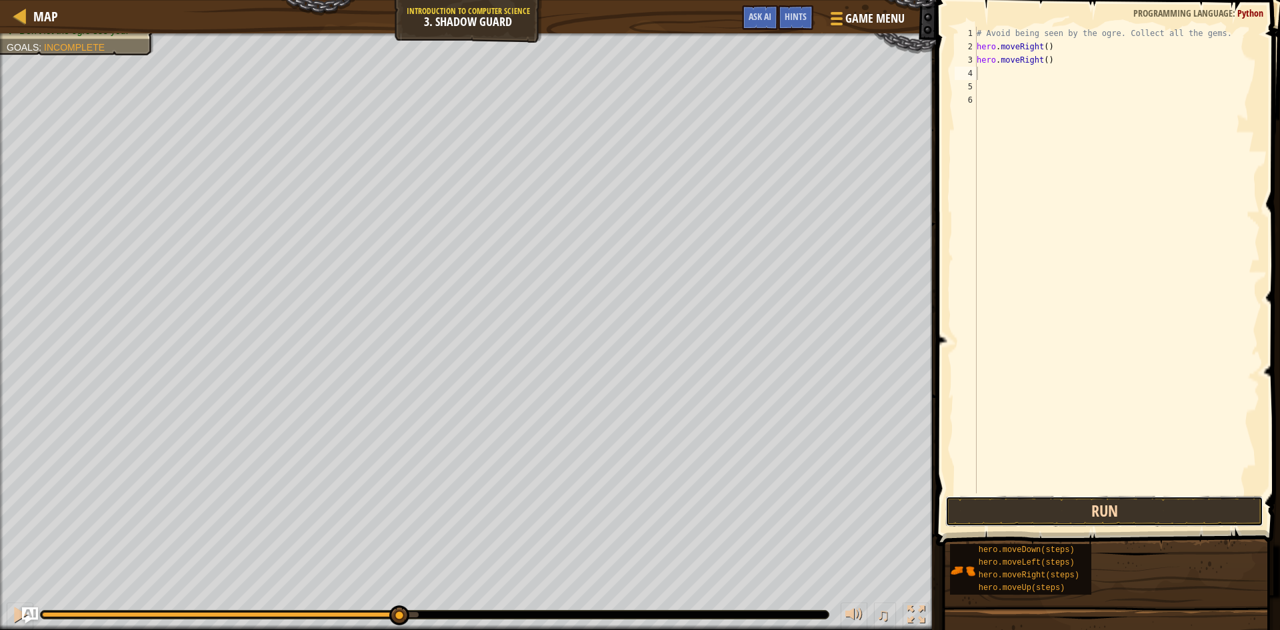
click at [1147, 523] on button "Run" at bounding box center [1104, 511] width 318 height 31
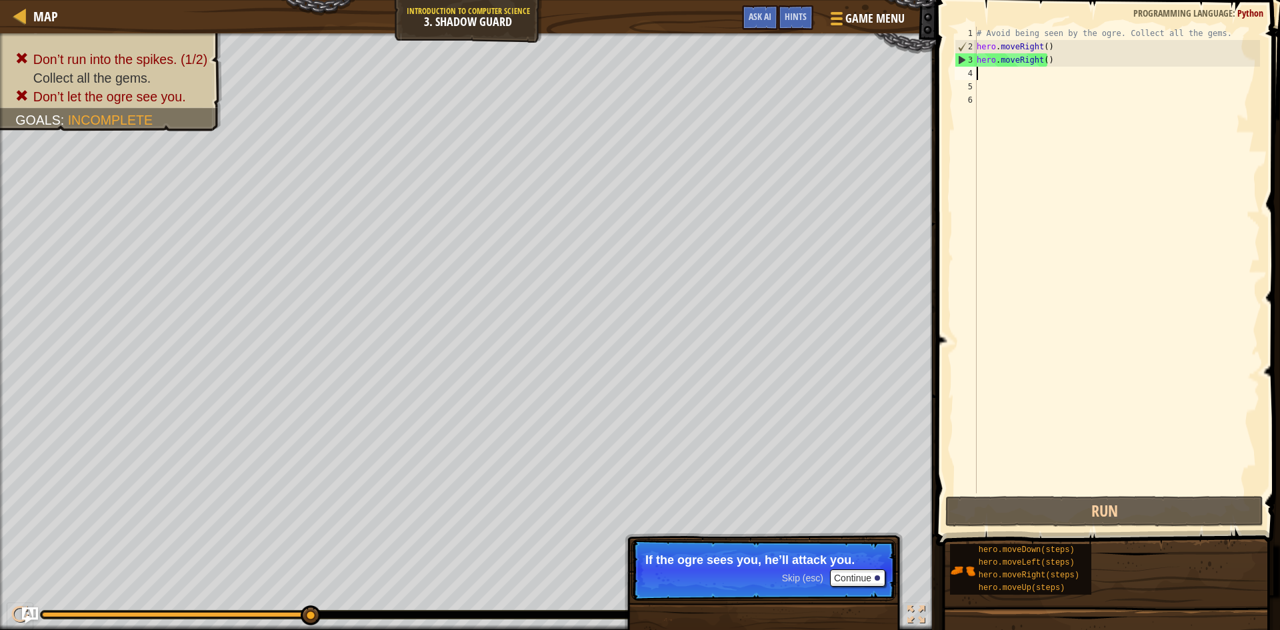
click at [1052, 74] on div "# Avoid being seen by the ogre. Collect all the gems. hero . moveRight ( ) hero…" at bounding box center [1117, 273] width 286 height 493
click at [1050, 67] on div "# Avoid being seen by the ogre. Collect all the gems. hero . moveRight ( ) hero…" at bounding box center [1117, 273] width 286 height 493
click at [1049, 57] on div "# Avoid being seen by the ogre. Collect all the gems. hero . moveRight ( ) hero…" at bounding box center [1117, 273] width 286 height 493
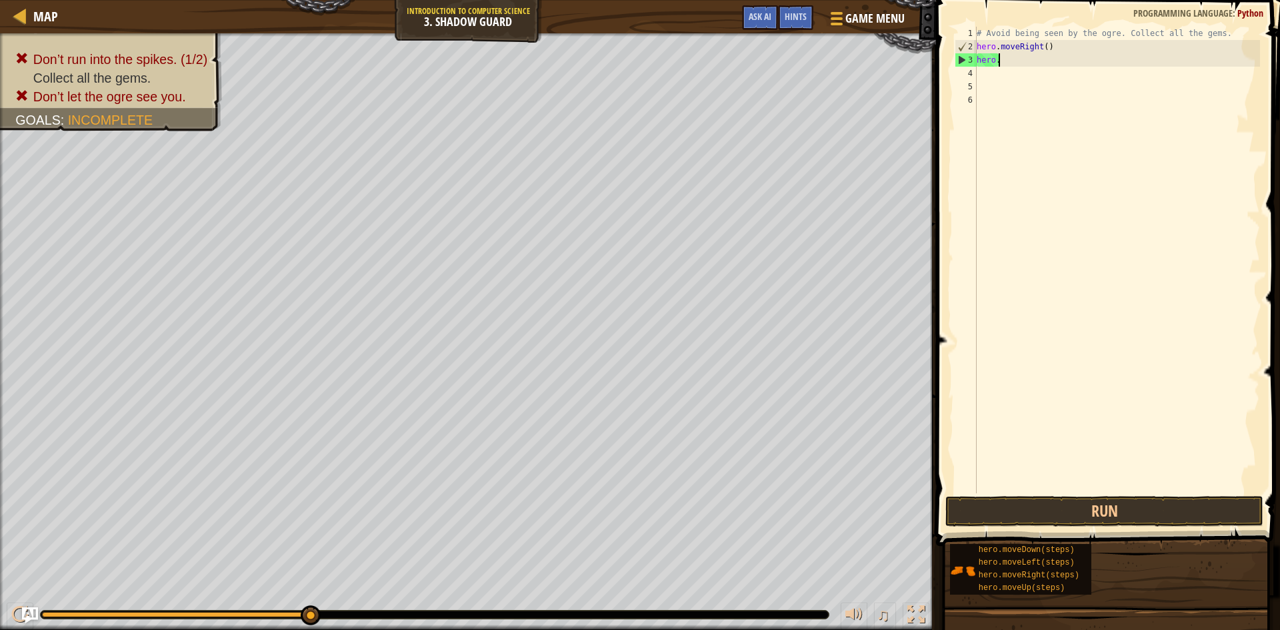
type textarea "h"
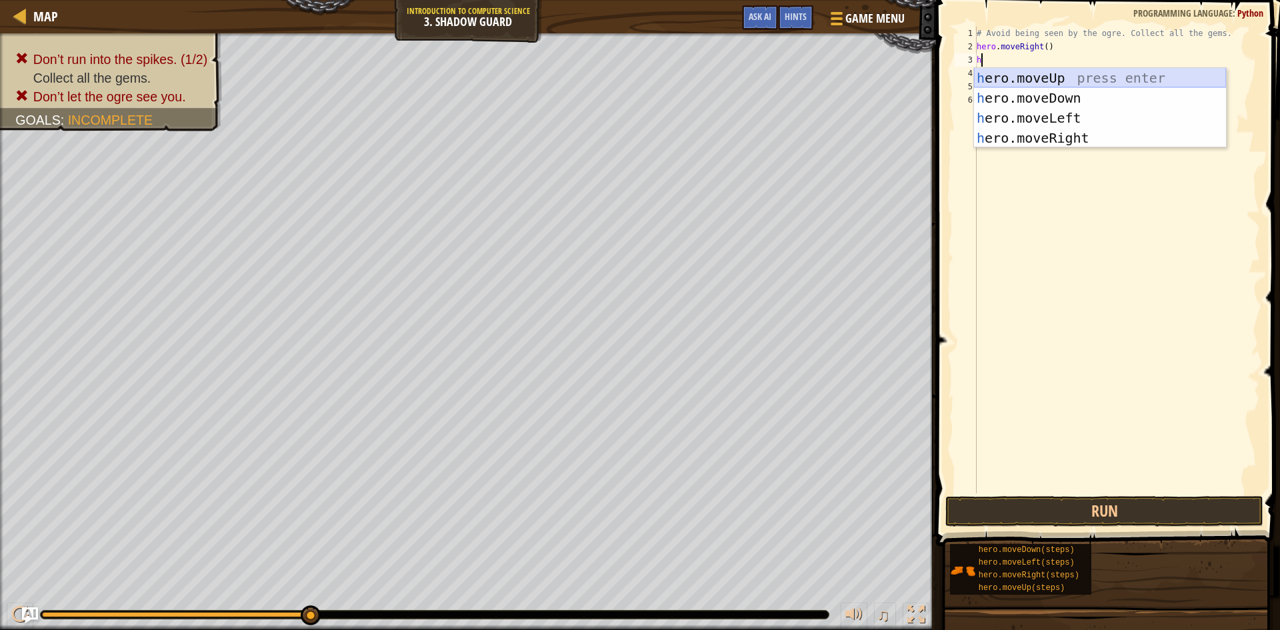
click at [1030, 79] on div "h ero.moveUp press enter h ero.moveDown press enter h ero.moveLeft press enter …" at bounding box center [1100, 128] width 252 height 120
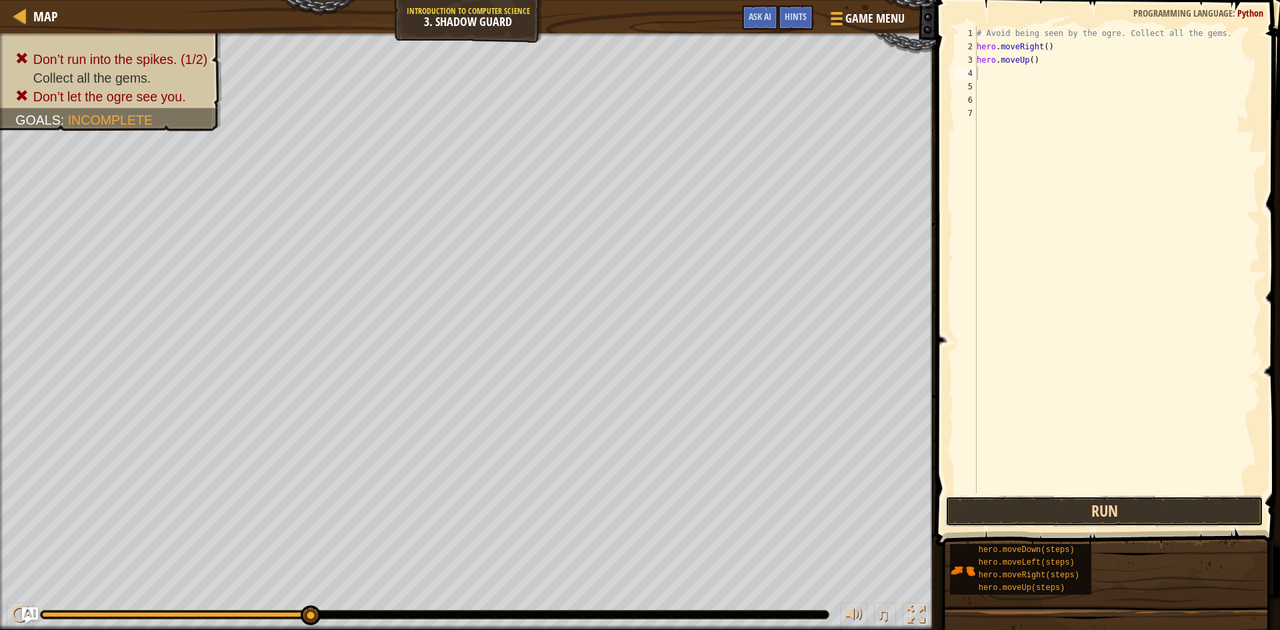
click at [1057, 509] on button "Run" at bounding box center [1104, 511] width 318 height 31
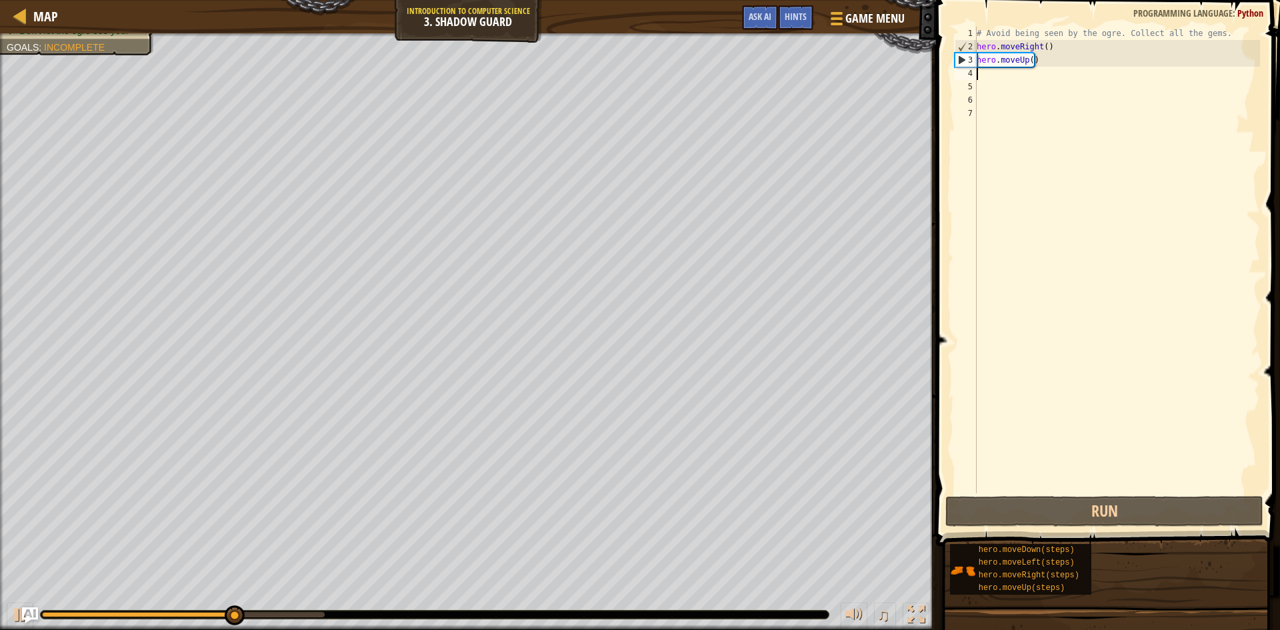
type textarea "h"
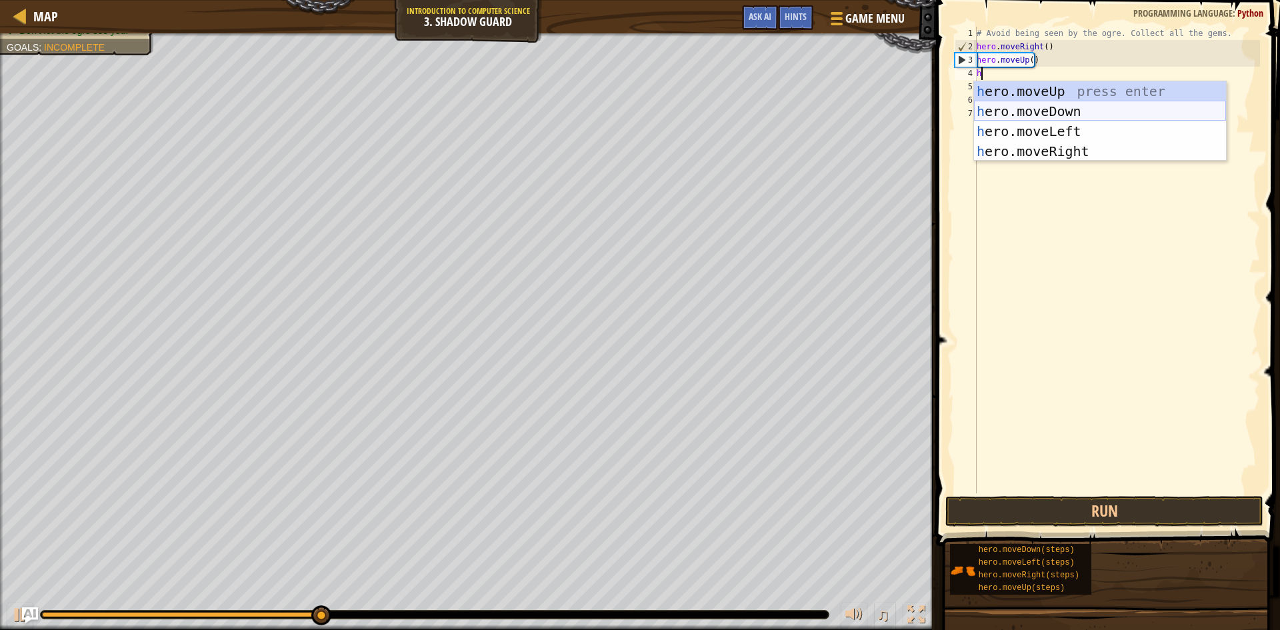
click at [1050, 111] on div "h ero.moveUp press enter h ero.moveDown press enter h ero.moveLeft press enter …" at bounding box center [1100, 141] width 252 height 120
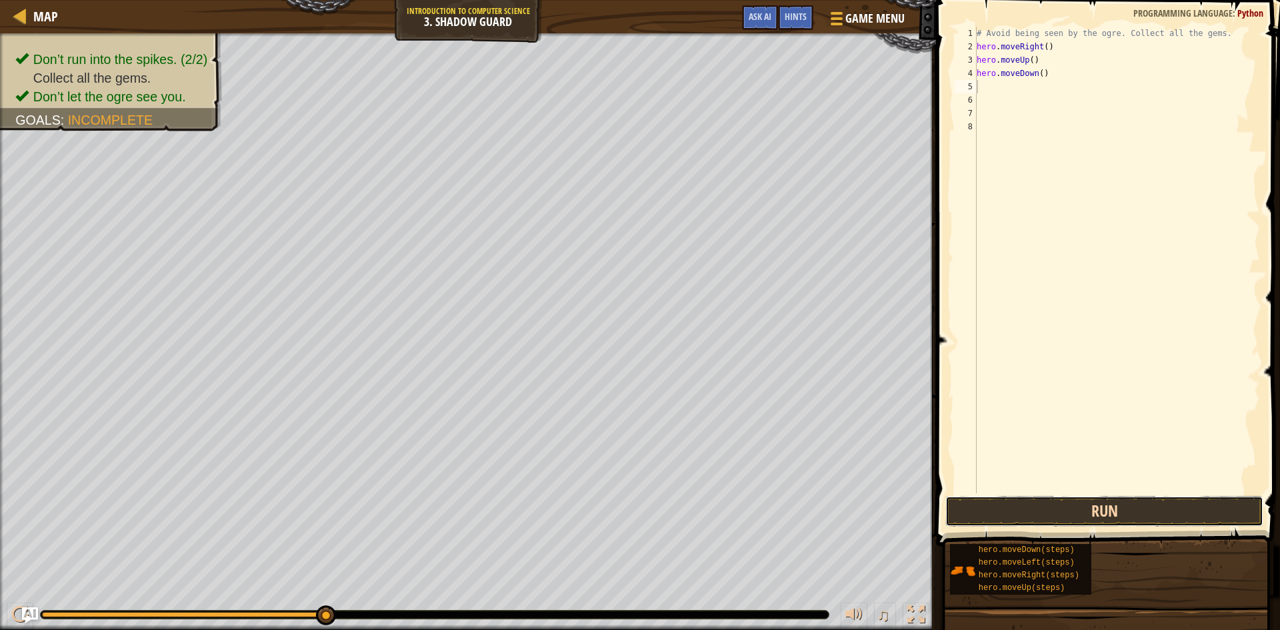
click at [1096, 503] on button "Run" at bounding box center [1104, 511] width 318 height 31
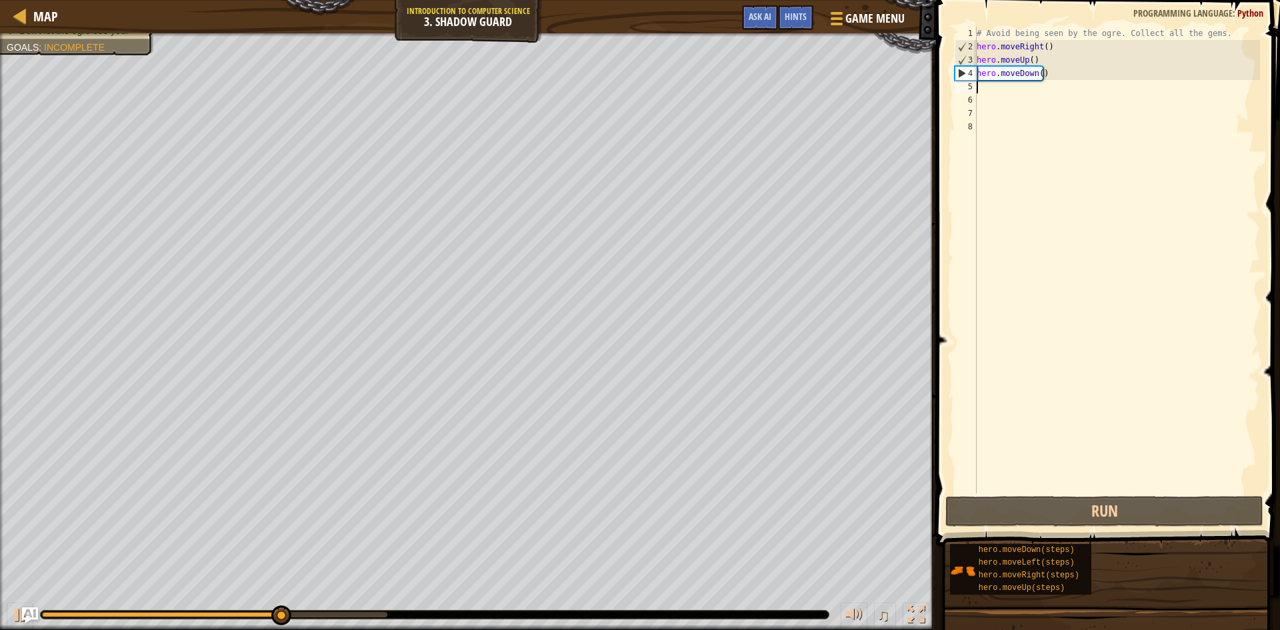
click at [1056, 79] on div "# Avoid being seen by the ogre. Collect all the gems. hero . moveRight ( ) hero…" at bounding box center [1117, 273] width 286 height 493
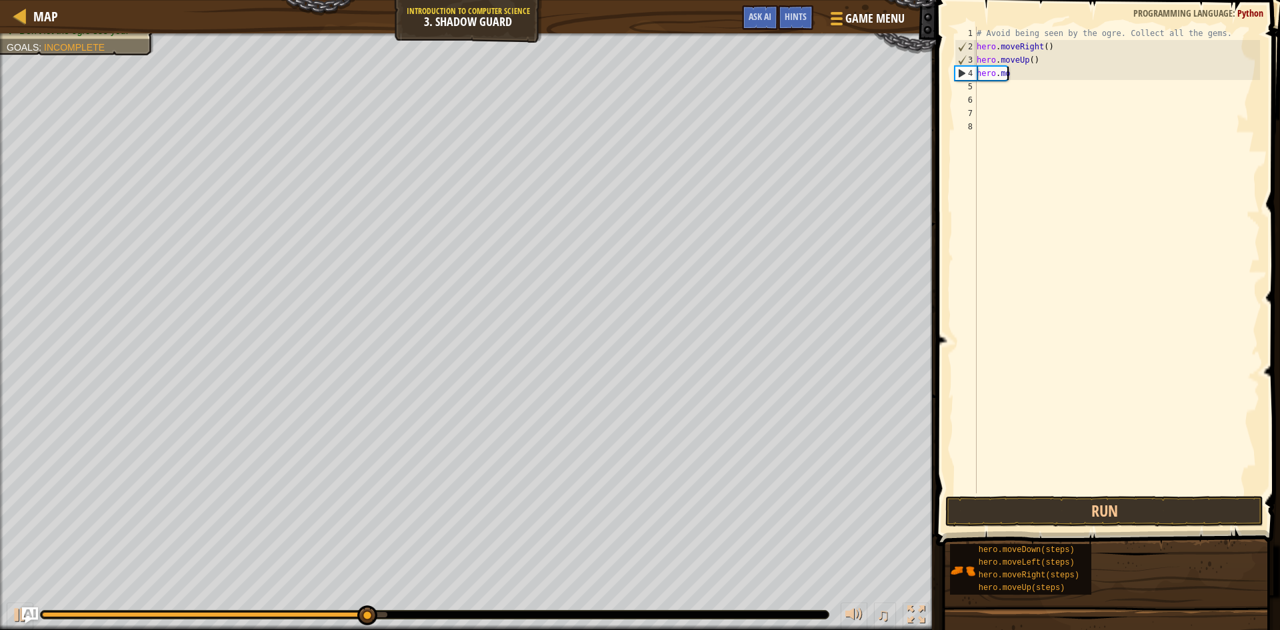
type textarea "h"
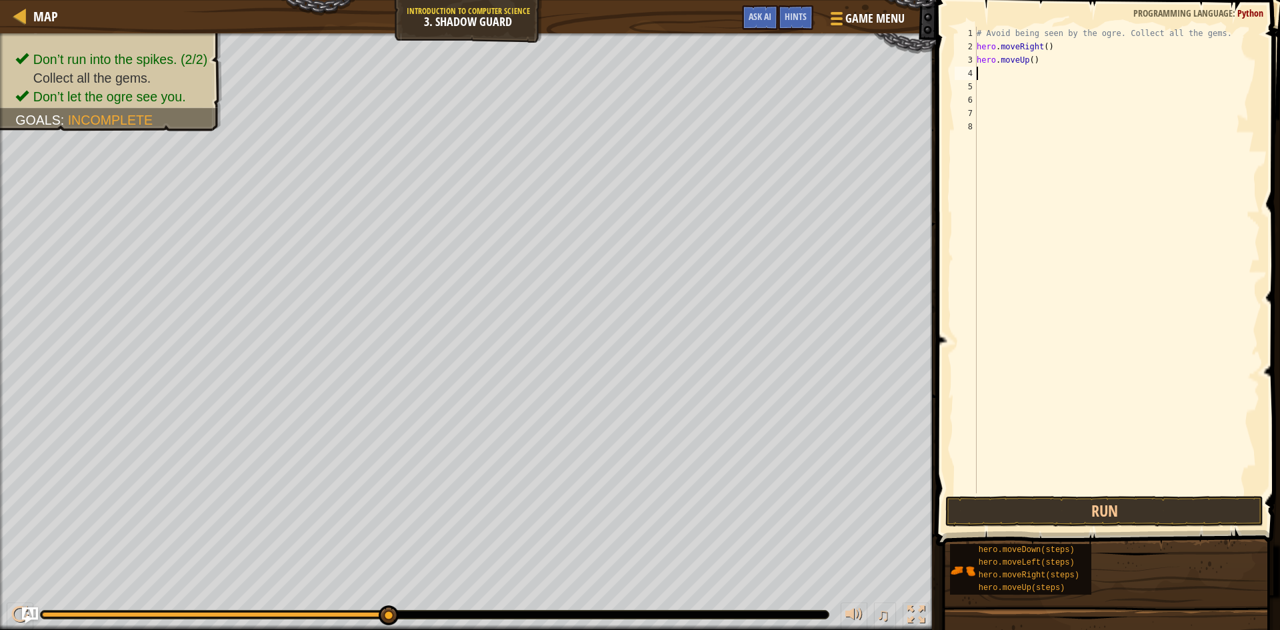
type textarea "h"
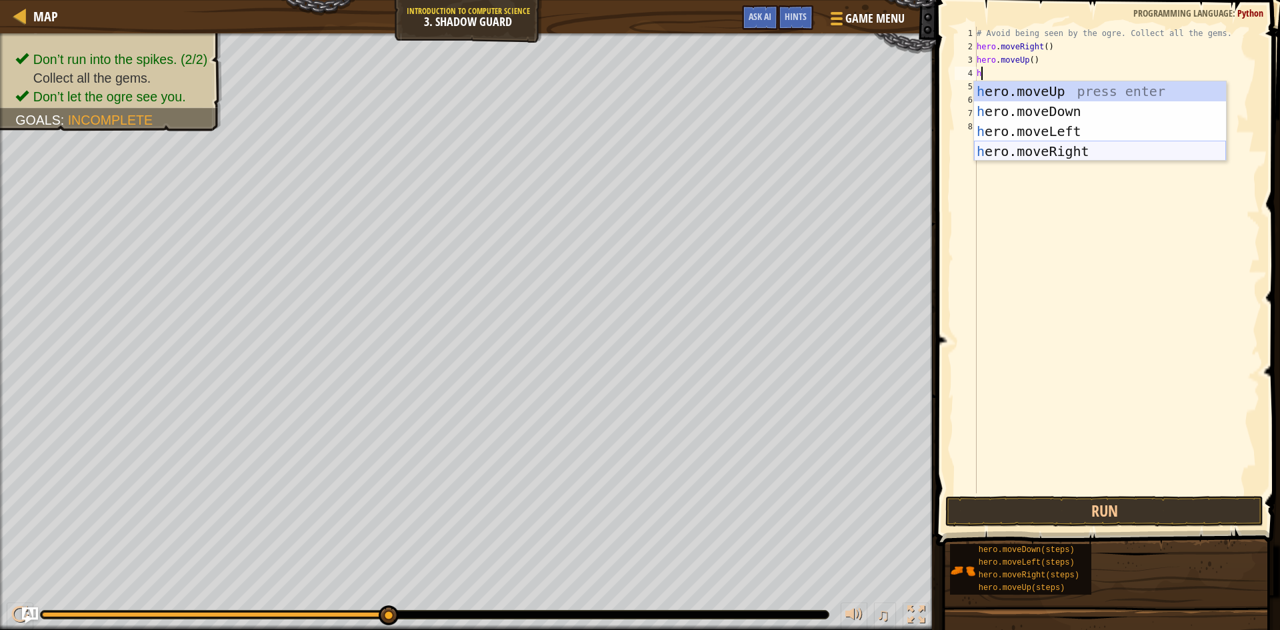
drag, startPoint x: 1010, startPoint y: 92, endPoint x: 1129, endPoint y: 118, distance: 122.1
click at [1134, 123] on div "h ero.moveUp press enter h ero.moveDown press enter h ero.moveLeft press enter …" at bounding box center [1100, 141] width 252 height 120
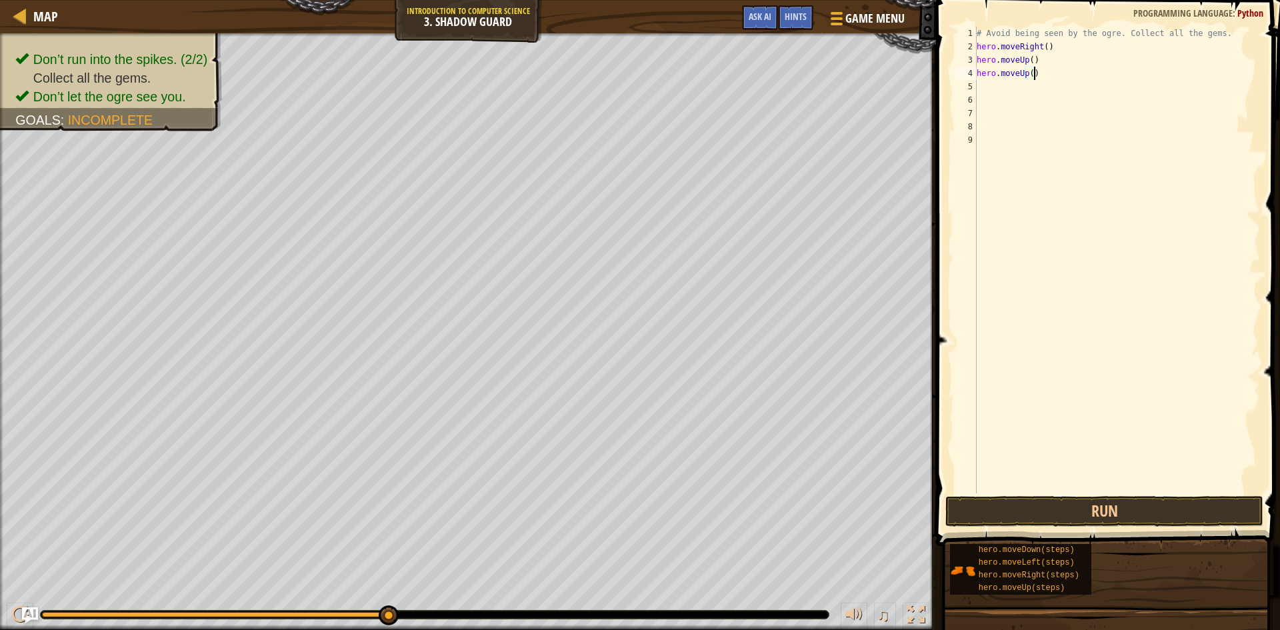
click at [1044, 71] on div "# Avoid being seen by the ogre. Collect all the gems. hero . moveRight ( ) hero…" at bounding box center [1117, 273] width 286 height 493
type textarea "h"
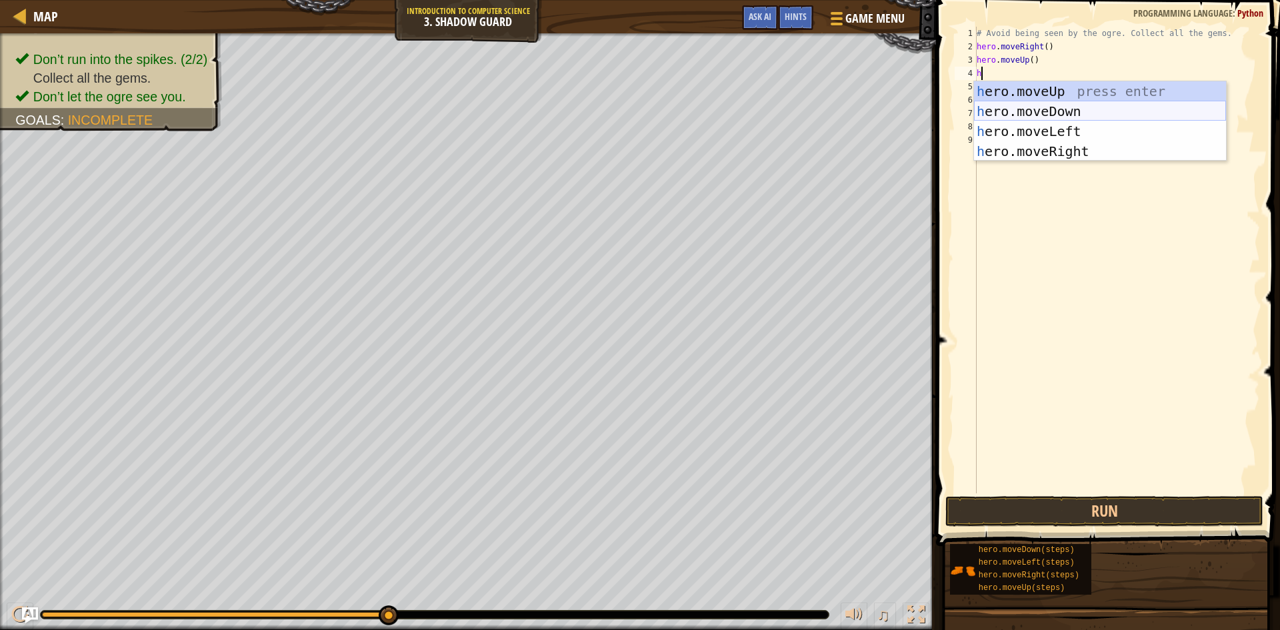
click at [1059, 111] on div "h ero.moveUp press enter h ero.moveDown press enter h ero.moveLeft press enter …" at bounding box center [1100, 141] width 252 height 120
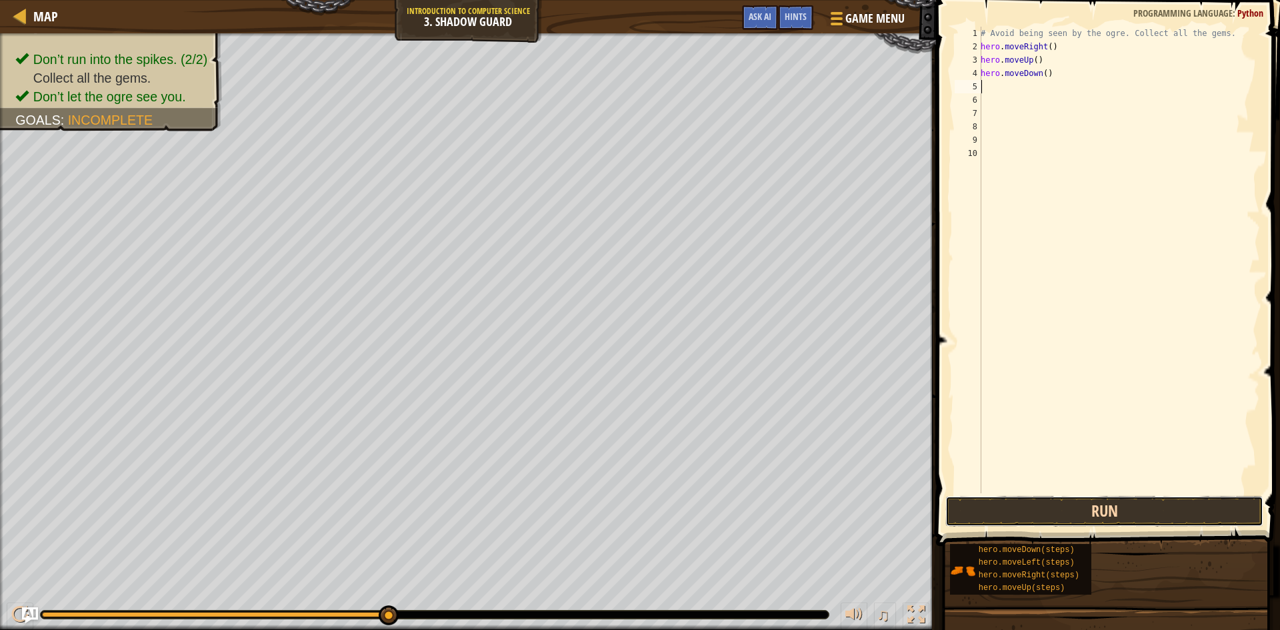
click at [1026, 511] on button "Run" at bounding box center [1104, 511] width 318 height 31
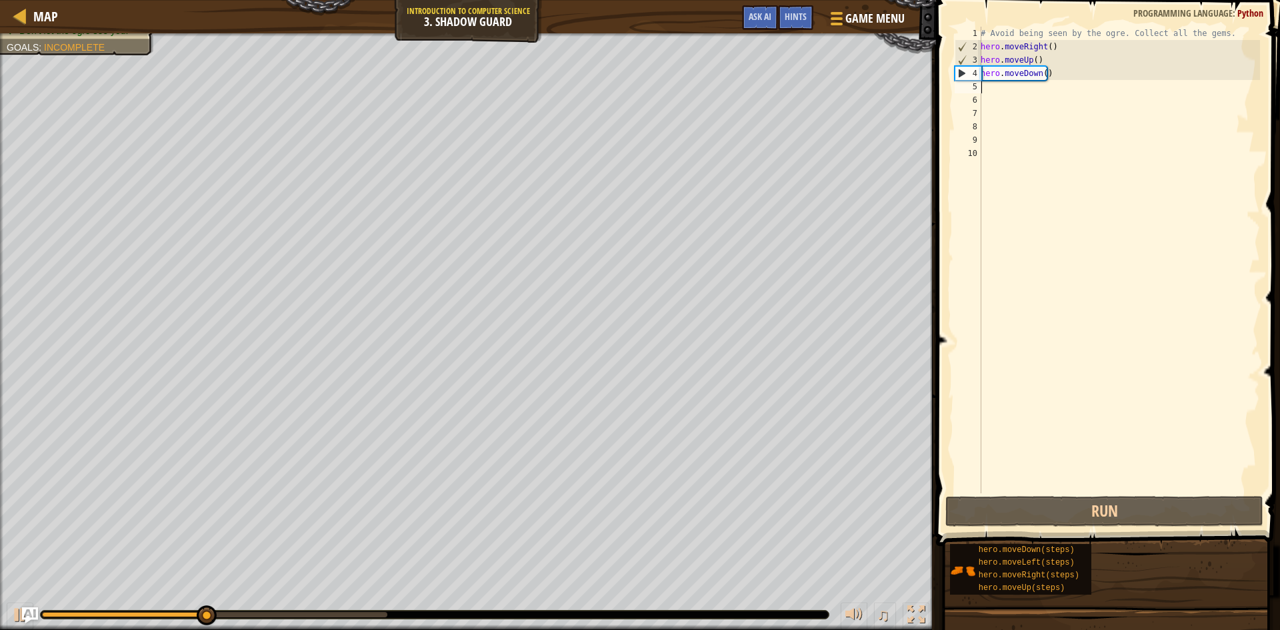
click at [1056, 75] on div "# Avoid being seen by the ogre. Collect all the gems. hero . moveRight ( ) hero…" at bounding box center [1119, 273] width 282 height 493
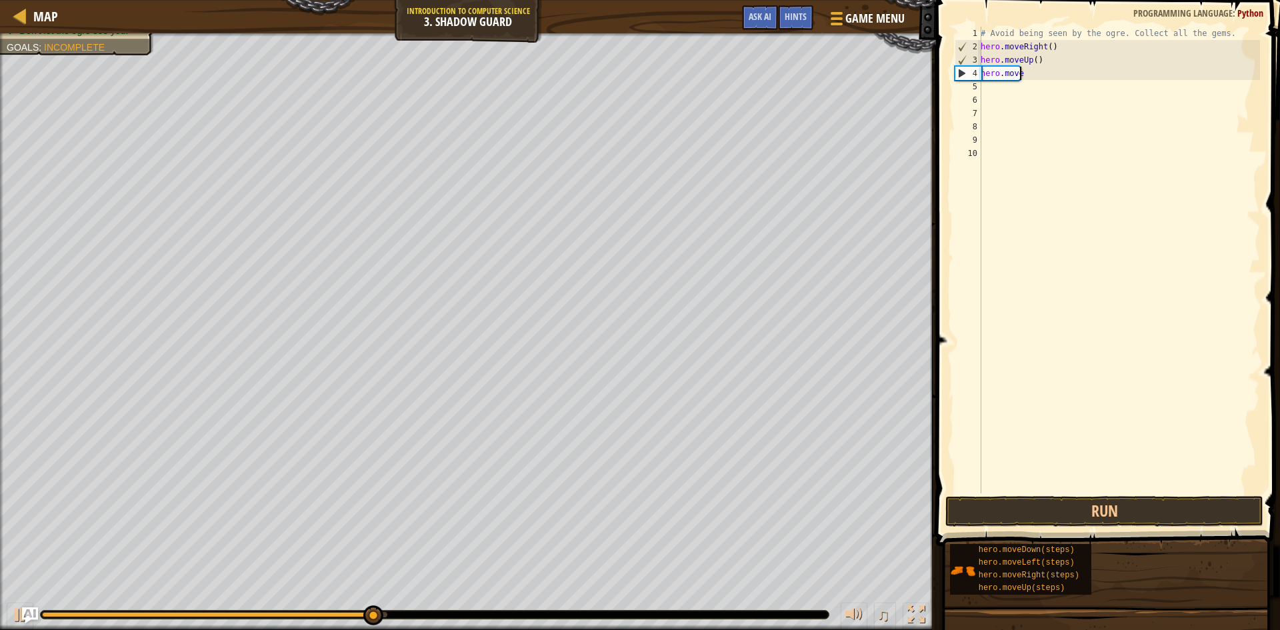
type textarea "h"
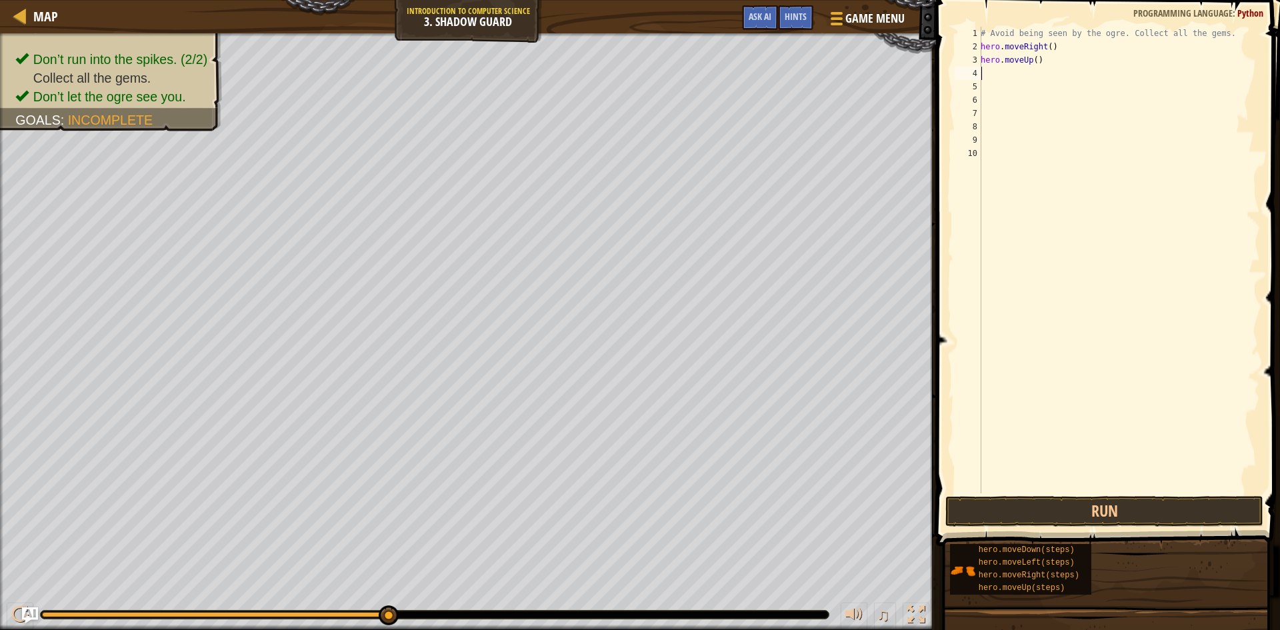
type textarea "h"
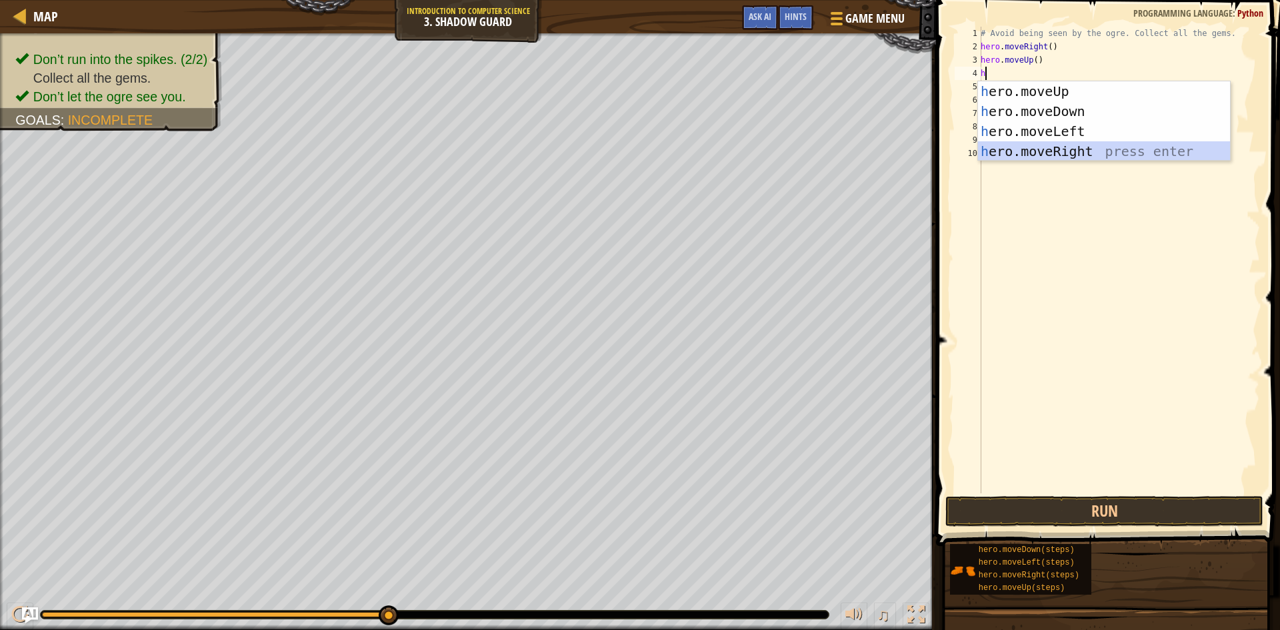
click at [1061, 147] on div "h ero.moveUp press enter h ero.moveDown press enter h ero.moveLeft press enter …" at bounding box center [1104, 141] width 252 height 120
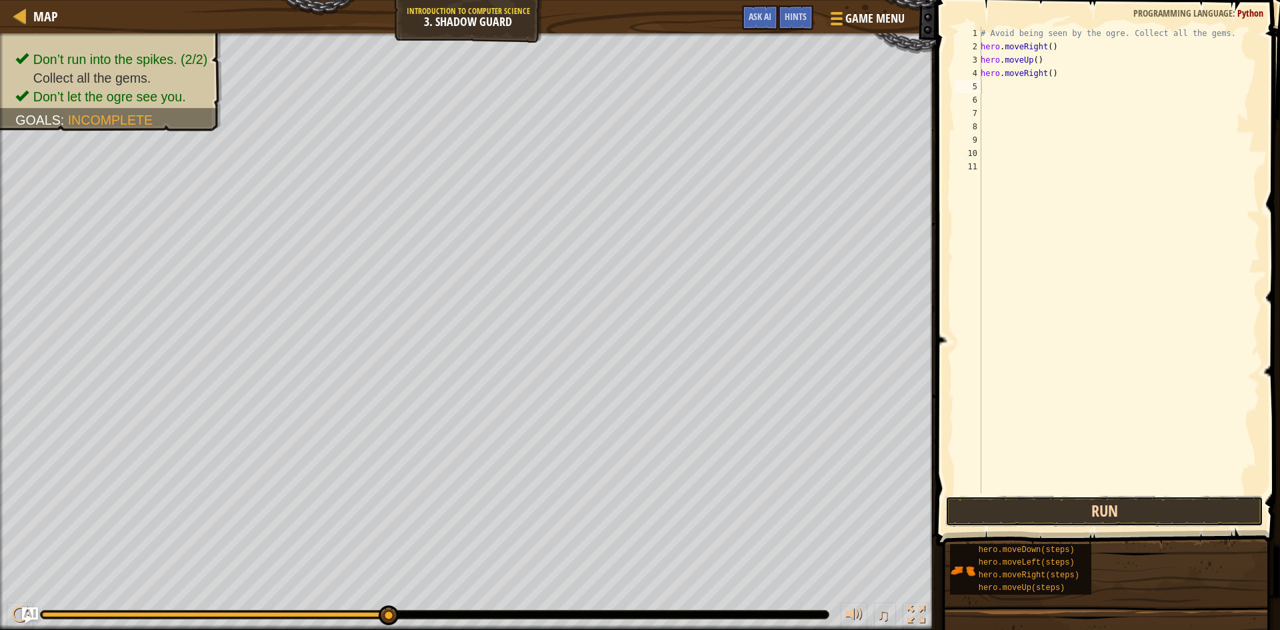
click at [1128, 508] on button "Run" at bounding box center [1104, 511] width 318 height 31
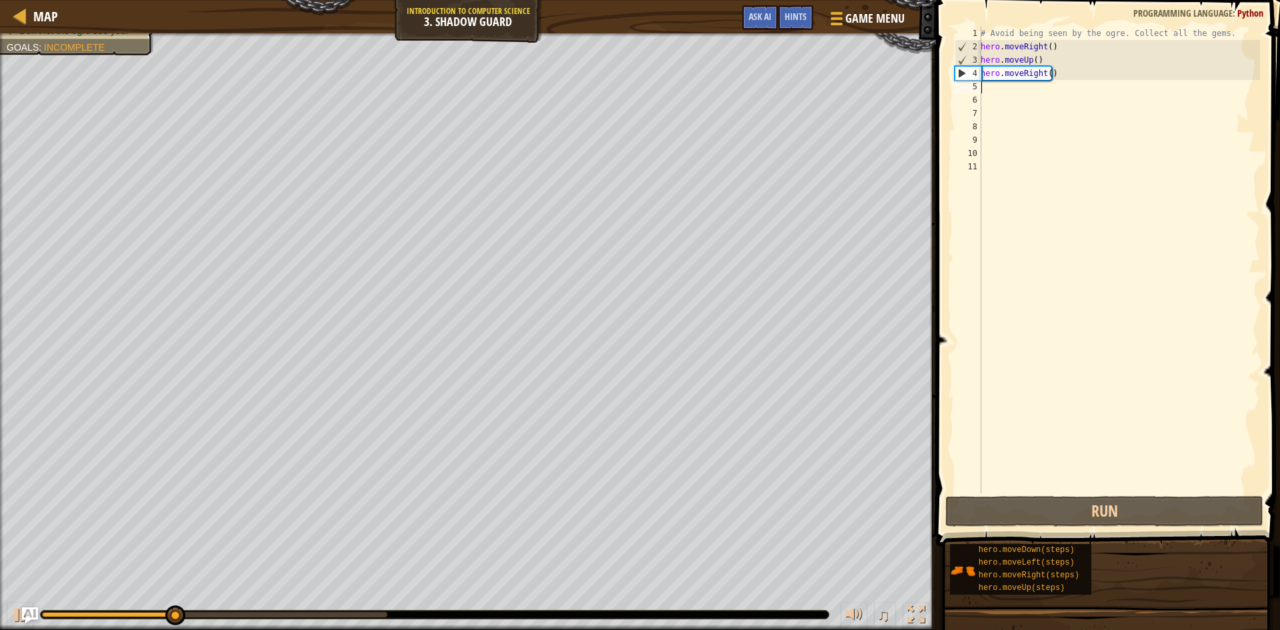
click at [1002, 87] on div "# Avoid being seen by the ogre. Collect all the gems. hero . moveRight ( ) hero…" at bounding box center [1119, 273] width 282 height 493
click at [994, 91] on div "# Avoid being seen by the ogre. Collect all the gems. hero . moveRight ( ) hero…" at bounding box center [1119, 273] width 282 height 493
type textarea "h"
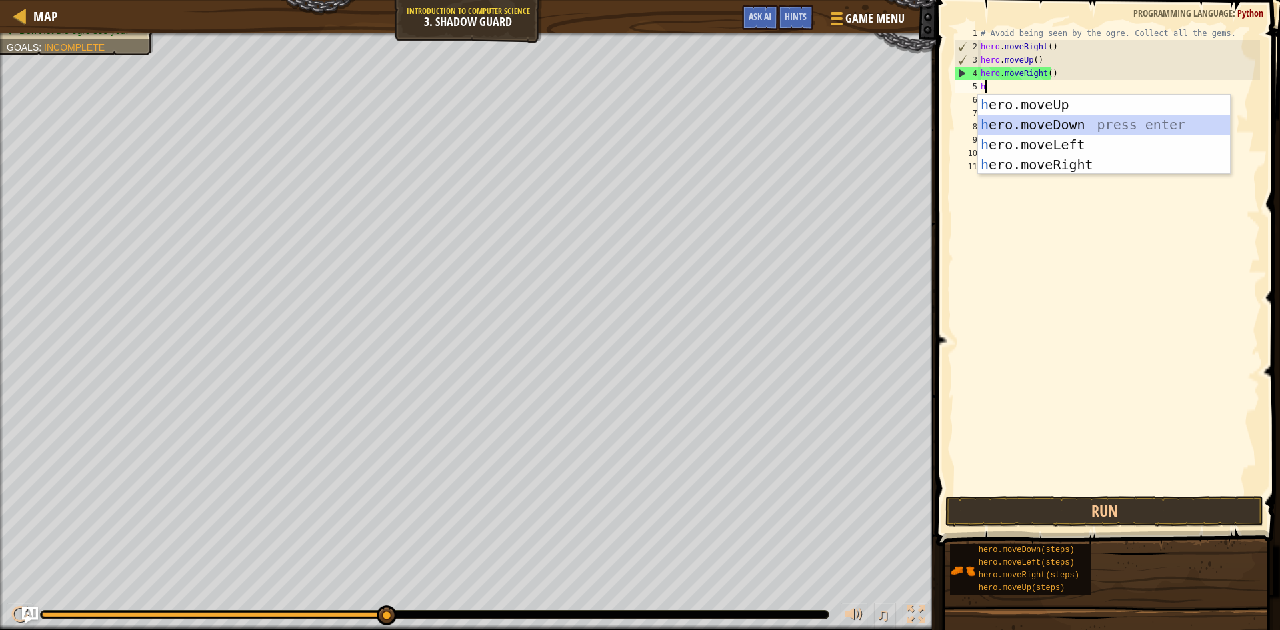
click at [1049, 122] on div "h ero.moveUp press enter h ero.moveDown press enter h ero.moveLeft press enter …" at bounding box center [1104, 155] width 252 height 120
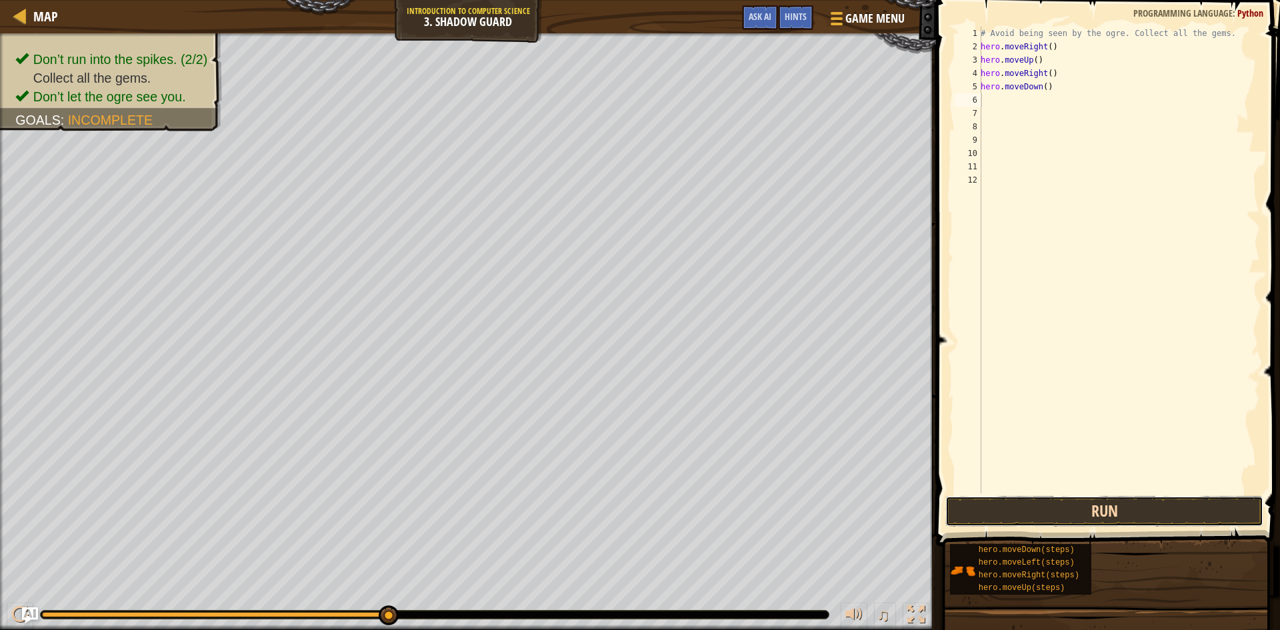
click at [1063, 513] on button "Run" at bounding box center [1104, 511] width 318 height 31
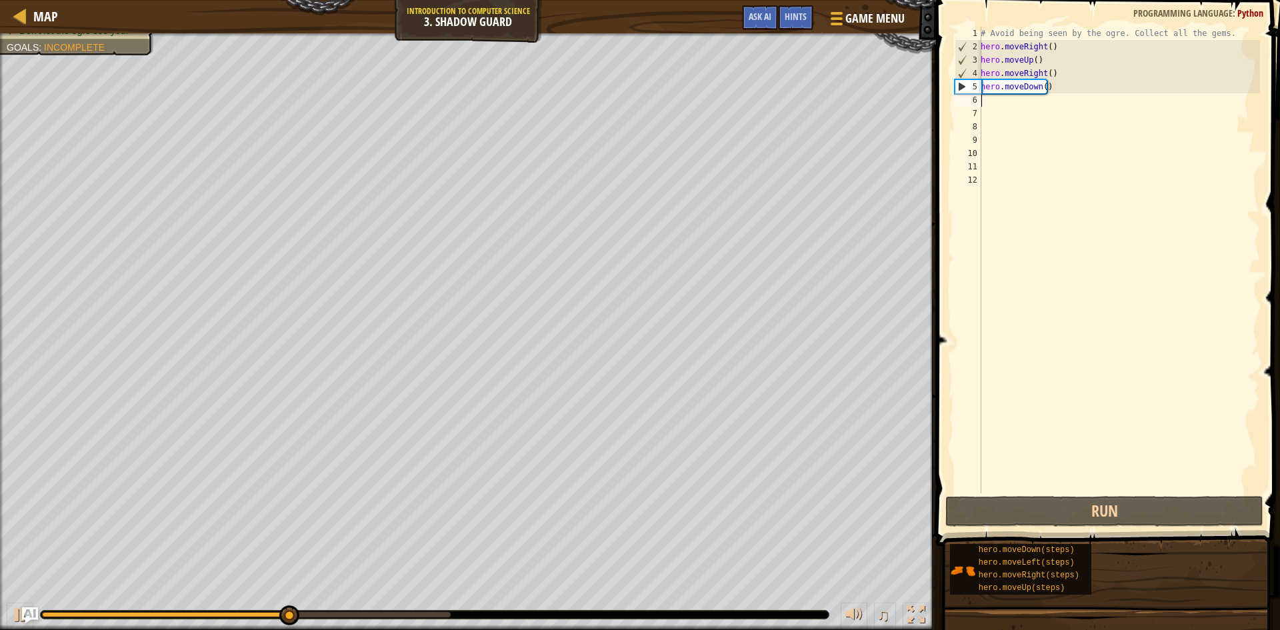
click at [1008, 100] on div "# Avoid being seen by the ogre. Collect all the gems. hero . moveRight ( ) hero…" at bounding box center [1119, 273] width 282 height 493
type textarea "g"
type textarea "h"
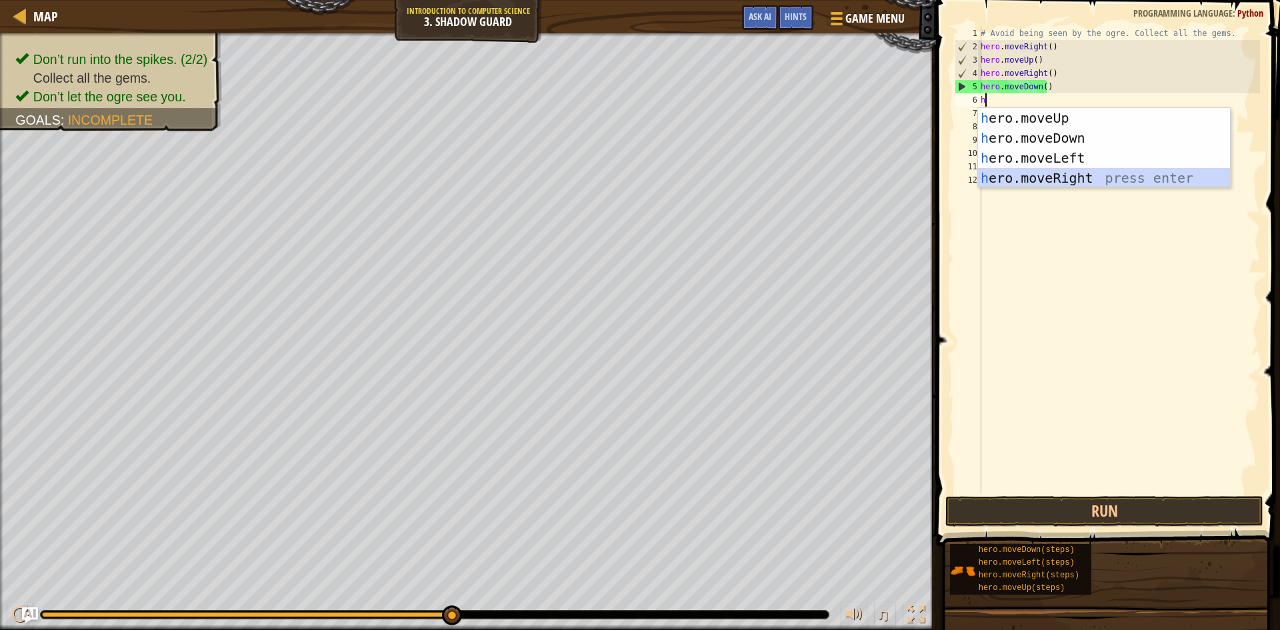
click at [1061, 172] on div "h ero.moveUp press enter h ero.moveDown press enter h ero.moveLeft press enter …" at bounding box center [1104, 168] width 252 height 120
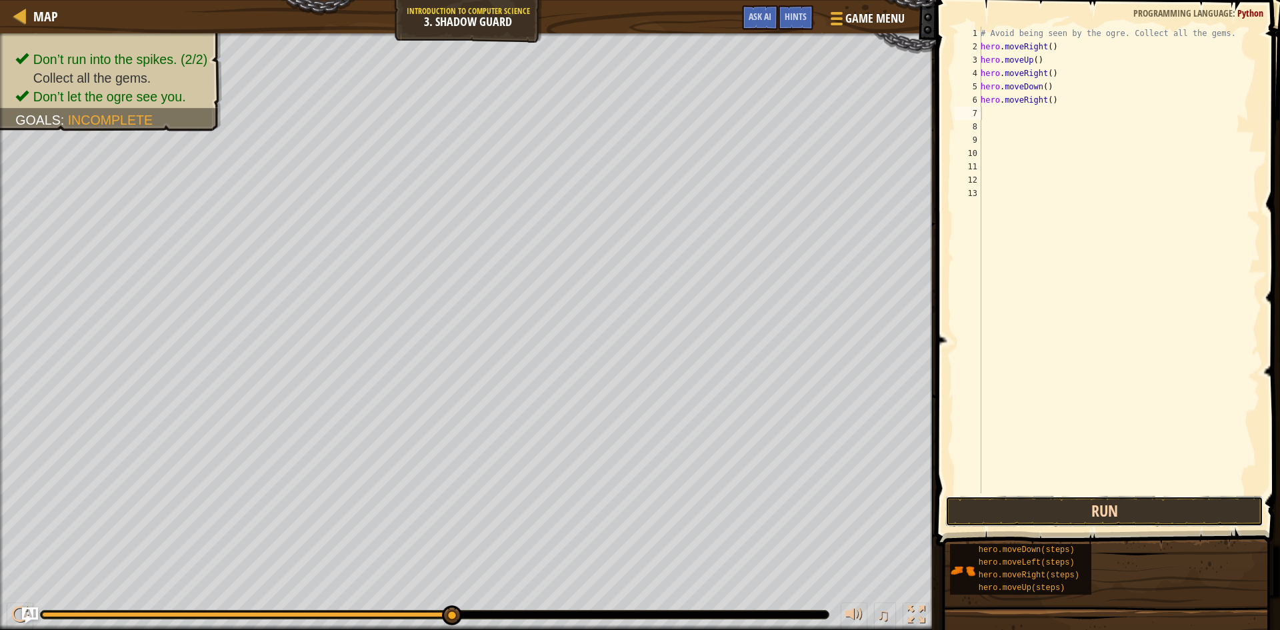
click at [1100, 518] on button "Run" at bounding box center [1104, 511] width 318 height 31
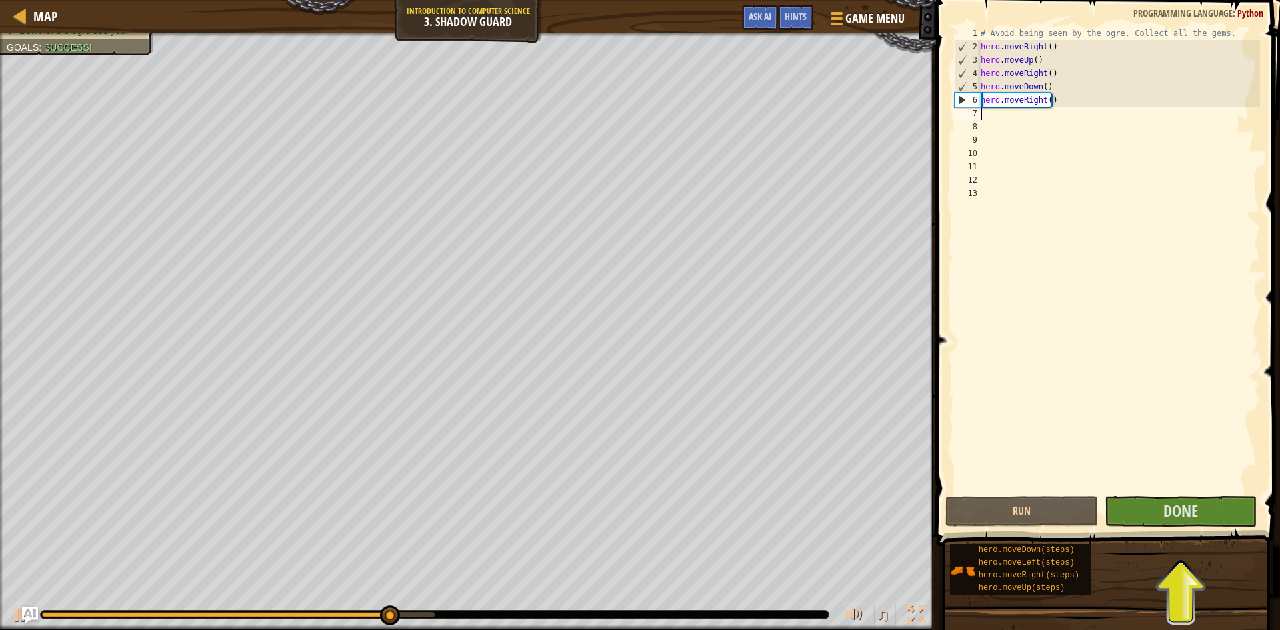
click at [1154, 495] on span at bounding box center [1109, 253] width 355 height 585
click at [1155, 506] on button "Done" at bounding box center [1180, 511] width 153 height 31
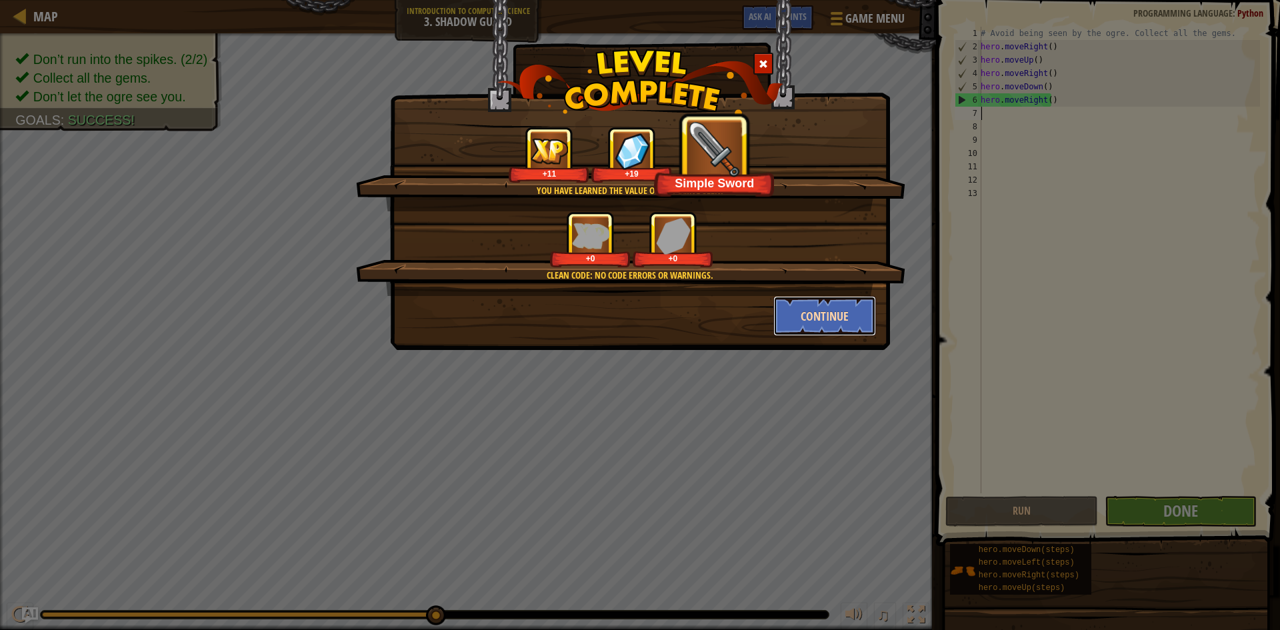
click at [831, 311] on button "Continue" at bounding box center [824, 316] width 103 height 40
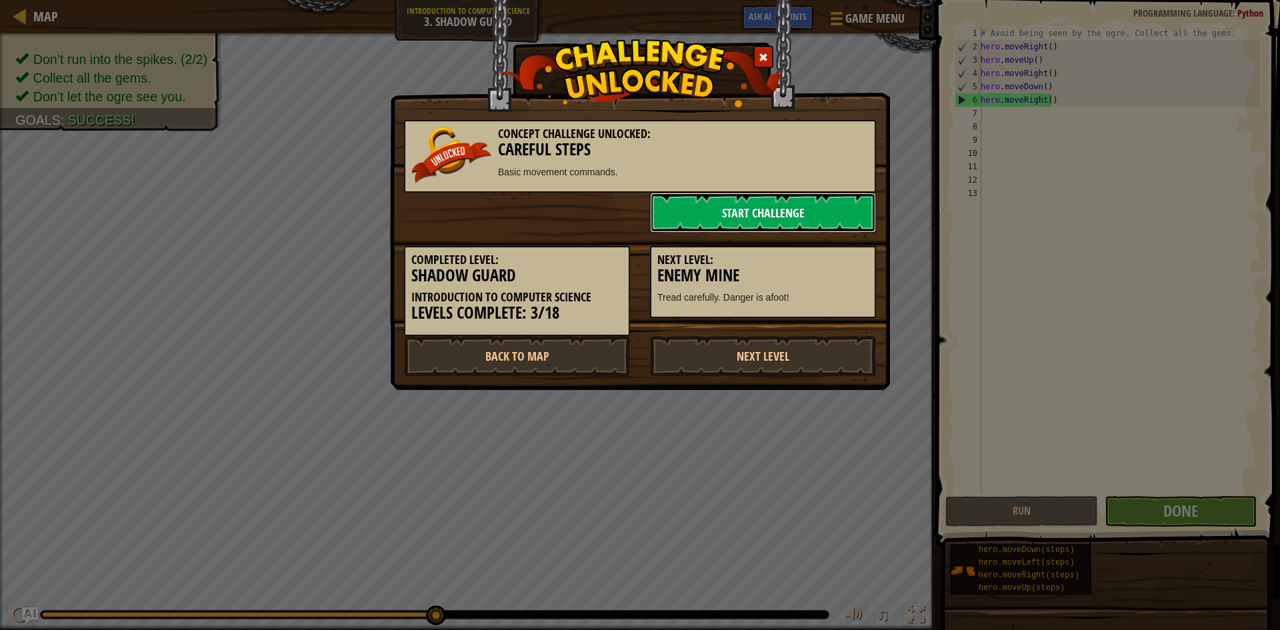
click at [797, 212] on link "Start Challenge" at bounding box center [763, 213] width 226 height 40
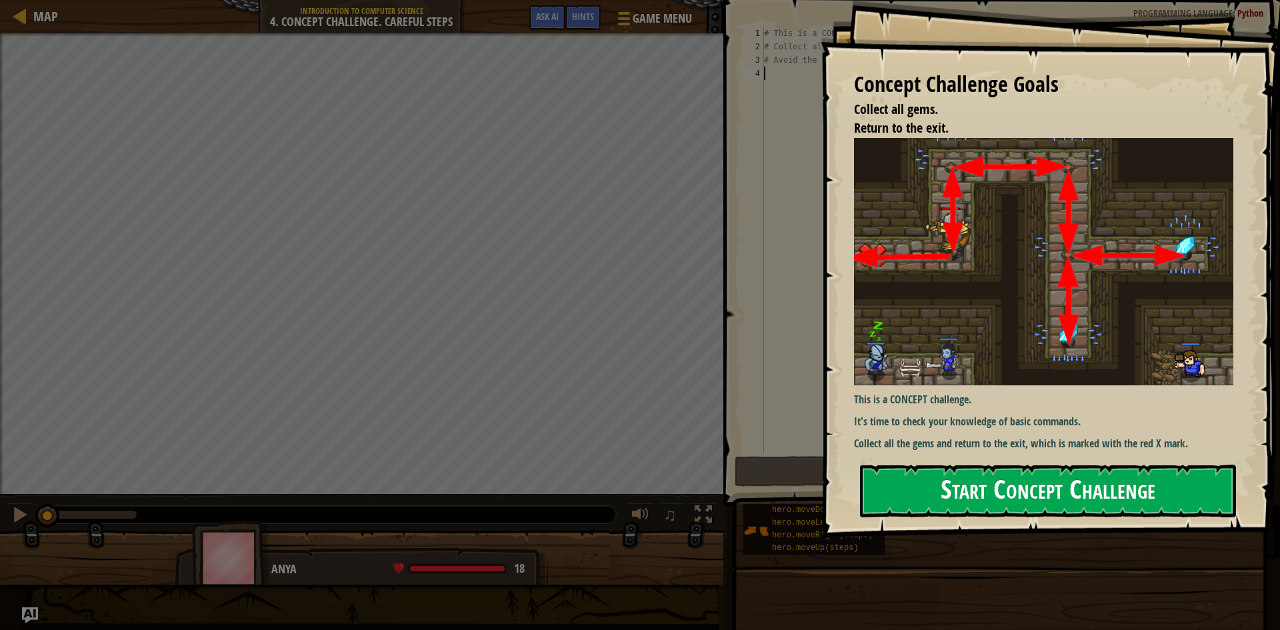
click at [1065, 468] on button "Start Concept Challenge" at bounding box center [1048, 491] width 376 height 53
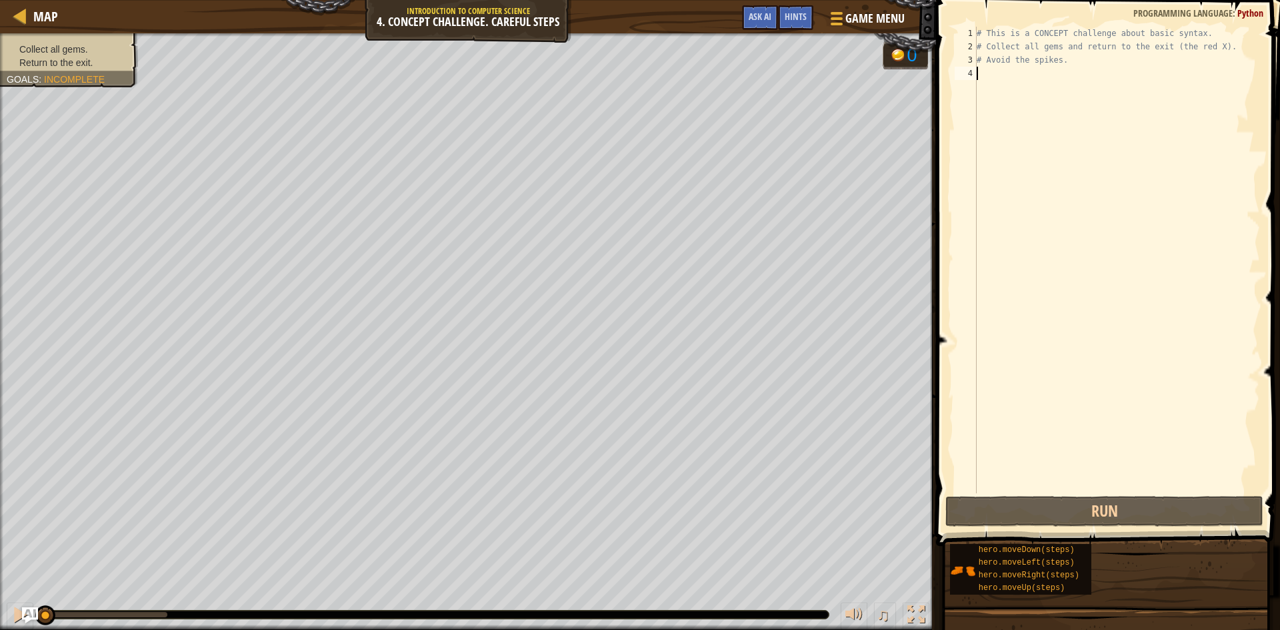
type textarea "h"
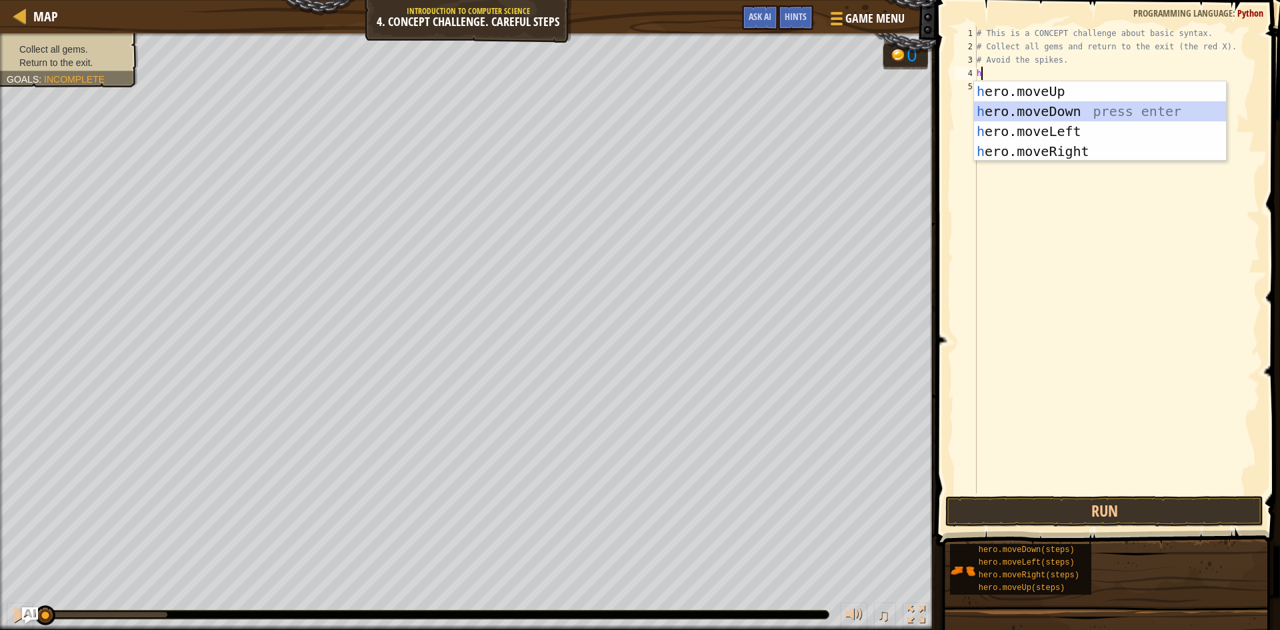
click at [1052, 116] on div "h ero.moveUp press enter h ero.moveDown press enter h ero.moveLeft press enter …" at bounding box center [1100, 141] width 252 height 120
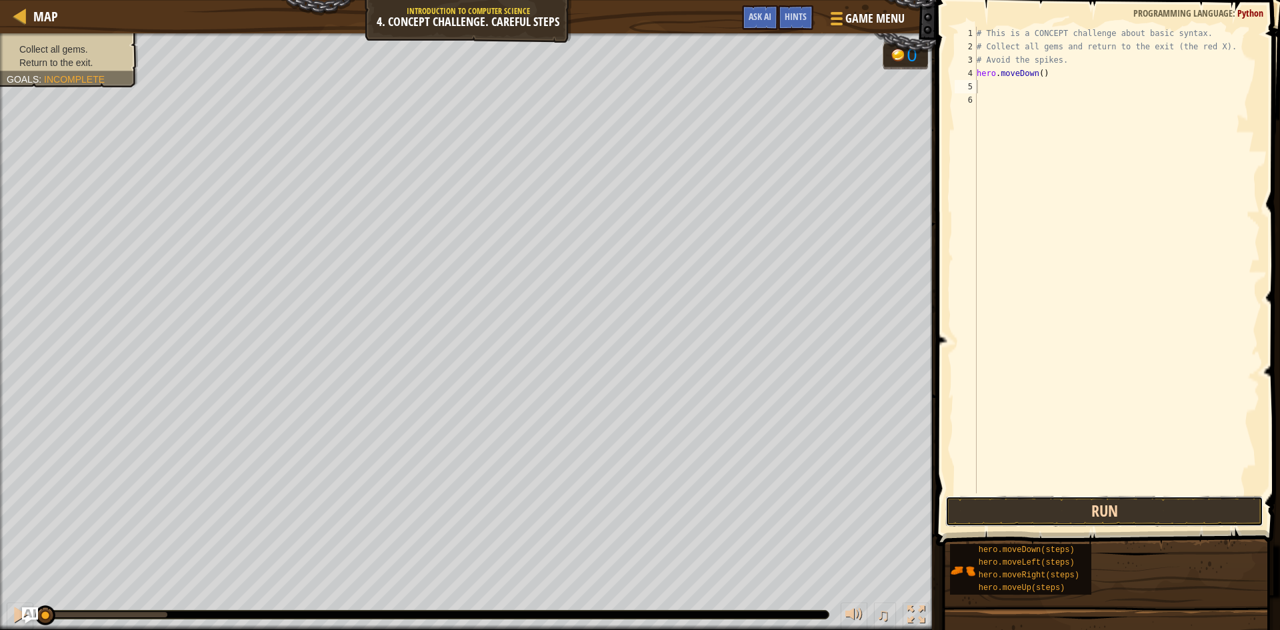
click at [1128, 517] on button "Run" at bounding box center [1104, 511] width 318 height 31
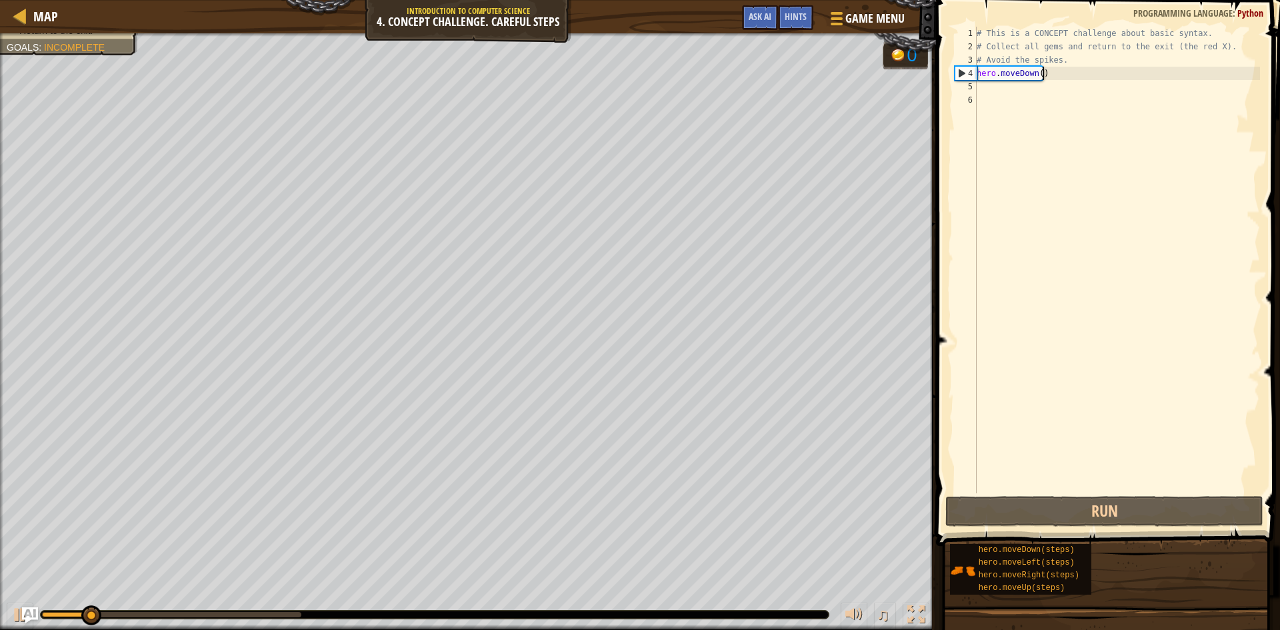
click at [1056, 72] on div "# This is a CONCEPT challenge about basic syntax. # Collect all gems and return…" at bounding box center [1117, 273] width 286 height 493
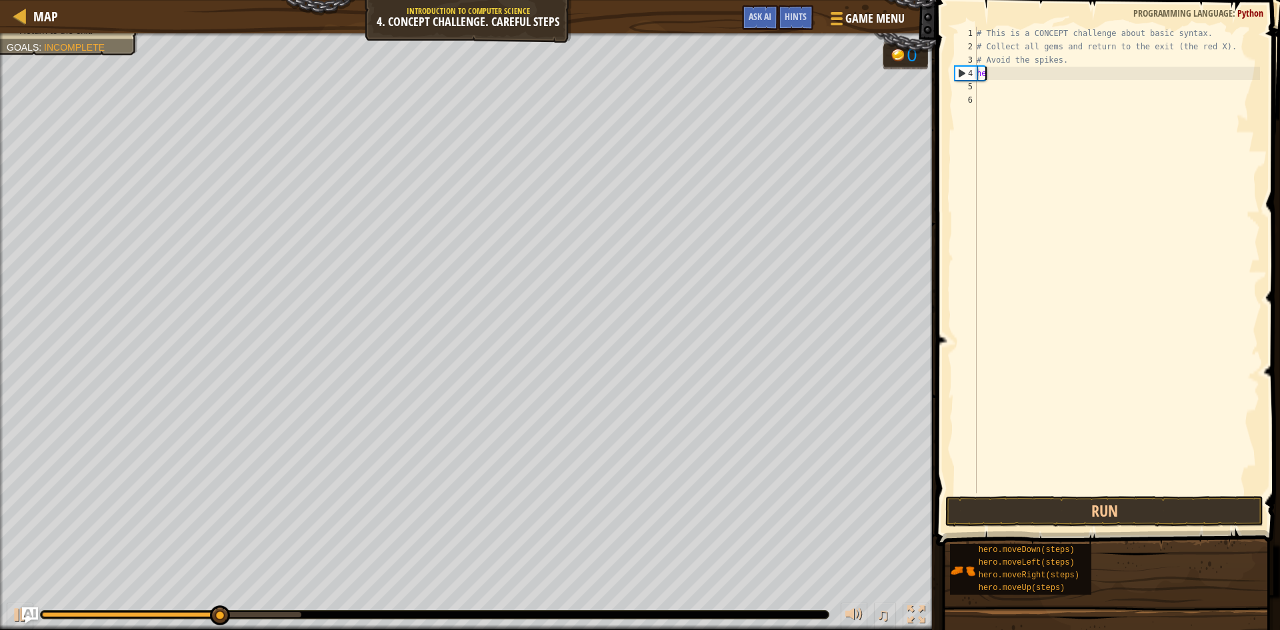
type textarea "h"
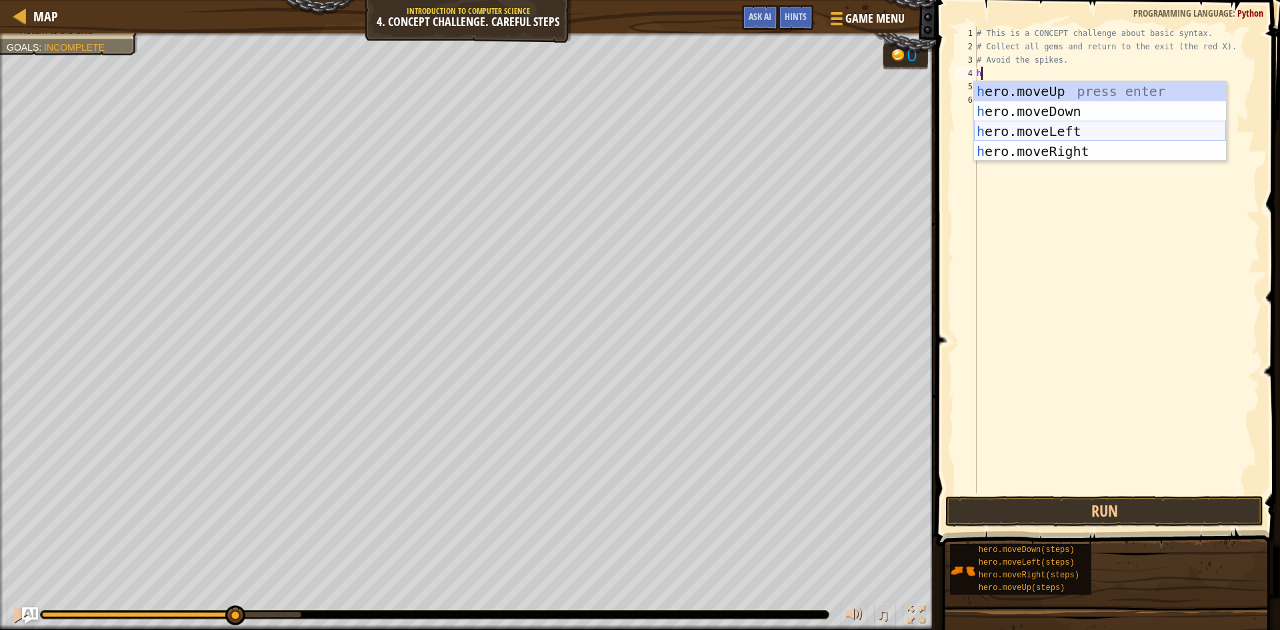
click at [1050, 125] on div "h ero.moveUp press enter h ero.moveDown press enter h ero.moveLeft press enter …" at bounding box center [1100, 141] width 252 height 120
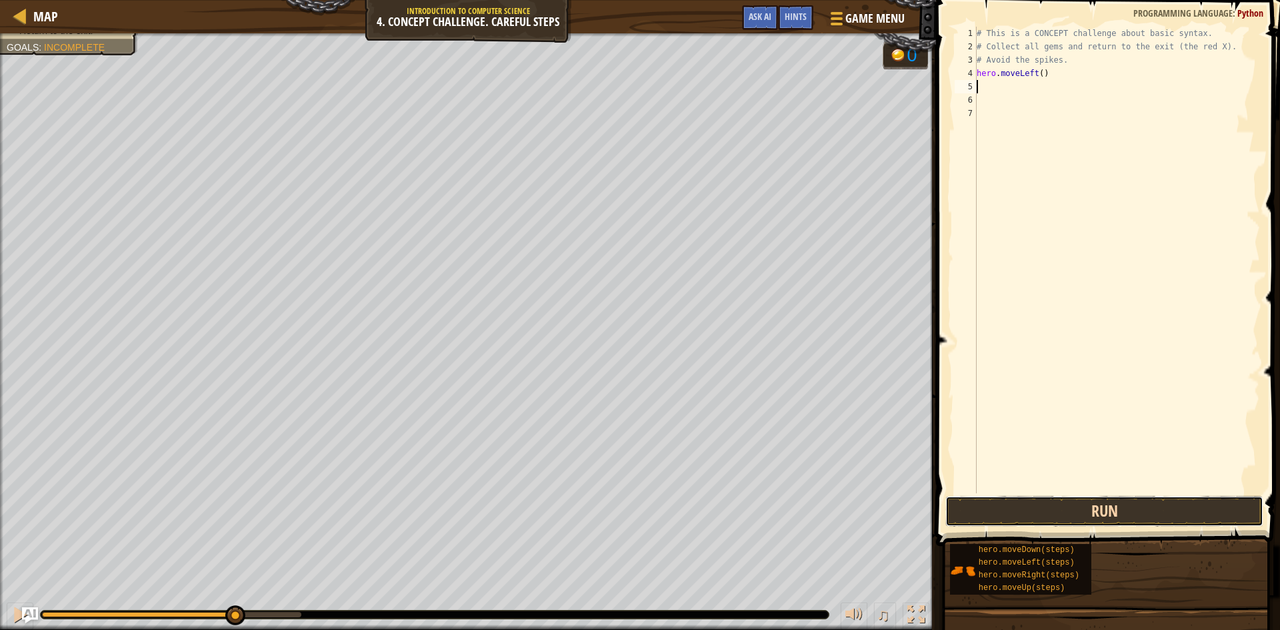
click at [1044, 519] on button "Run" at bounding box center [1104, 511] width 318 height 31
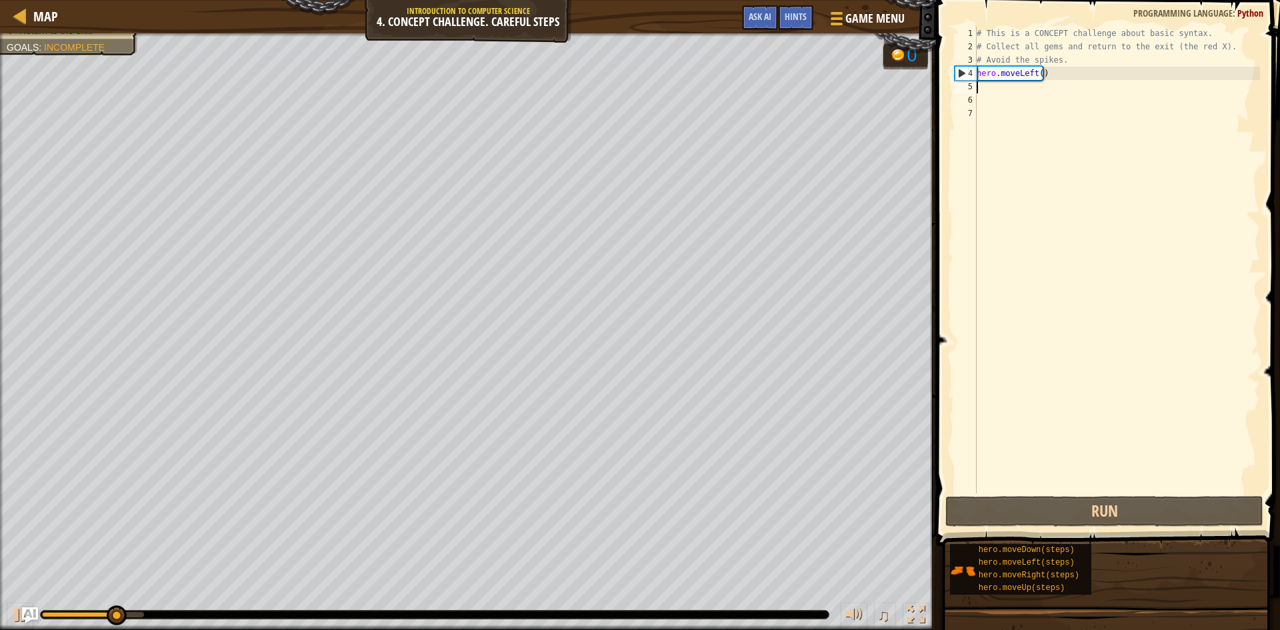
click at [1050, 83] on div "# This is a CONCEPT challenge about basic syntax. # Collect all gems and return…" at bounding box center [1117, 273] width 286 height 493
click at [1049, 73] on div "# This is a CONCEPT challenge about basic syntax. # Collect all gems and return…" at bounding box center [1117, 273] width 286 height 493
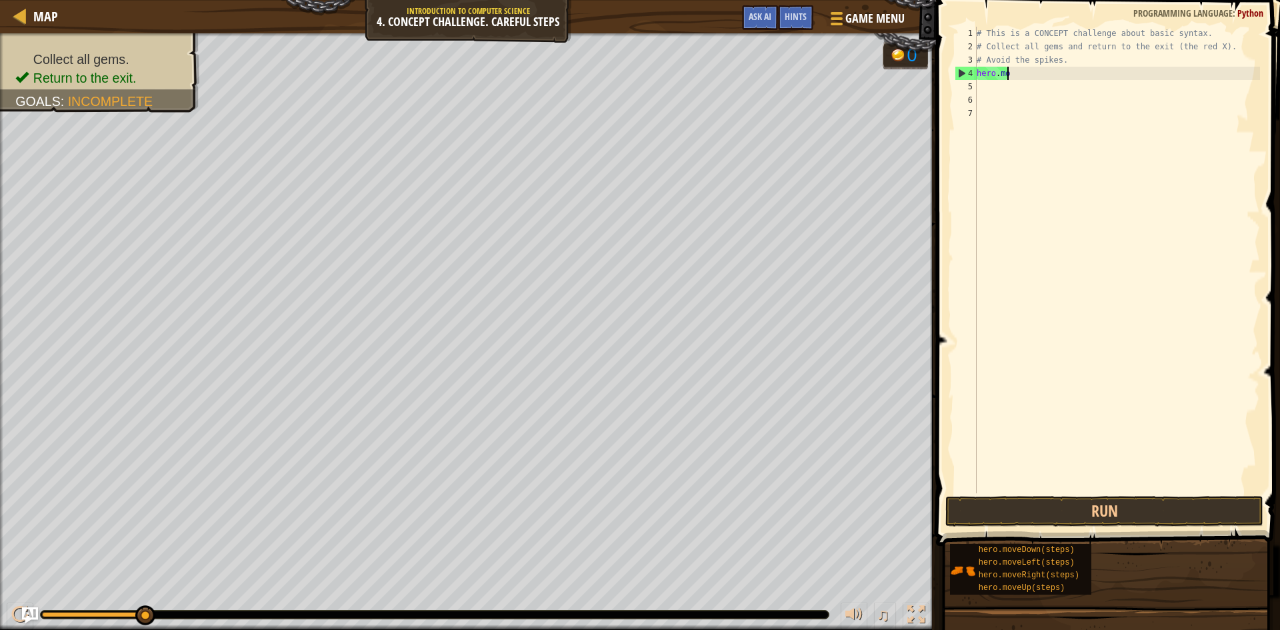
type textarea "h"
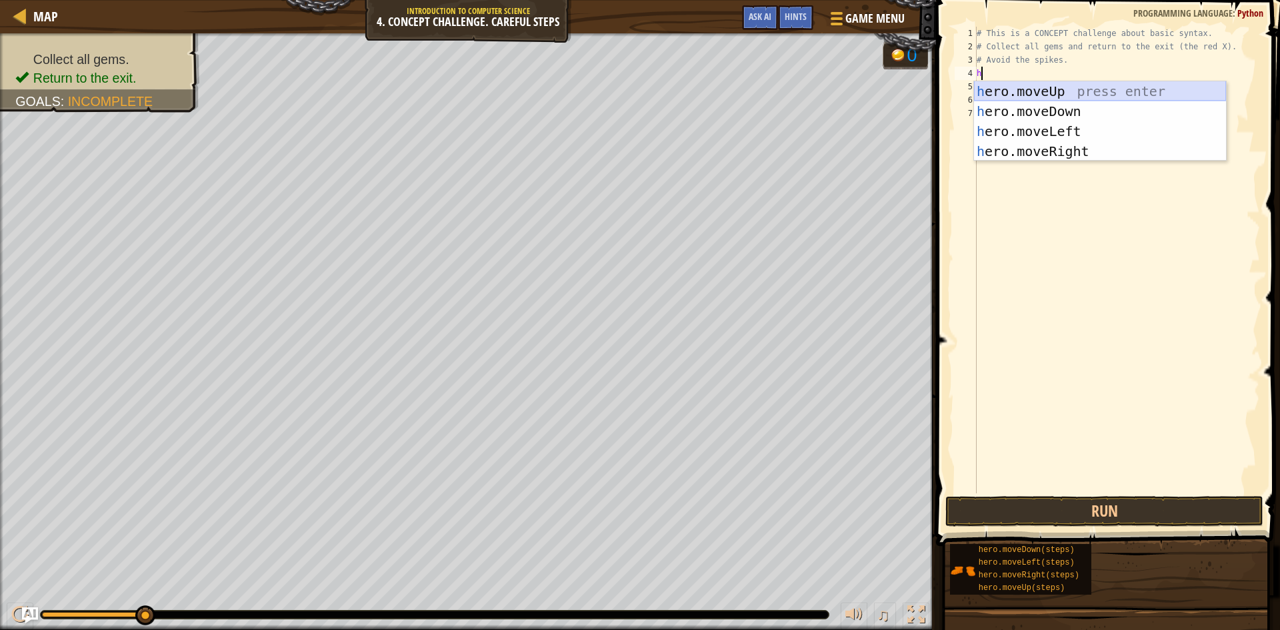
click at [1038, 87] on div "h ero.moveUp press enter h ero.moveDown press enter h ero.moveLeft press enter …" at bounding box center [1100, 141] width 252 height 120
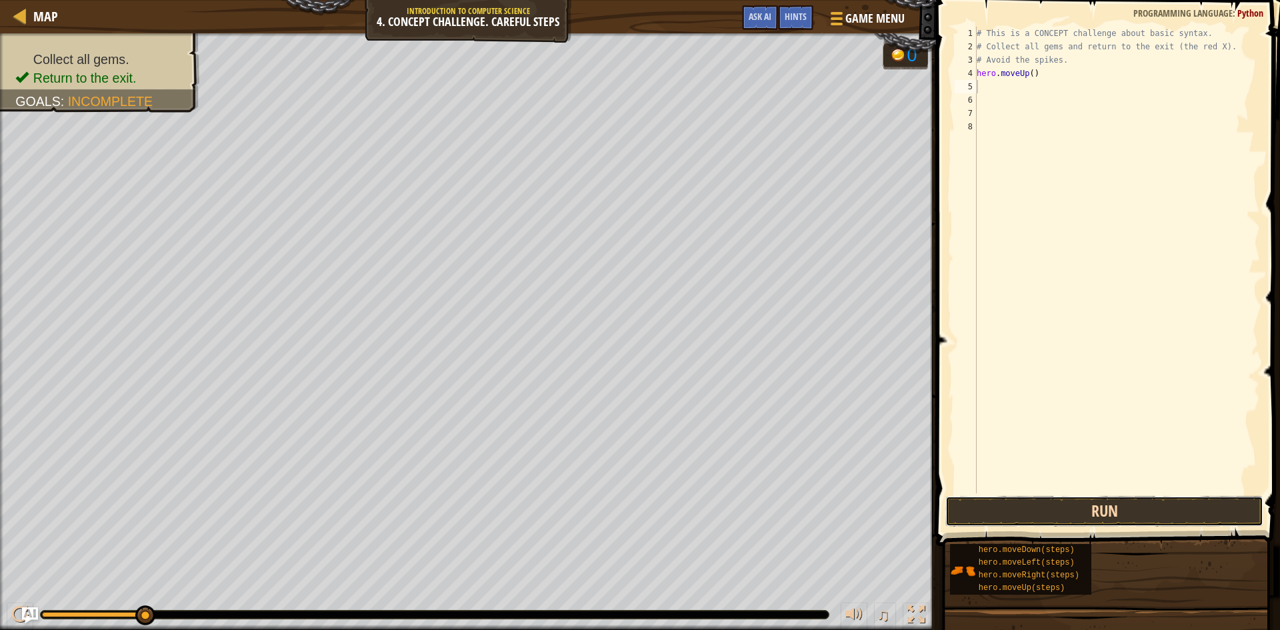
click at [1094, 510] on button "Run" at bounding box center [1104, 511] width 318 height 31
